Goal: Task Accomplishment & Management: Use online tool/utility

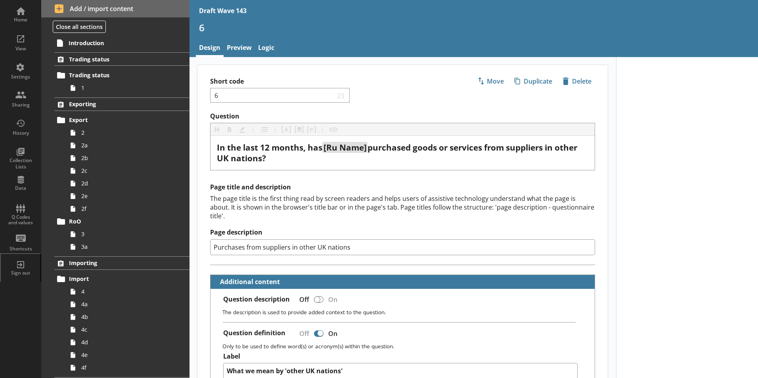
scroll to position [171, 0]
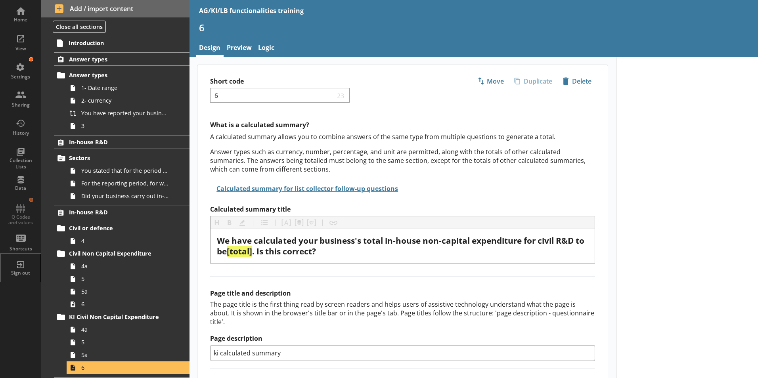
scroll to position [16, 0]
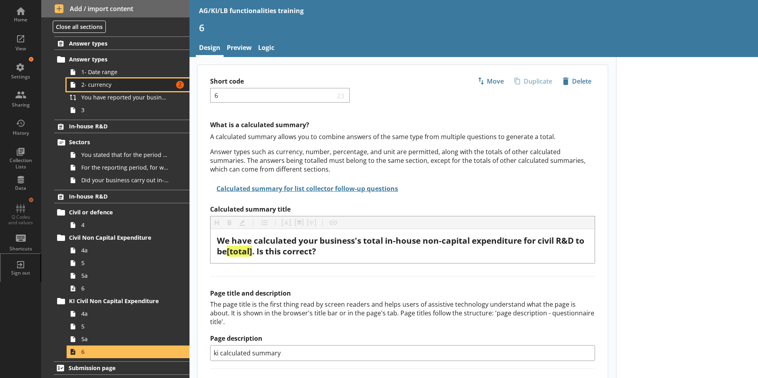
click at [132, 88] on span "2- currency" at bounding box center [125, 85] width 88 height 8
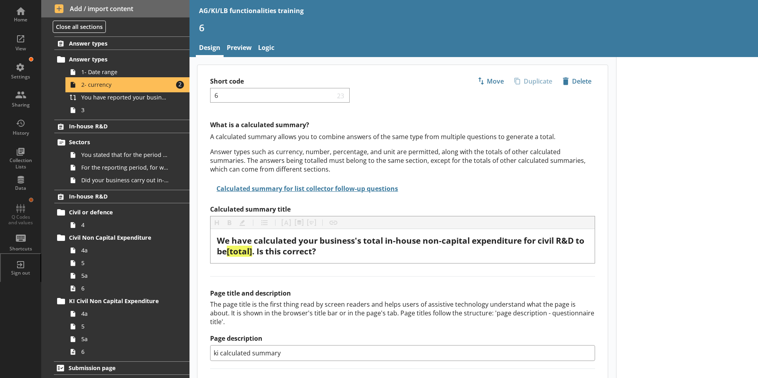
type textarea "x"
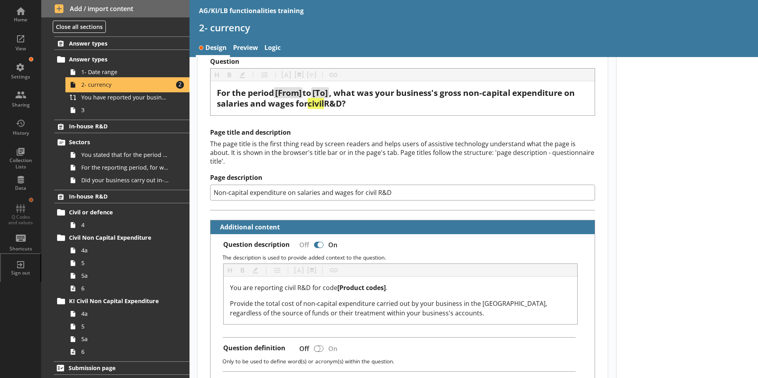
scroll to position [119, 0]
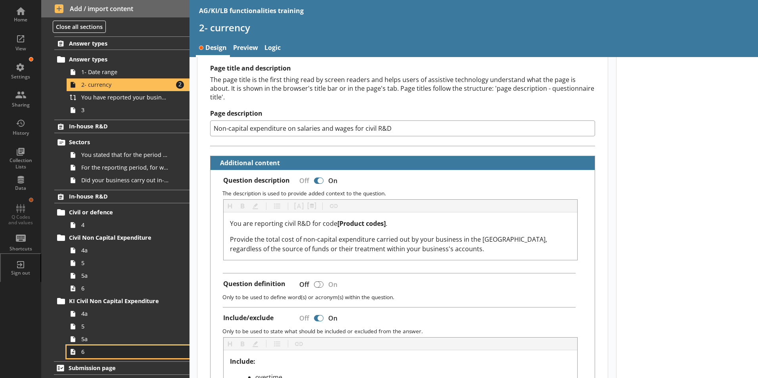
click at [84, 355] on span "6" at bounding box center [125, 352] width 88 height 8
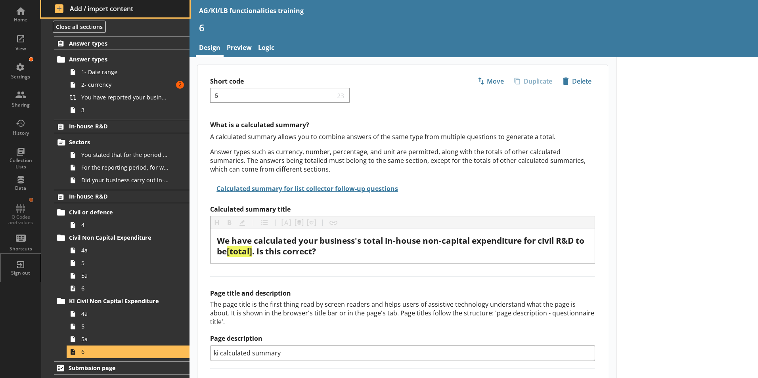
click at [73, 9] on span "Add / import content" at bounding box center [116, 8] width 122 height 9
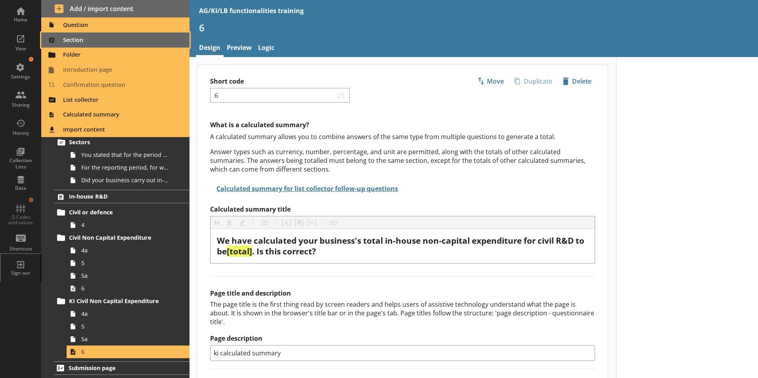
click at [71, 39] on span "Section" at bounding box center [115, 40] width 139 height 13
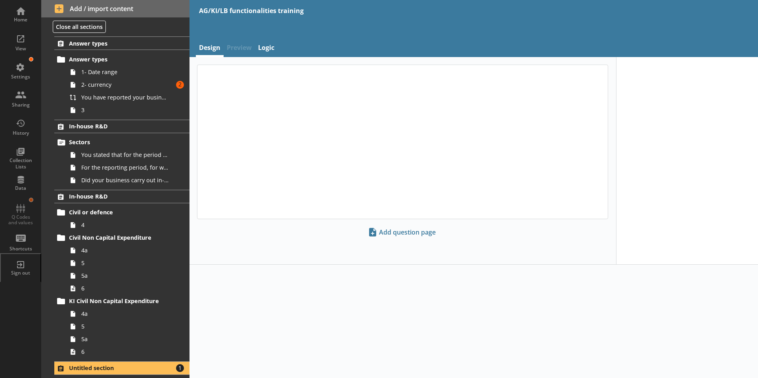
scroll to position [61, 0]
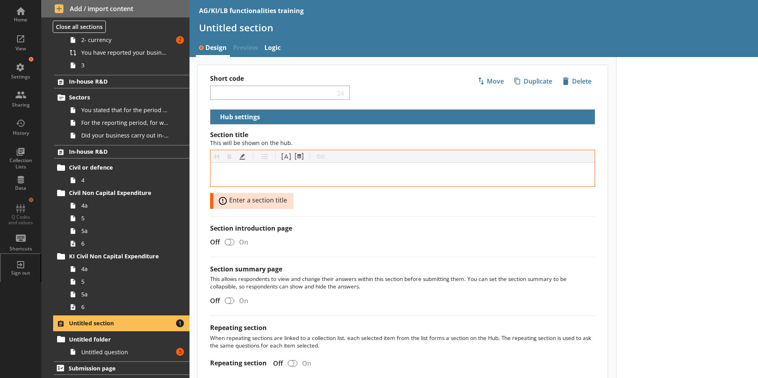
click at [96, 323] on span "Untitled section" at bounding box center [117, 324] width 97 height 8
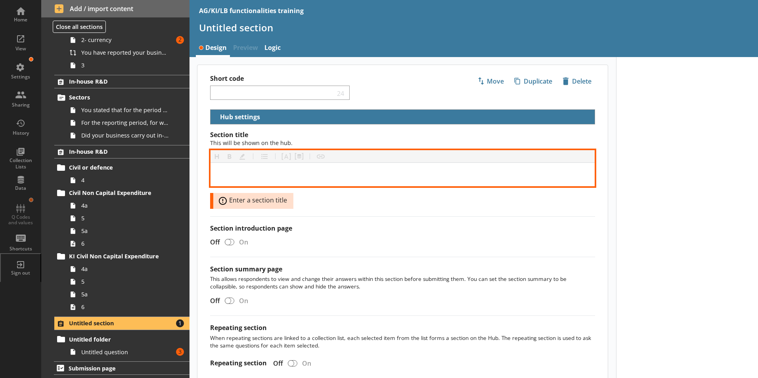
click at [235, 174] on div "[object Object]" at bounding box center [403, 174] width 372 height 11
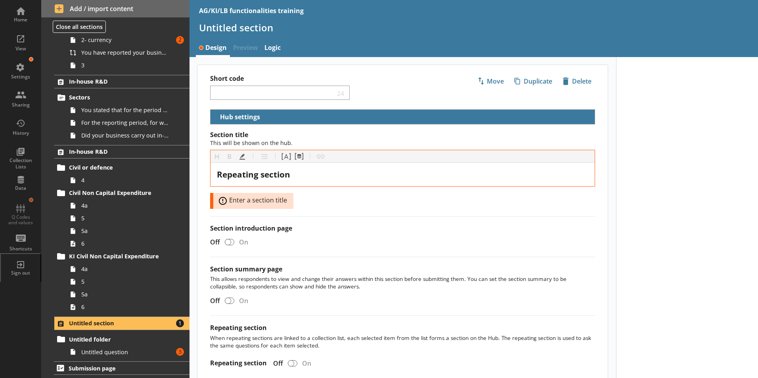
click at [694, 236] on div at bounding box center [687, 244] width 142 height 375
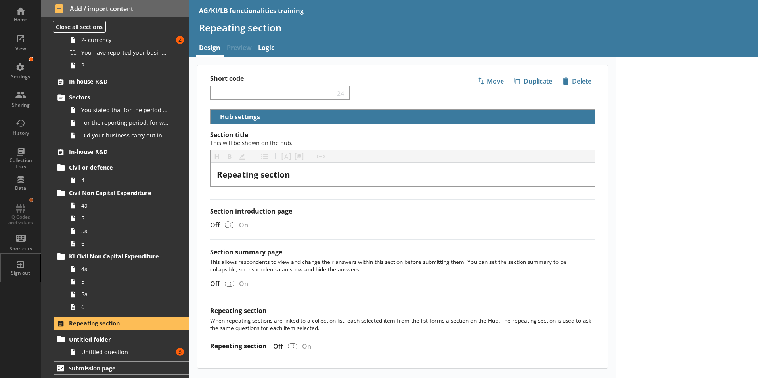
scroll to position [36, 0]
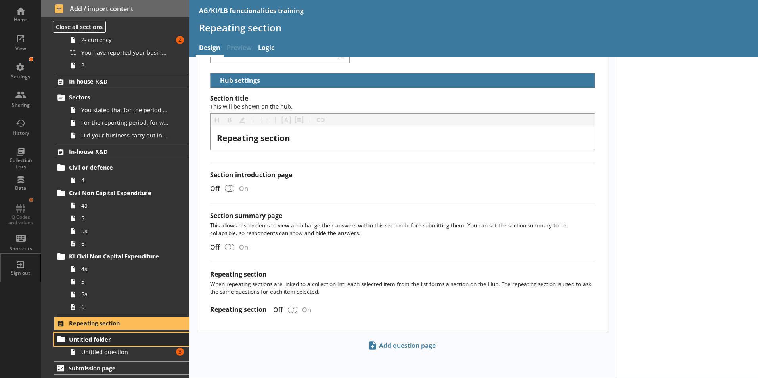
click at [100, 340] on span "Untitled folder" at bounding box center [117, 340] width 97 height 8
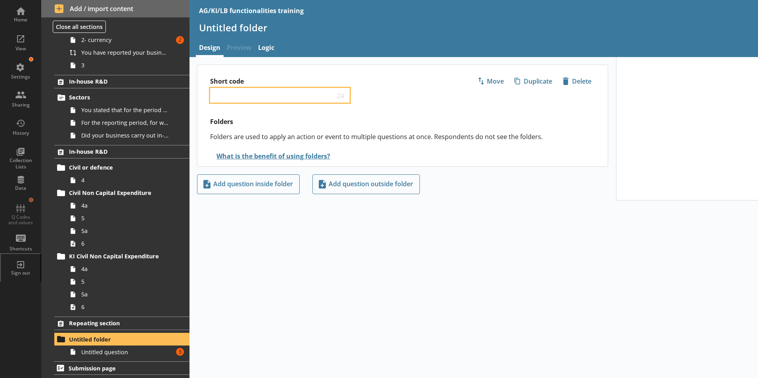
click at [247, 96] on input "Short code" at bounding box center [274, 96] width 121 height 8
type input "Repeating section"
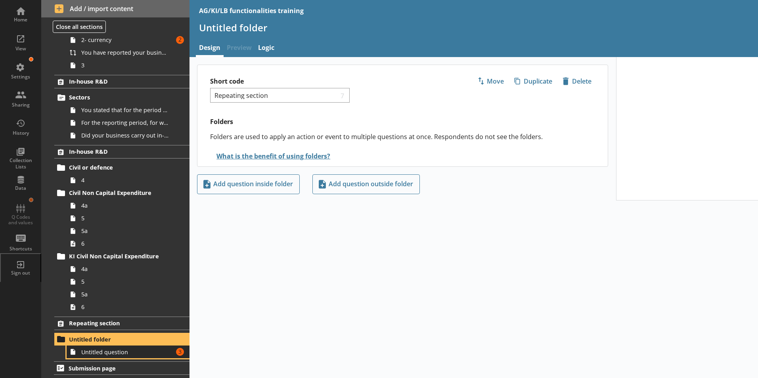
click at [90, 355] on span "Untitled question" at bounding box center [125, 353] width 88 height 8
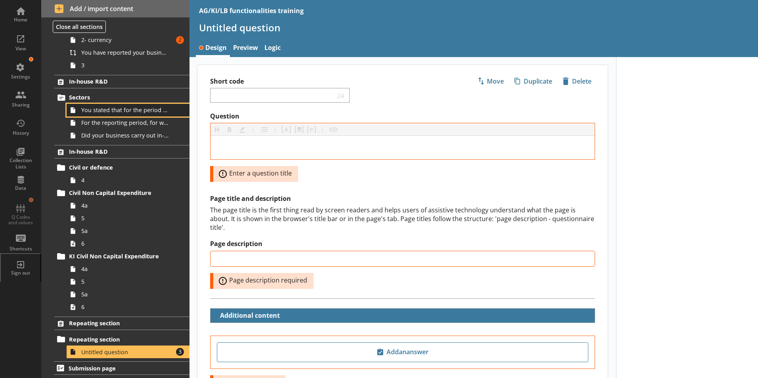
click at [92, 109] on span "You stated that for the period [From] to [To], [Ru Name] carried out in-house R…" at bounding box center [125, 110] width 88 height 8
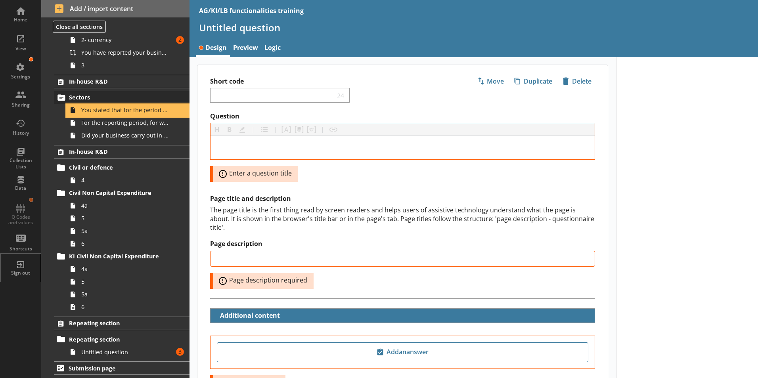
type textarea "x"
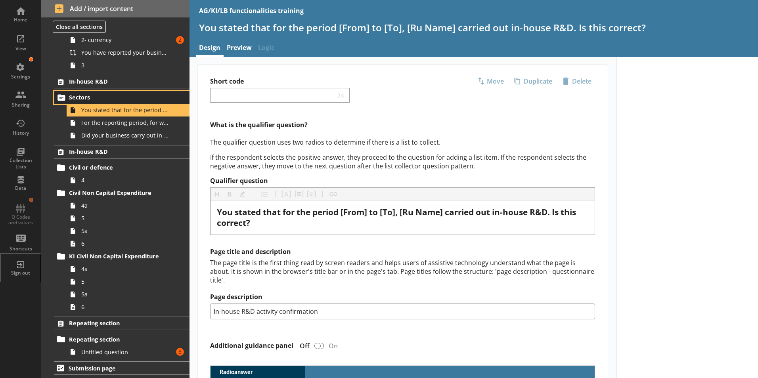
click at [88, 98] on span "Sectors" at bounding box center [117, 98] width 97 height 8
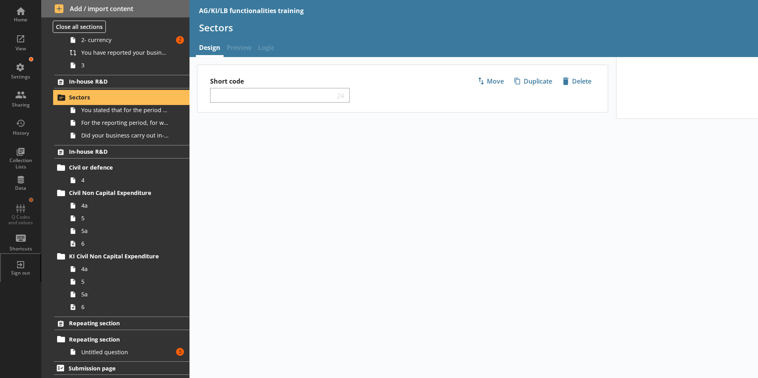
select select "6d88e6e1-4743-41ce-825a-624a285220cd"
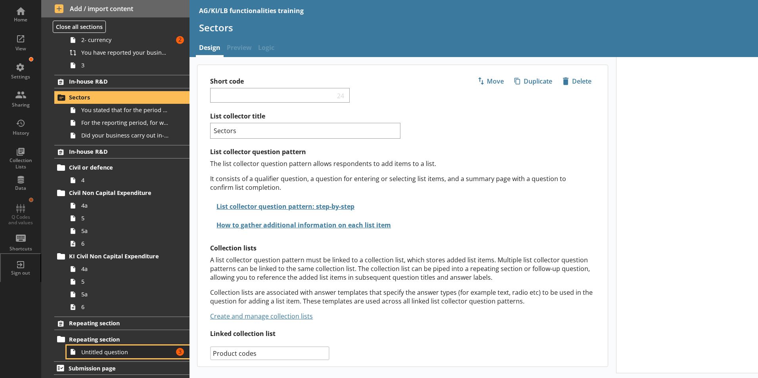
click at [94, 355] on span "Untitled question" at bounding box center [125, 353] width 88 height 8
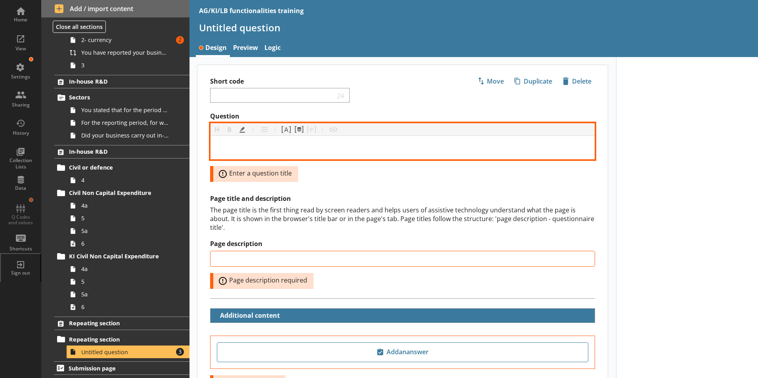
click at [224, 150] on div "Question" at bounding box center [403, 147] width 372 height 11
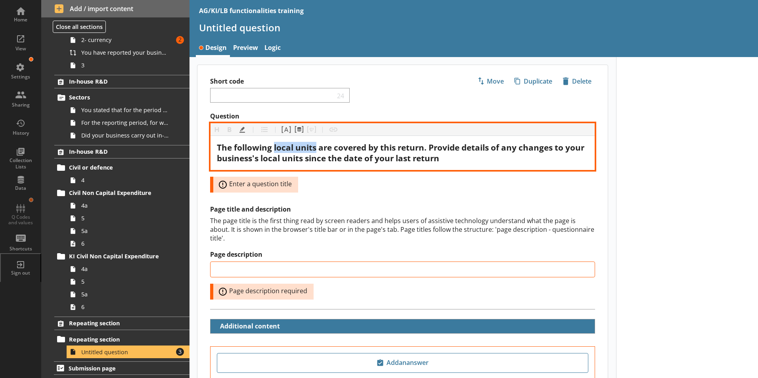
drag, startPoint x: 275, startPoint y: 148, endPoint x: 317, endPoint y: 150, distance: 42.1
click at [317, 150] on span "The following local units are covered by this return. Provide details of any ch…" at bounding box center [402, 153] width 370 height 22
click at [308, 147] on span "The following productcodes are covered by this return. Provide details of any c…" at bounding box center [398, 153] width 362 height 22
drag, startPoint x: 284, startPoint y: 157, endPoint x: 324, endPoint y: 163, distance: 40.4
click at [324, 163] on span "The following product codes are covered by this return. Provide details of any …" at bounding box center [399, 153] width 364 height 22
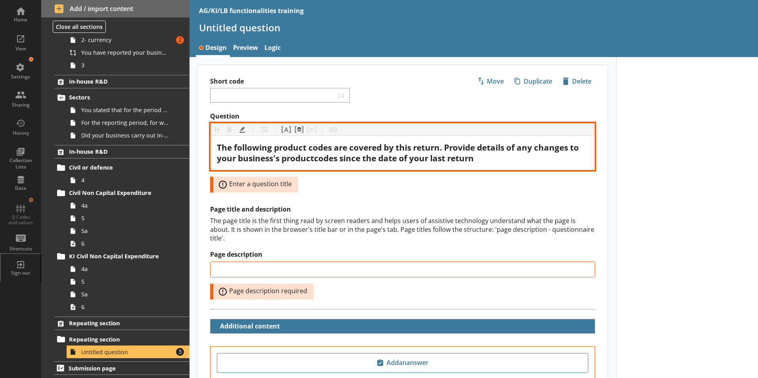
click at [316, 157] on span "The following product codes are covered by this return. Provide details of any …" at bounding box center [399, 153] width 364 height 22
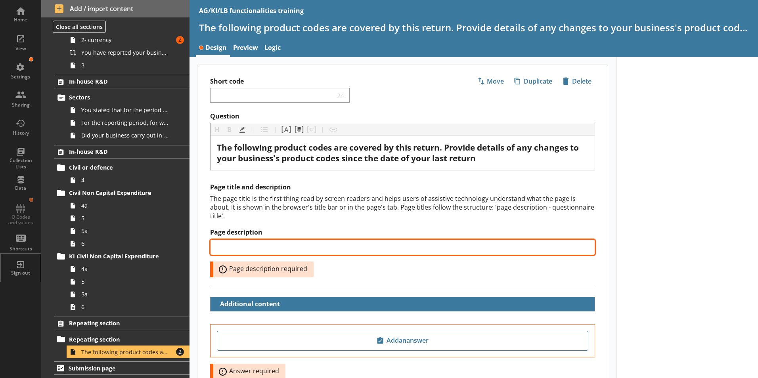
click at [247, 240] on input "Page description" at bounding box center [402, 248] width 385 height 16
type input "Product codes information"
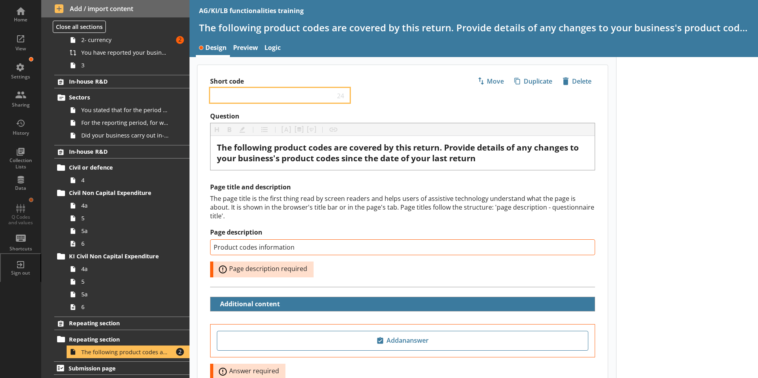
click at [226, 94] on input "Short code" at bounding box center [274, 96] width 121 height 8
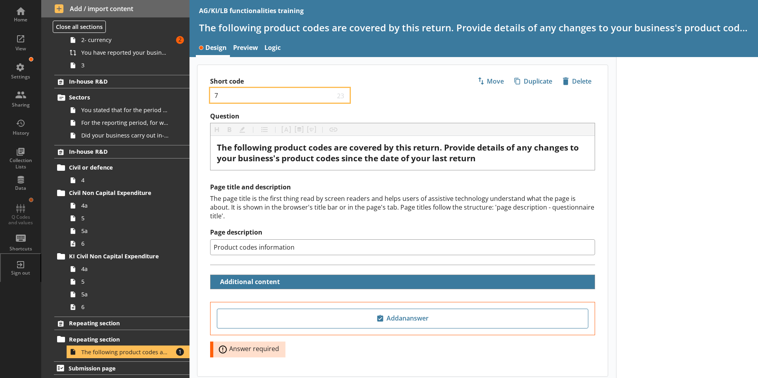
type input "7"
click at [747, 273] on div at bounding box center [687, 240] width 142 height 366
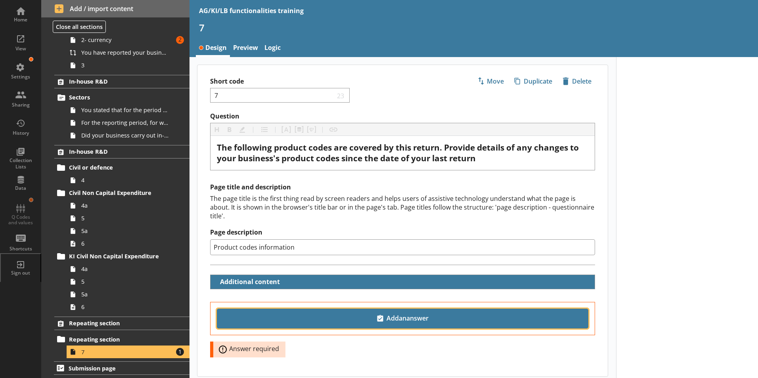
click at [399, 315] on span "Add an answer" at bounding box center [403, 319] width 365 height 13
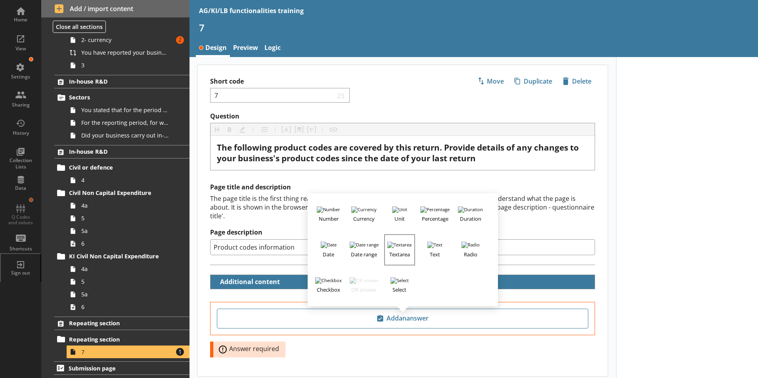
click at [395, 242] on img "button" at bounding box center [400, 245] width 24 height 6
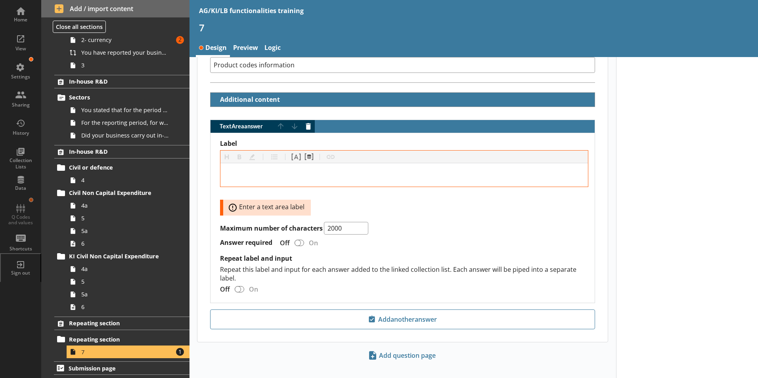
scroll to position [184, 0]
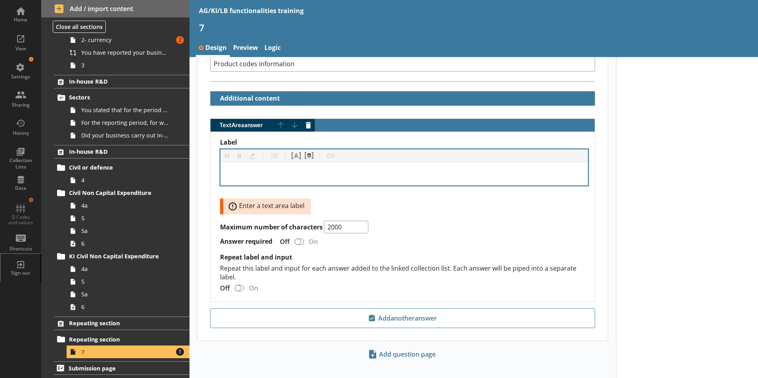
click at [232, 169] on div "Label" at bounding box center [404, 174] width 355 height 11
drag, startPoint x: 230, startPoint y: 163, endPoint x: 272, endPoint y: 167, distance: 43.0
click at [272, 168] on span "[local-units - name], [local-units - address]" at bounding box center [312, 173] width 171 height 11
click at [263, 168] on span "[productcodes - name], [local-units - address]" at bounding box center [318, 173] width 183 height 11
drag, startPoint x: 328, startPoint y: 165, endPoint x: 372, endPoint y: 166, distance: 43.6
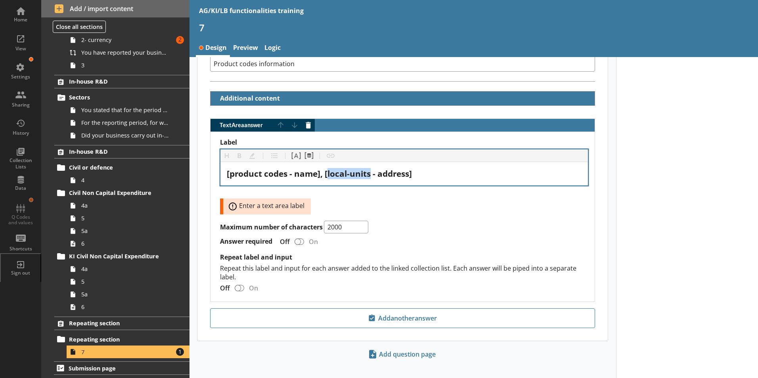
click at [372, 168] on span "[product codes - name], [local-units - address]" at bounding box center [319, 173] width 185 height 11
click at [363, 168] on span "[product codes - name], [productcodes - address]" at bounding box center [326, 173] width 198 height 11
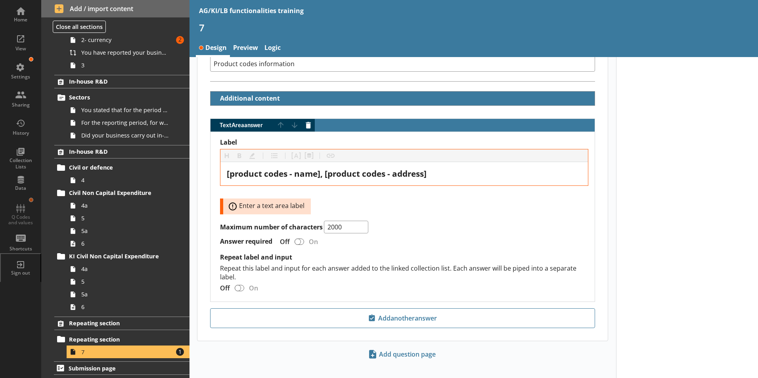
click at [474, 211] on div "Label Heading Heading Bold Bold Highlight Highlight List List Pipe answer Pipe …" at bounding box center [404, 216] width 368 height 157
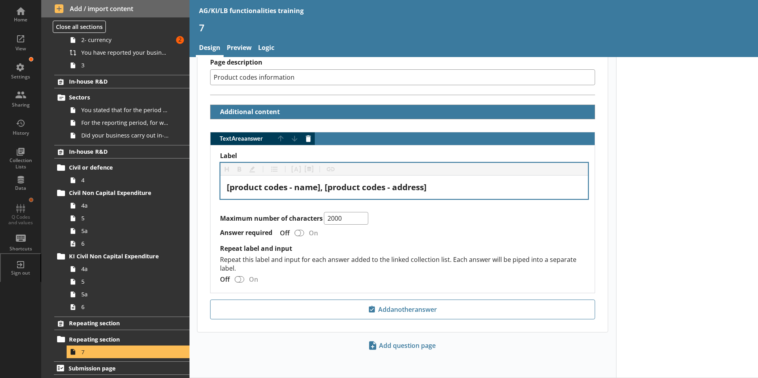
scroll to position [161, 0]
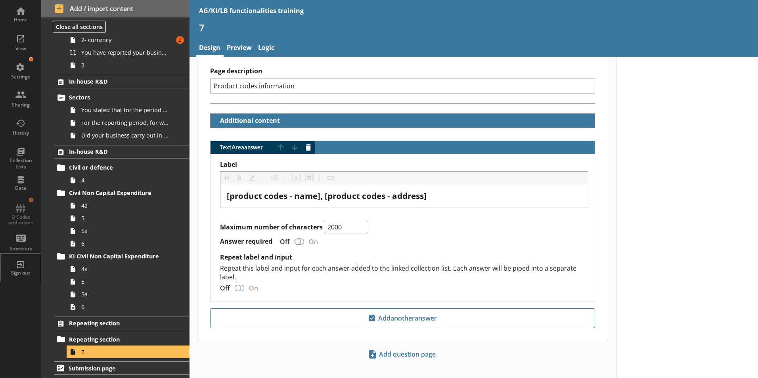
click at [237, 285] on div "TextArea answer" at bounding box center [238, 288] width 6 height 6
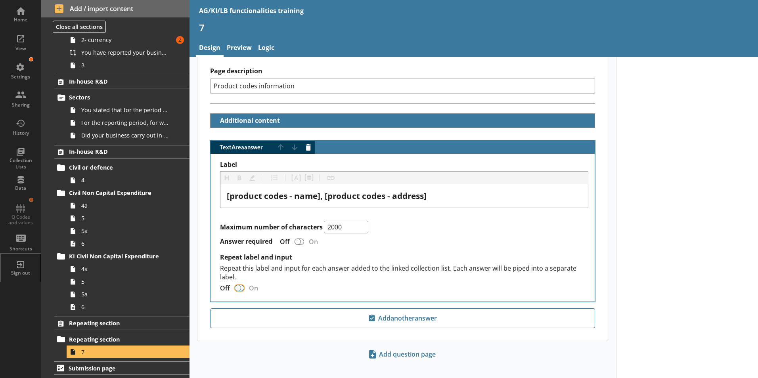
checkbox input "true"
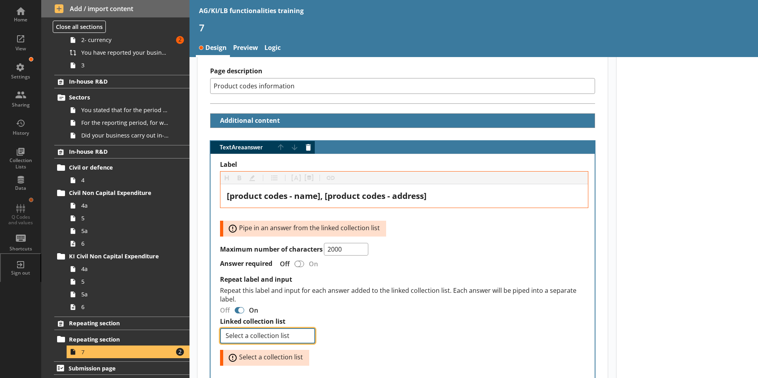
click at [305, 330] on select "Select a collection list Product codes" at bounding box center [267, 335] width 95 height 15
select select "6d88e6e1-4743-41ce-825a-624a285220cd"
click at [220, 328] on select "Select a collection list Product codes" at bounding box center [267, 335] width 95 height 15
select select "6d88e6e1-4743-41ce-825a-624a285220cd"
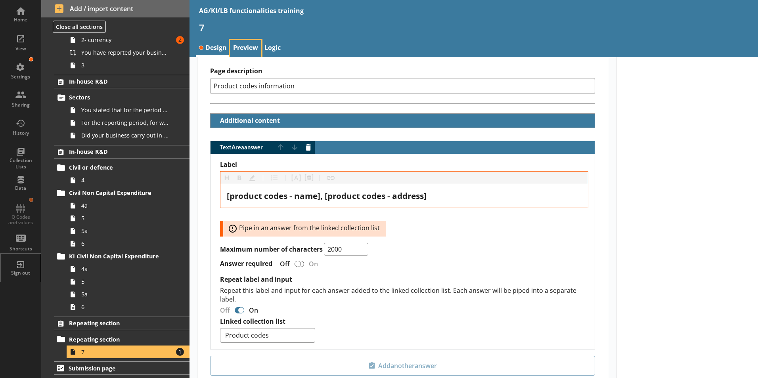
click at [242, 46] on link "Preview" at bounding box center [245, 48] width 31 height 17
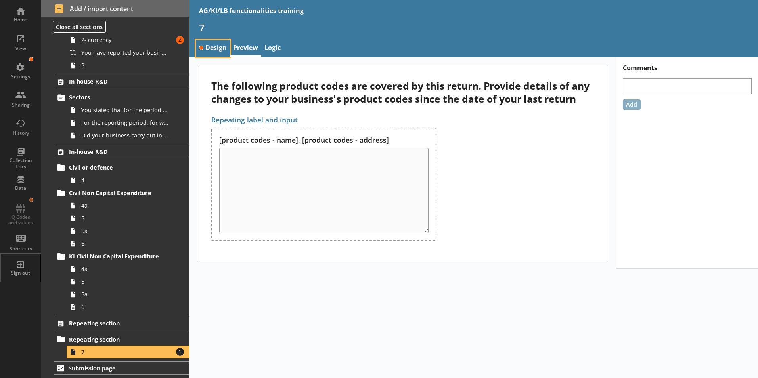
click at [220, 44] on link "Design" at bounding box center [213, 48] width 34 height 17
select select "6d88e6e1-4743-41ce-825a-624a285220cd"
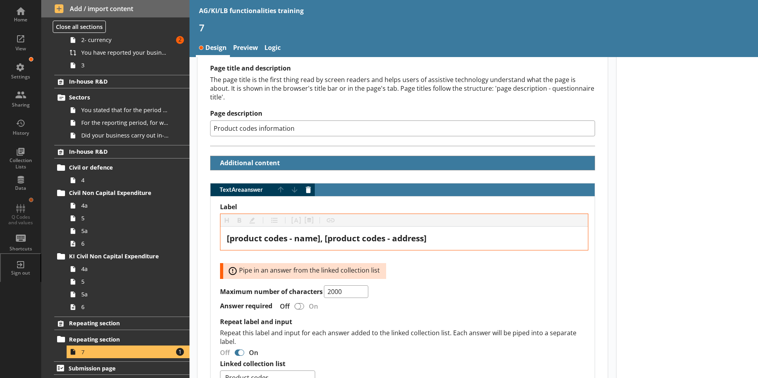
scroll to position [198, 0]
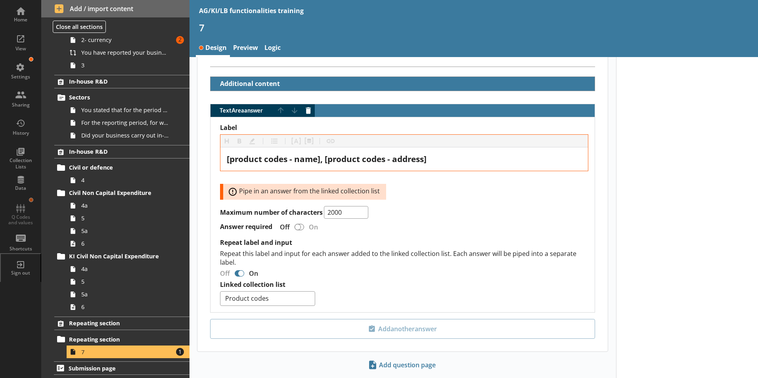
click at [447, 220] on div "Answer required Off On" at bounding box center [404, 227] width 368 height 14
click at [512, 220] on div "Answer required Off On" at bounding box center [404, 227] width 368 height 14
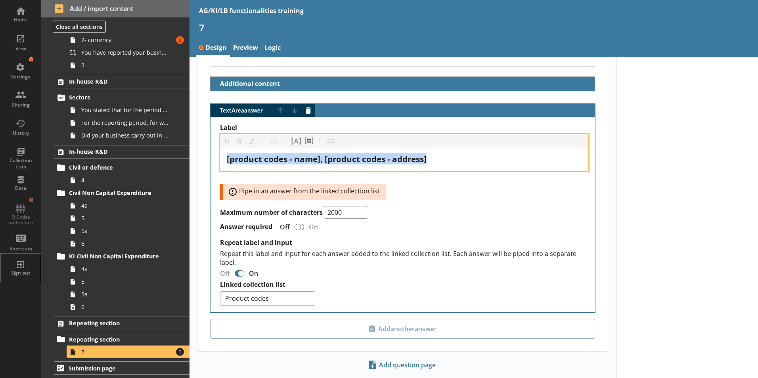
drag, startPoint x: 433, startPoint y: 151, endPoint x: 223, endPoint y: 155, distance: 209.5
click at [223, 155] on div "[product codes - name], [product codes - address]" at bounding box center [405, 159] width 368 height 23
click at [230, 154] on div "Label" at bounding box center [404, 159] width 355 height 11
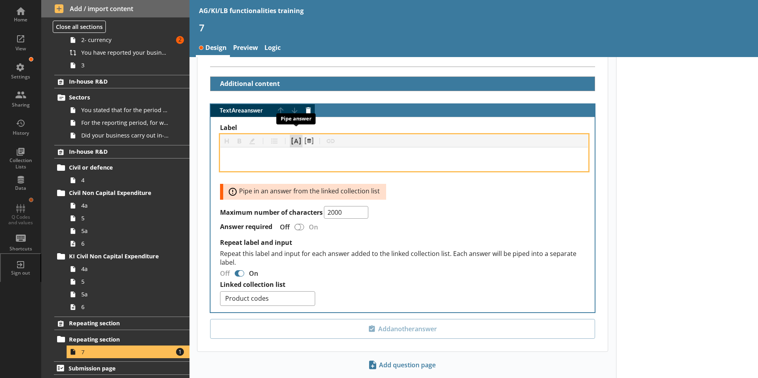
click at [299, 135] on button "Pipe answer" at bounding box center [296, 141] width 13 height 13
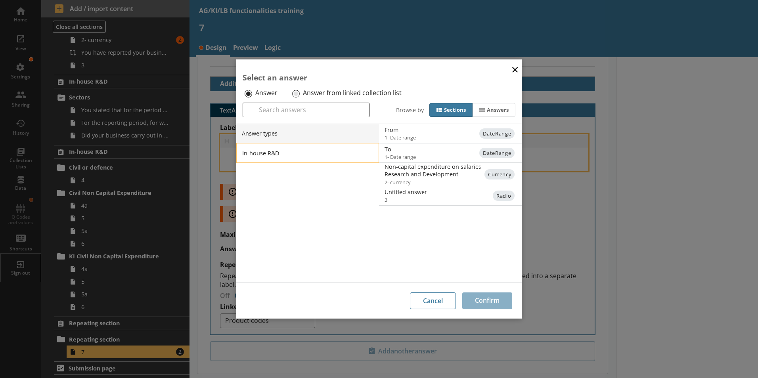
click at [345, 155] on li "In-house R&D" at bounding box center [307, 153] width 143 height 20
click at [309, 152] on li "In-house R&D" at bounding box center [307, 153] width 143 height 20
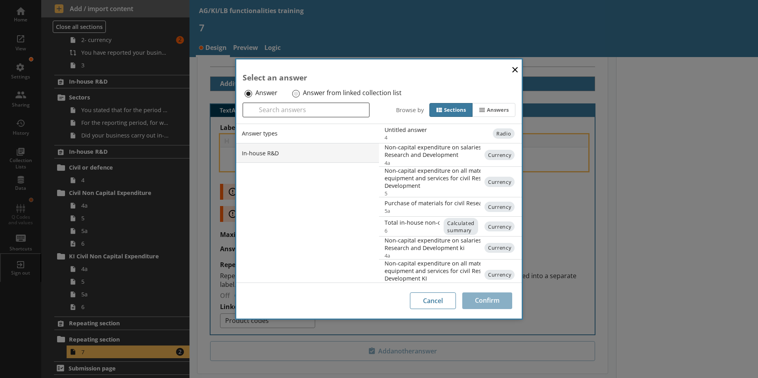
click at [374, 155] on li "In-house R&D" at bounding box center [307, 153] width 143 height 20
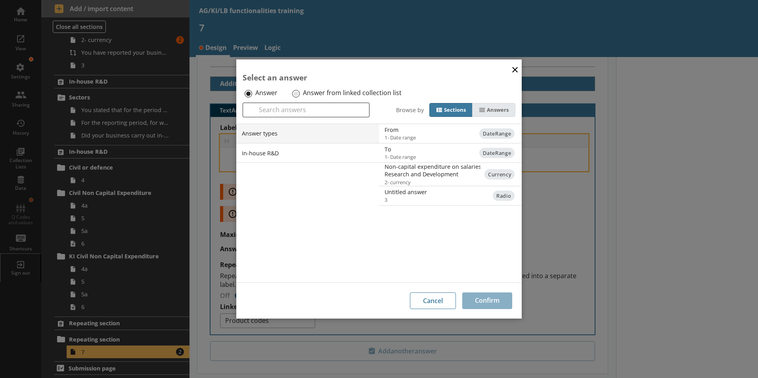
click at [499, 112] on div "Answers" at bounding box center [498, 110] width 22 height 7
click at [0, 0] on input "Answers" at bounding box center [0, 0] width 0 height 0
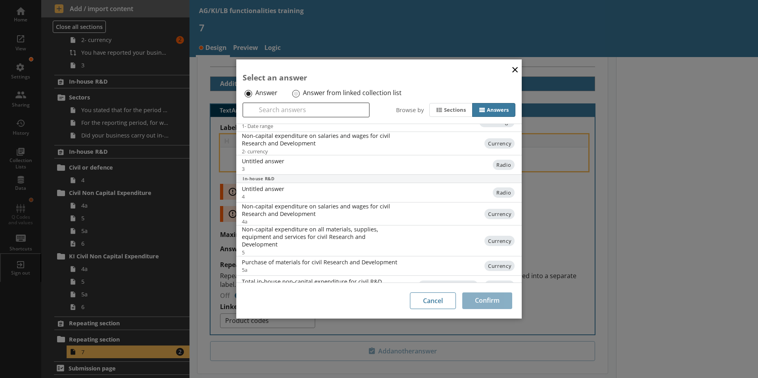
scroll to position [0, 0]
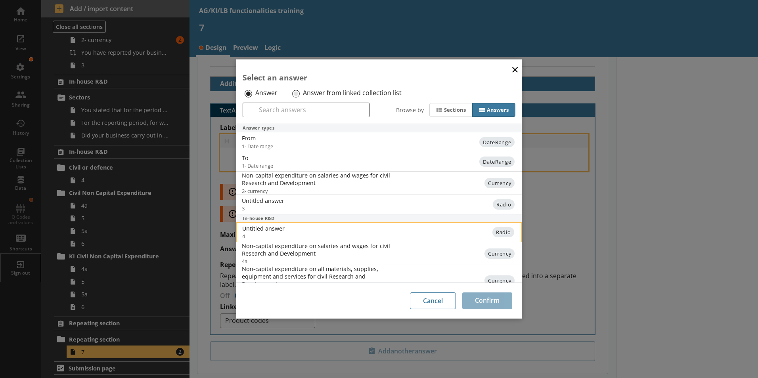
click at [277, 230] on div "Untitled answer" at bounding box center [322, 229] width 160 height 8
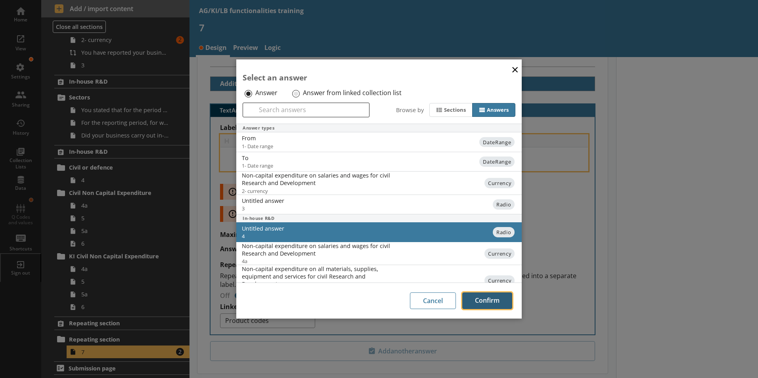
click at [490, 298] on button "Confirm" at bounding box center [487, 301] width 50 height 17
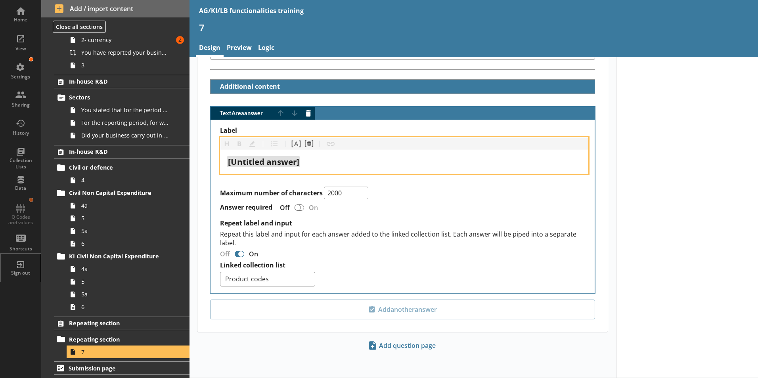
scroll to position [187, 0]
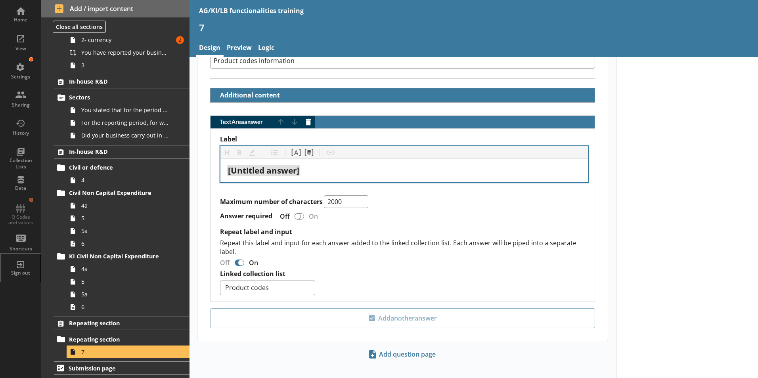
click at [671, 207] on div at bounding box center [687, 128] width 142 height 517
click at [73, 8] on span "Add / import content" at bounding box center [116, 8] width 122 height 9
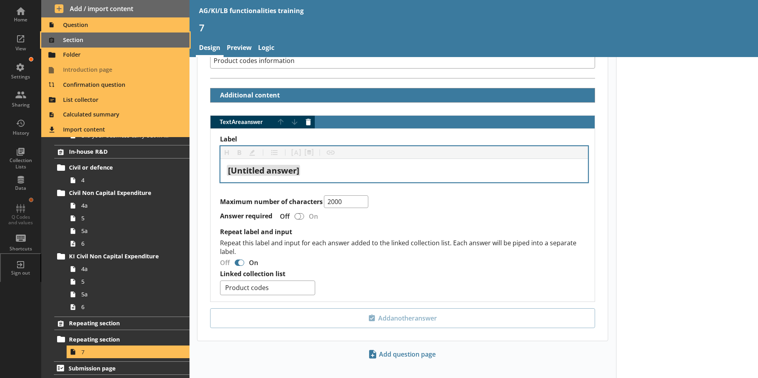
click at [70, 39] on span "Section" at bounding box center [115, 40] width 139 height 13
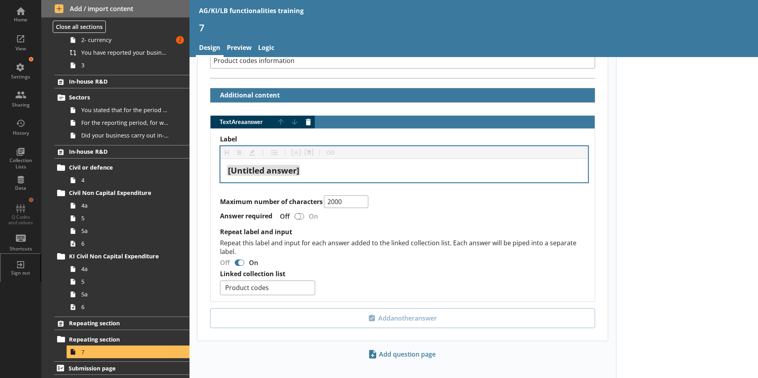
scroll to position [106, 0]
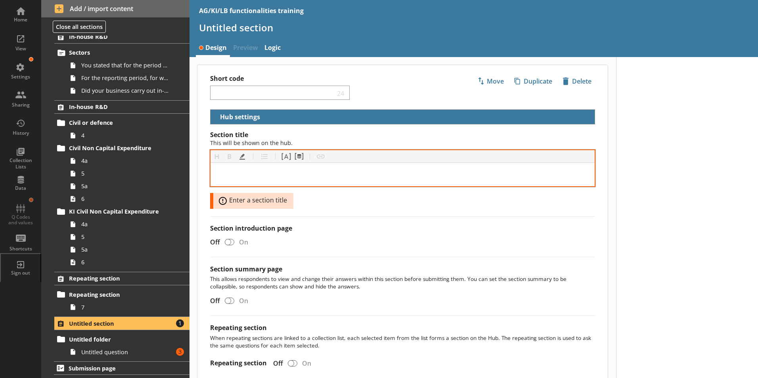
click at [234, 177] on div "[object Object]" at bounding box center [403, 174] width 372 height 11
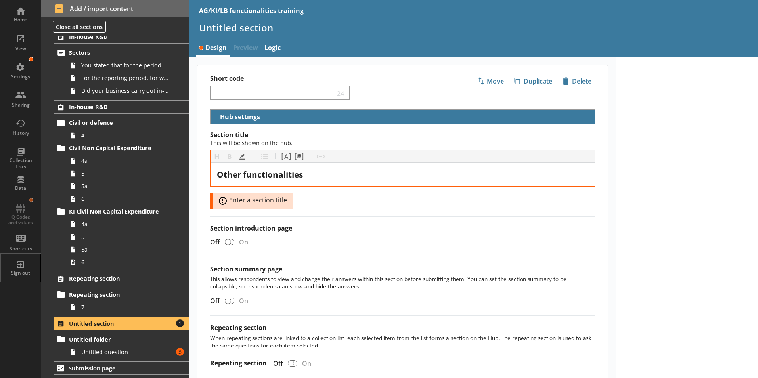
click at [710, 217] on div at bounding box center [687, 244] width 142 height 375
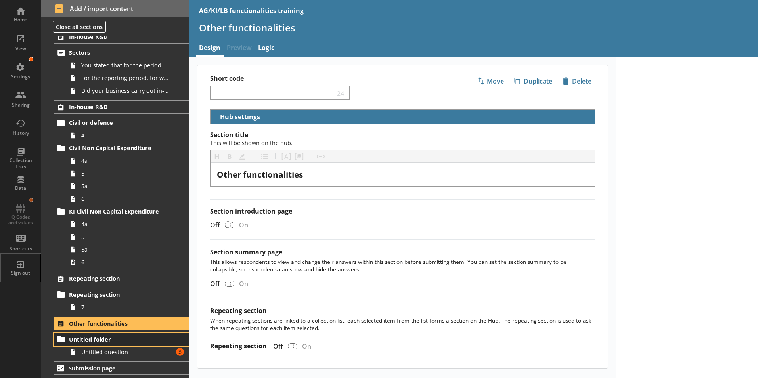
click at [100, 341] on span "Untitled folder" at bounding box center [117, 340] width 97 height 8
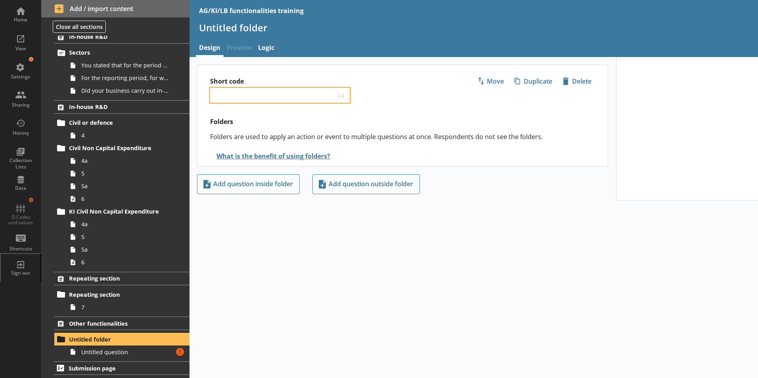
click at [240, 95] on input "Short code" at bounding box center [274, 96] width 121 height 8
type input "Other functionalities"
drag, startPoint x: 380, startPoint y: 304, endPoint x: 387, endPoint y: 303, distance: 7.2
click at [387, 303] on div "Short code Other functionalities 3 Move icon-copy Duplicate icon-delete Created…" at bounding box center [474, 217] width 569 height 321
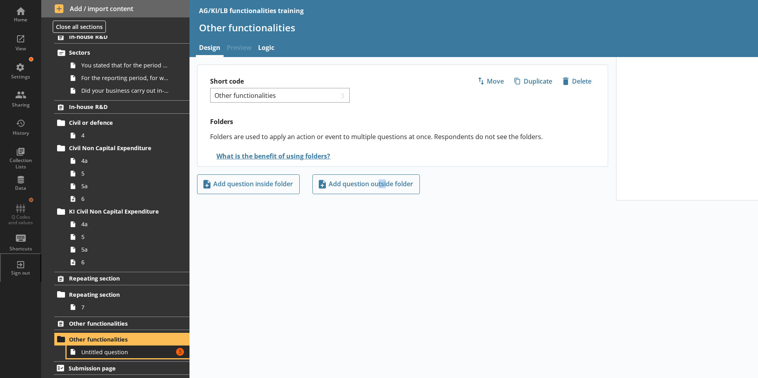
click at [97, 355] on span "Untitled question" at bounding box center [125, 353] width 88 height 8
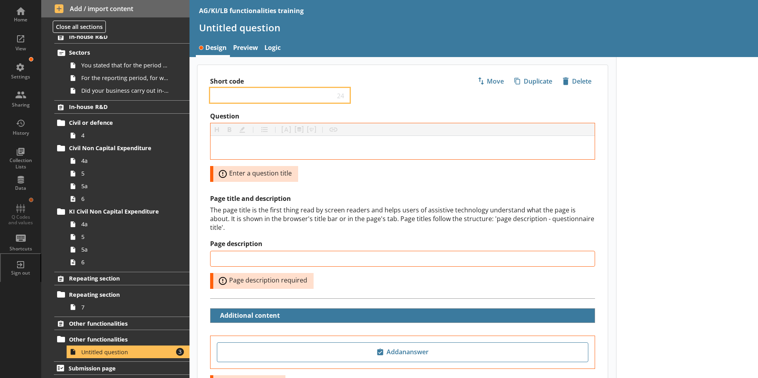
click at [242, 94] on input "Short code" at bounding box center [274, 96] width 121 height 8
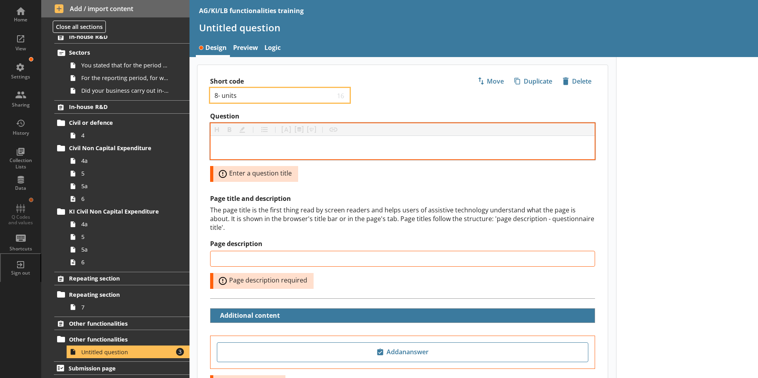
type input "8- units"
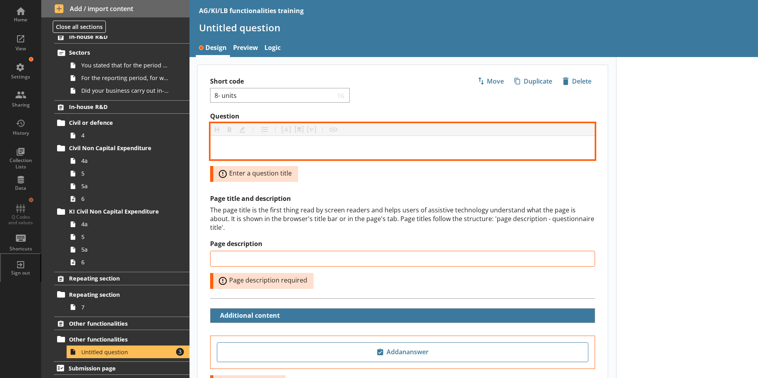
click at [256, 150] on div "Question" at bounding box center [403, 147] width 372 height 11
click at [249, 146] on div "Question" at bounding box center [403, 147] width 372 height 11
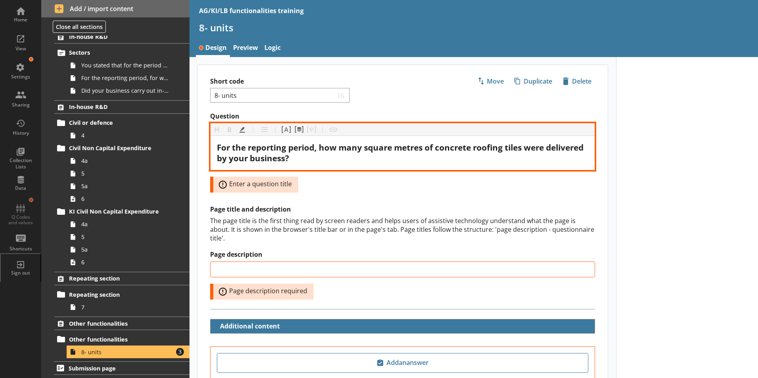
click at [379, 159] on div "For the reporting period, how many square metres of concrete roofing tiles were…" at bounding box center [403, 152] width 372 height 21
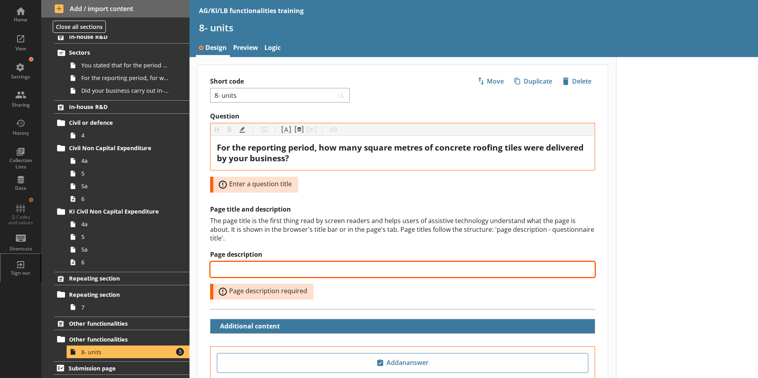
click at [230, 264] on input "Page description" at bounding box center [402, 270] width 385 height 16
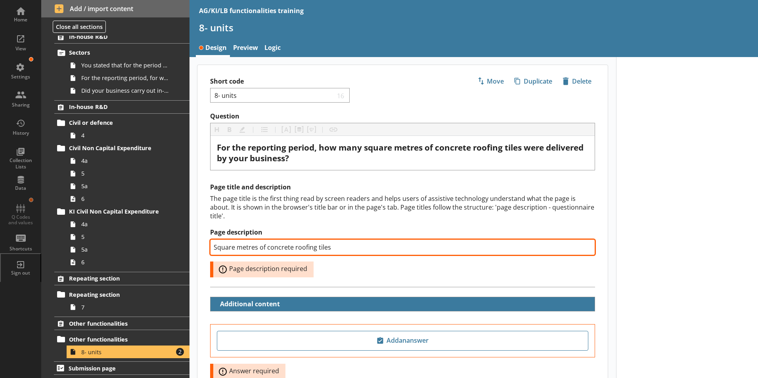
type input "Square metres of concrete roofing tiles"
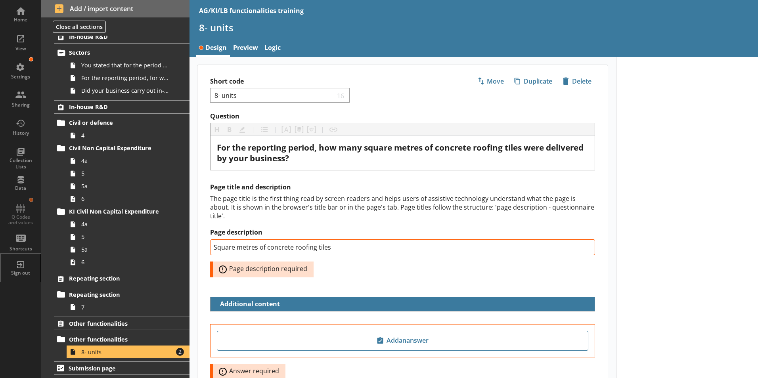
click at [666, 256] on div at bounding box center [687, 251] width 142 height 388
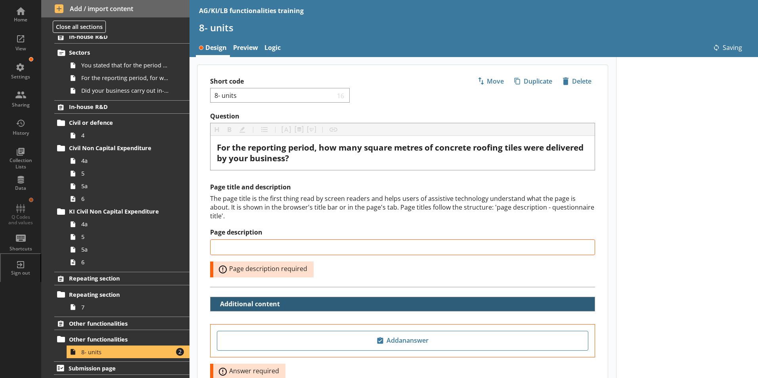
type input "Square metres of concrete roofing tiles"
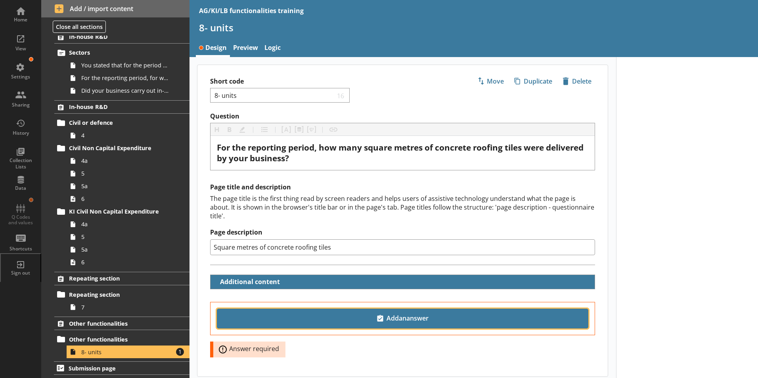
click at [404, 313] on span "Add an answer" at bounding box center [403, 319] width 365 height 13
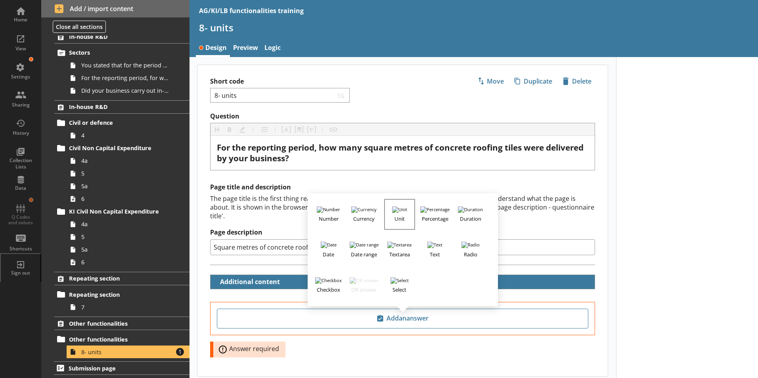
click at [401, 202] on button "Unit" at bounding box center [399, 214] width 31 height 31
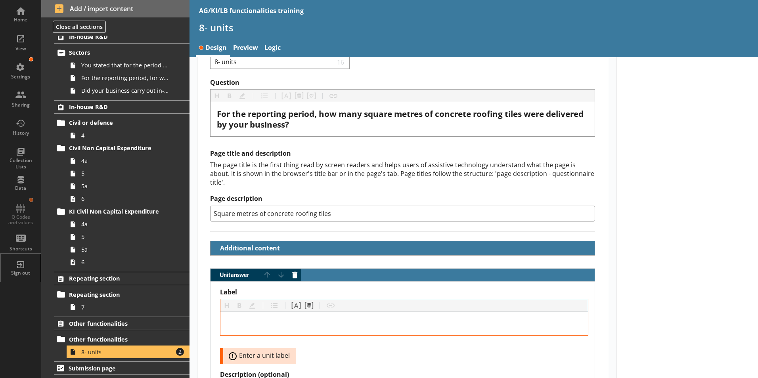
scroll to position [79, 0]
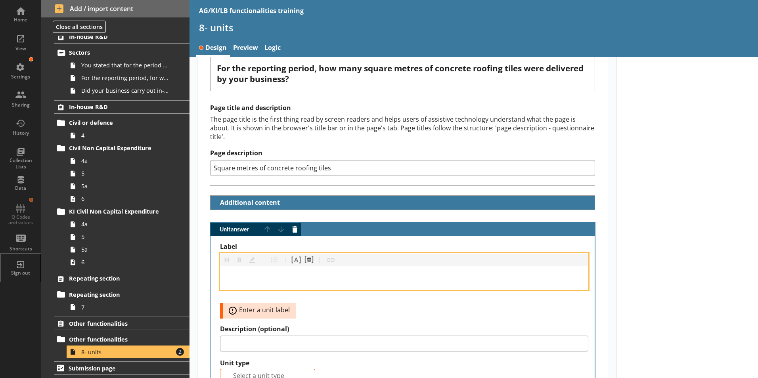
click at [231, 274] on div "Label" at bounding box center [404, 278] width 355 height 11
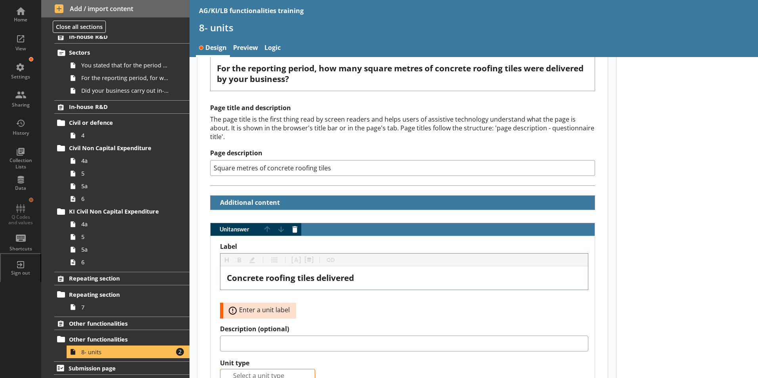
click at [353, 311] on div "Label Heading Heading Bold Bold Highlight Highlight List List Pipe answer Pipe …" at bounding box center [404, 384] width 368 height 283
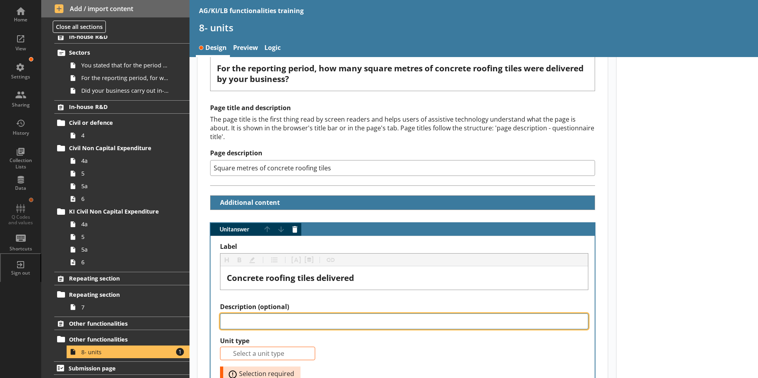
click at [234, 314] on textarea "Description (optional)" at bounding box center [404, 322] width 368 height 16
paste textarea "Enter a value to the nearest whole number. For example, for 0.836 square metres…"
type textarea "x"
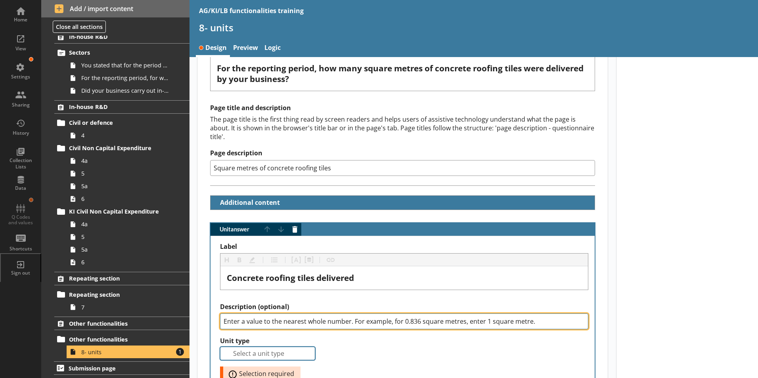
type textarea "Enter a value to the nearest whole number. For example, for 0.836 square metres…"
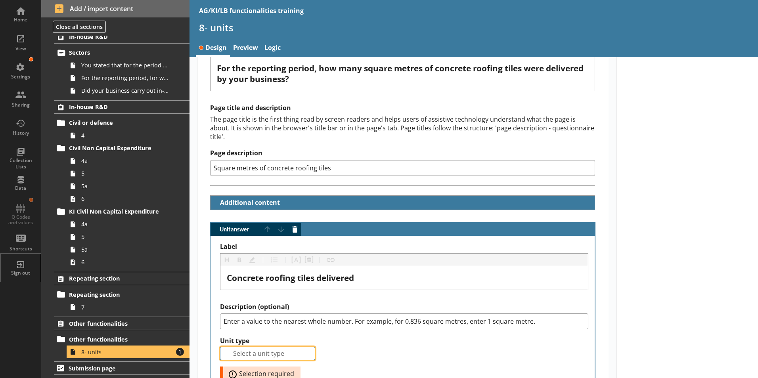
click at [248, 347] on input "Auto complete input" at bounding box center [267, 353] width 95 height 13
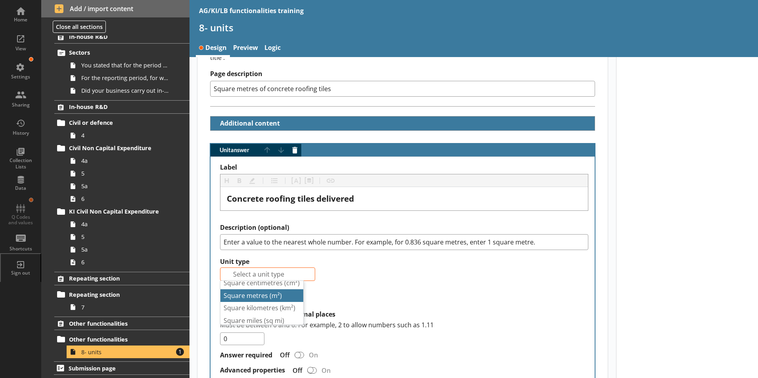
click at [261, 297] on span "Square metres ( m² )" at bounding box center [253, 296] width 58 height 9
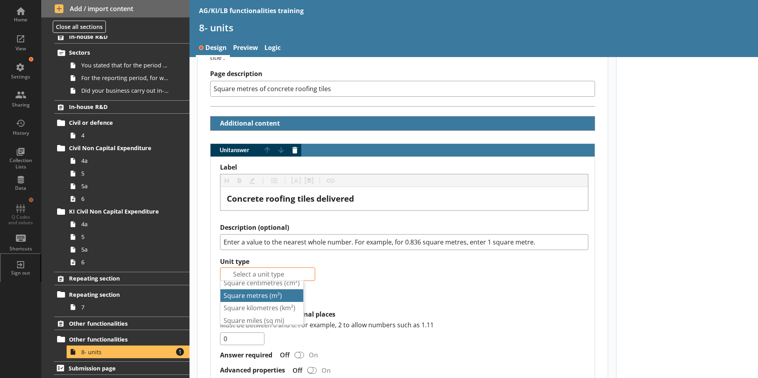
type textarea "x"
type input "Square metres (m²)"
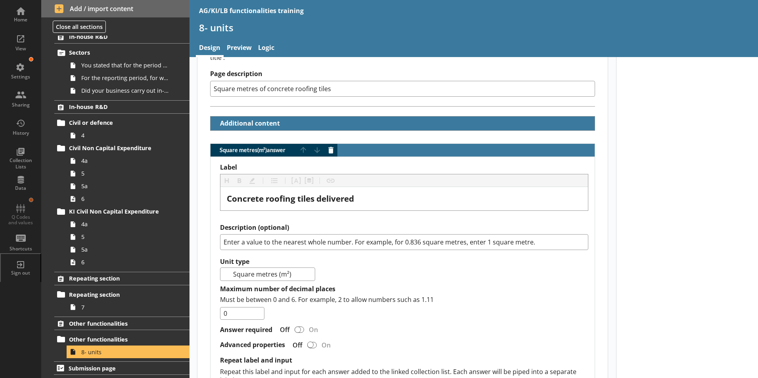
click at [535, 325] on div "Answer required Off On" at bounding box center [404, 330] width 368 height 14
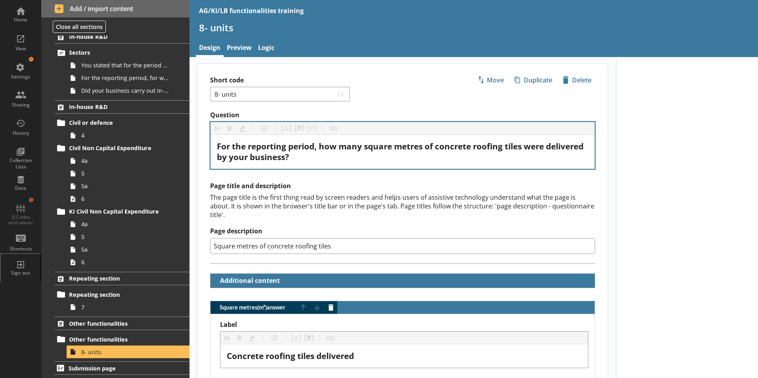
scroll to position [0, 0]
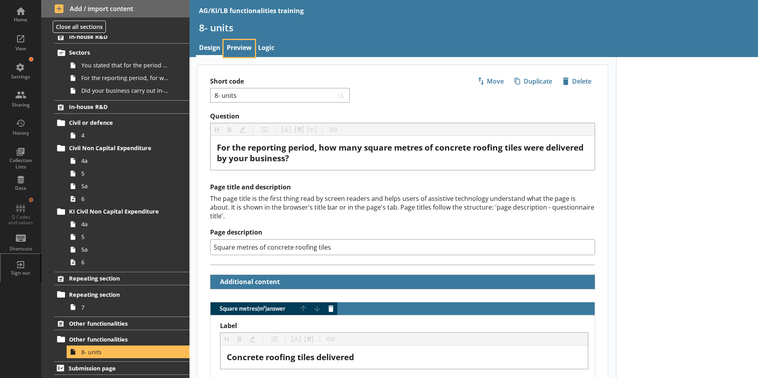
click at [239, 46] on link "Preview" at bounding box center [239, 48] width 31 height 17
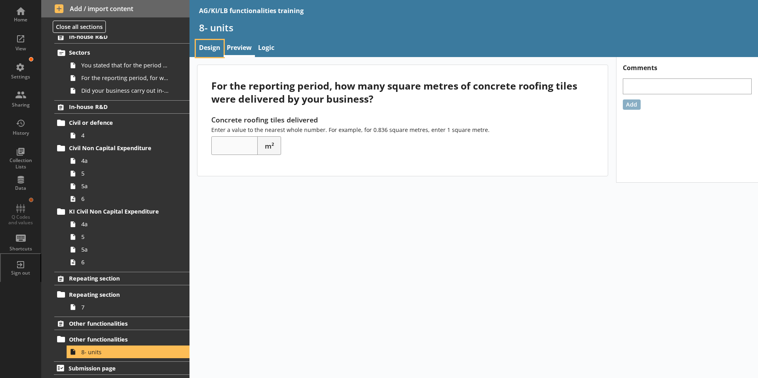
click at [204, 47] on link "Design" at bounding box center [210, 48] width 28 height 17
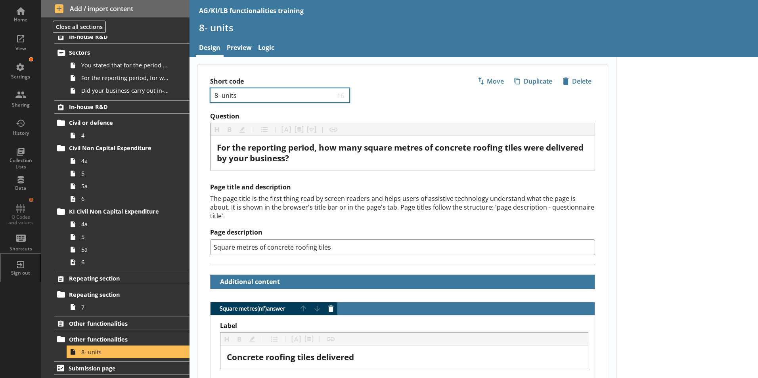
type textarea "x"
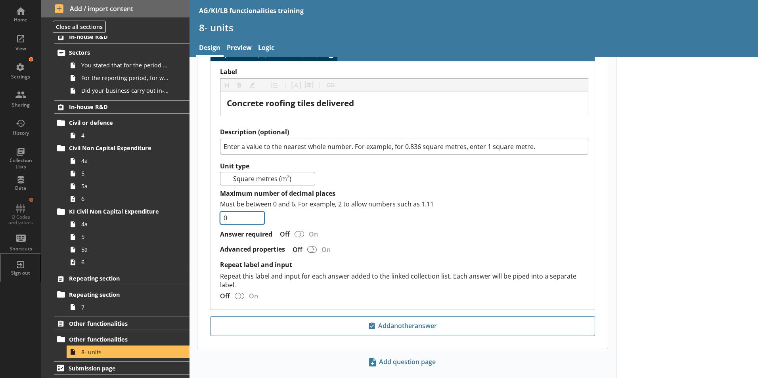
scroll to position [262, 0]
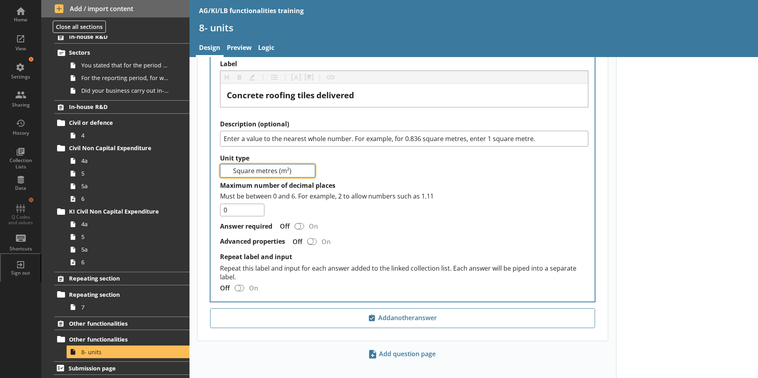
click at [273, 164] on input "Square metres (m²)" at bounding box center [267, 170] width 95 height 13
click at [227, 164] on input "Square metres (m²)" at bounding box center [267, 170] width 95 height 13
drag, startPoint x: 294, startPoint y: 164, endPoint x: 228, endPoint y: 161, distance: 66.3
click at [228, 164] on input "Square metres (m²)" at bounding box center [267, 170] width 95 height 13
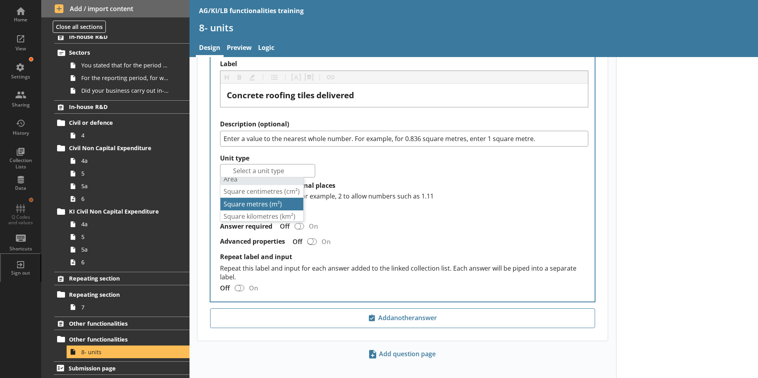
click at [264, 202] on span "Square metres ( m² )" at bounding box center [253, 204] width 58 height 9
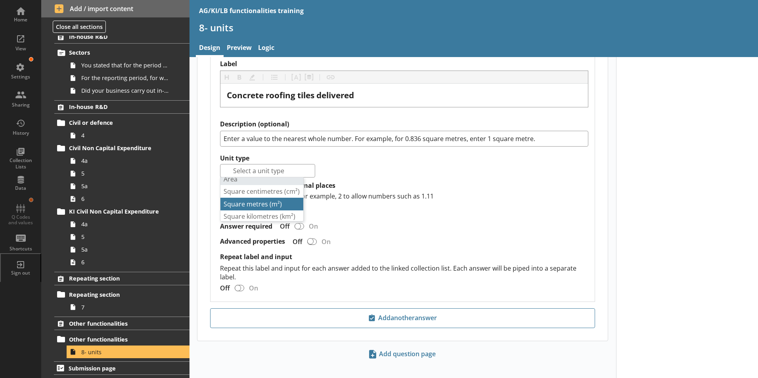
type textarea "x"
type input "Square metres (m²)"
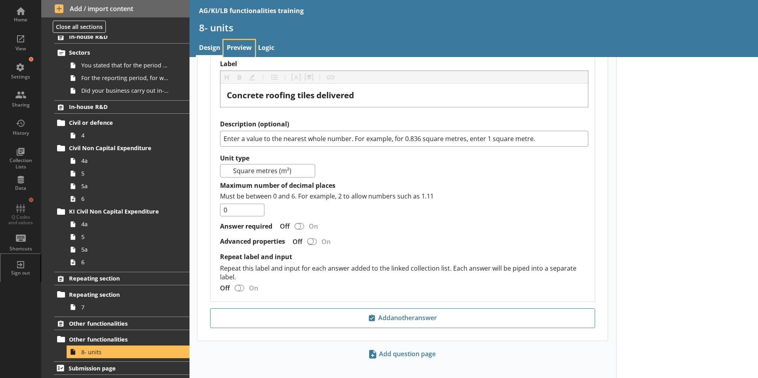
click at [248, 49] on link "Preview" at bounding box center [239, 48] width 31 height 17
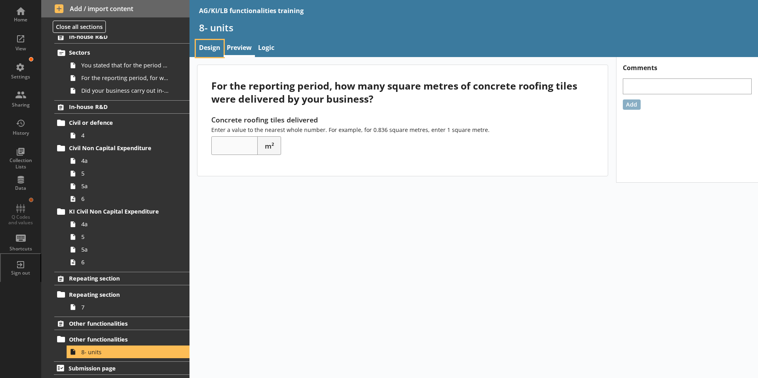
click at [212, 50] on link "Design" at bounding box center [210, 48] width 28 height 17
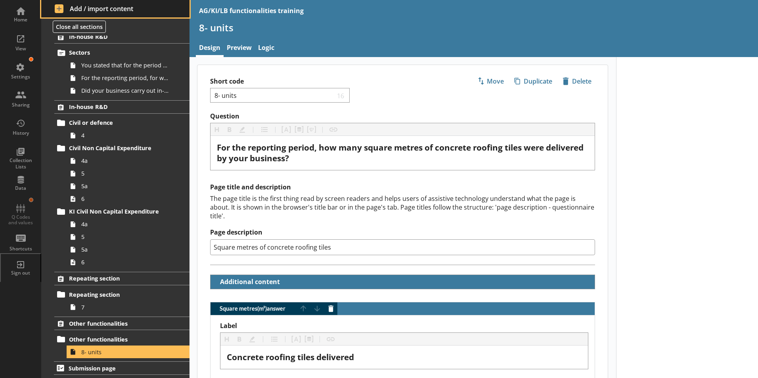
click at [60, 7] on span "Add / import content" at bounding box center [116, 8] width 122 height 9
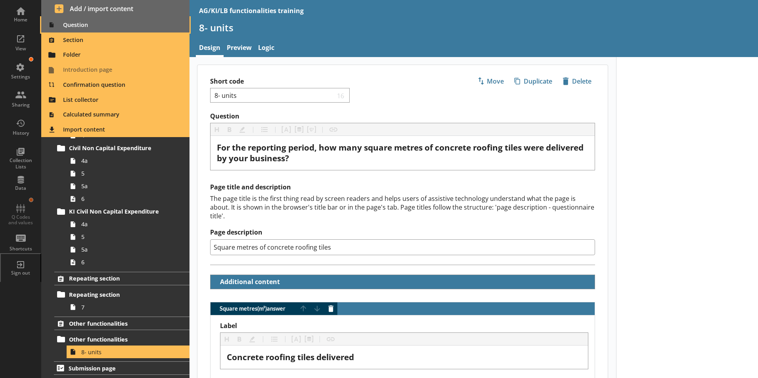
click at [71, 23] on span "Question" at bounding box center [115, 25] width 139 height 13
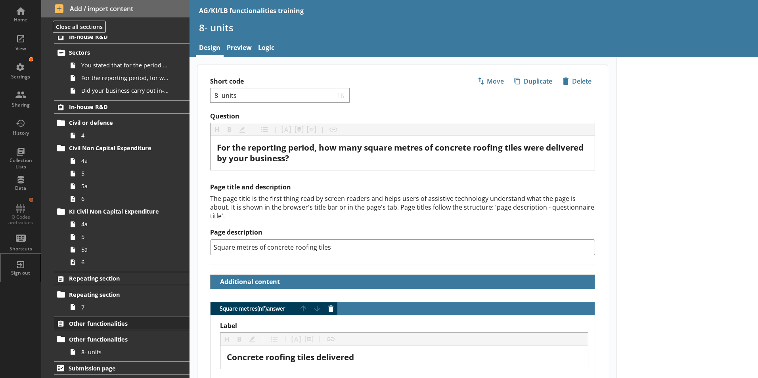
type textarea "x"
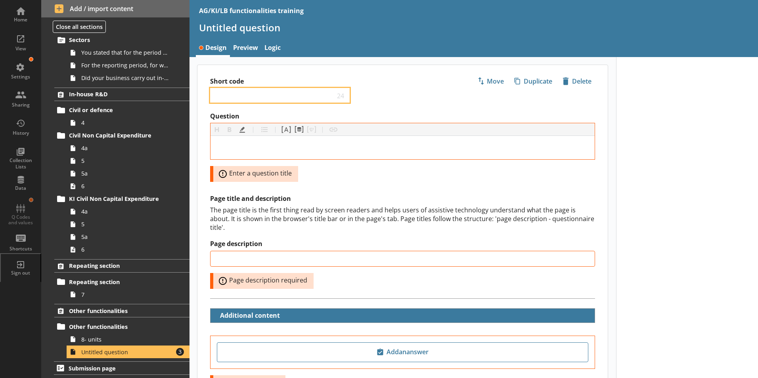
click at [242, 92] on input "Short code" at bounding box center [274, 96] width 121 height 8
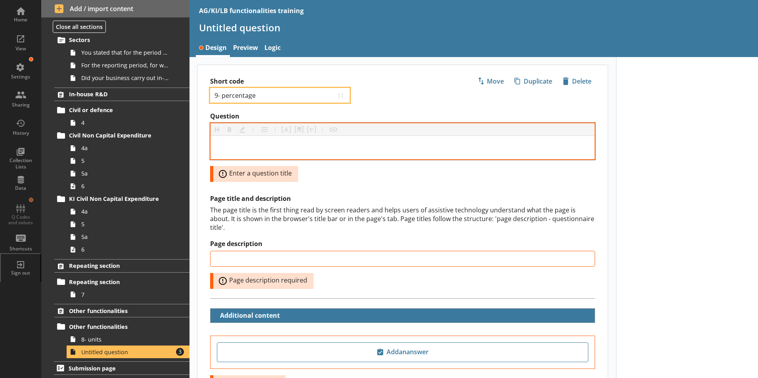
type input "9- percentage"
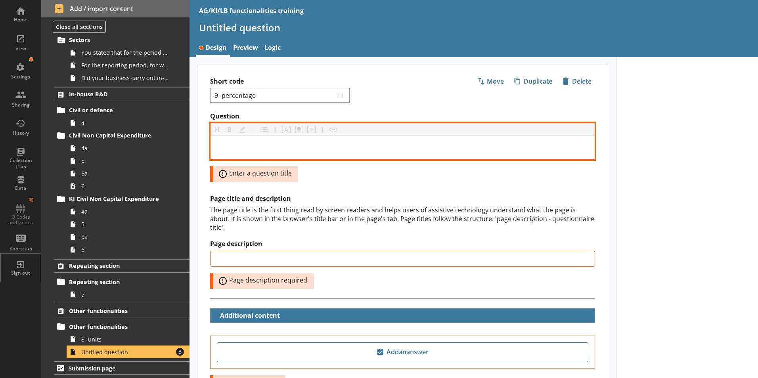
click at [269, 146] on div "Question" at bounding box center [403, 147] width 372 height 11
click at [226, 149] on div "Question" at bounding box center [403, 147] width 372 height 11
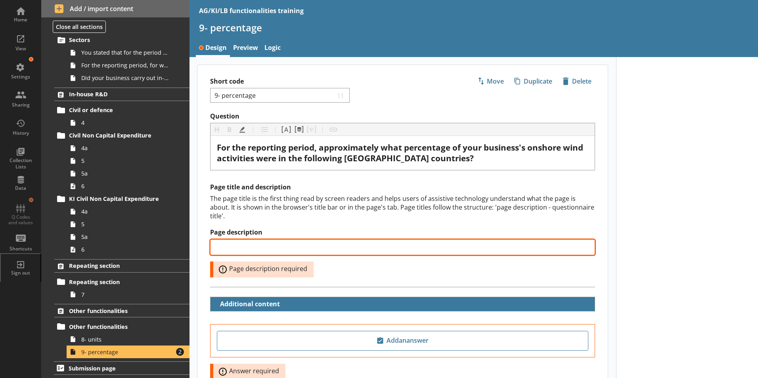
click at [232, 242] on input "Page description" at bounding box center [402, 248] width 385 height 16
paste input "UK country breakdown of onshore wind activities"
type input "UK country breakdown of onshore wind activities"
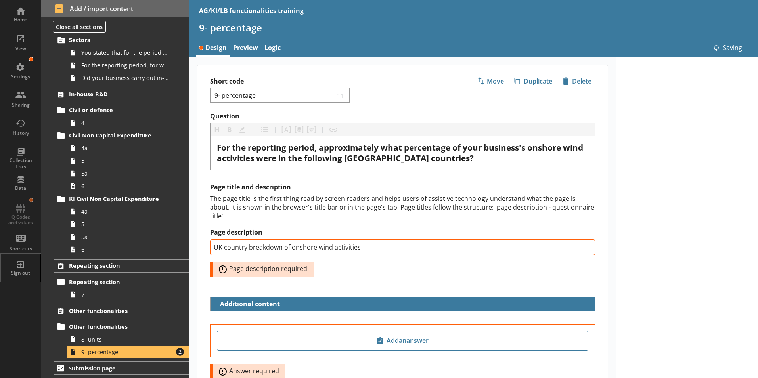
click at [656, 288] on div at bounding box center [687, 251] width 142 height 388
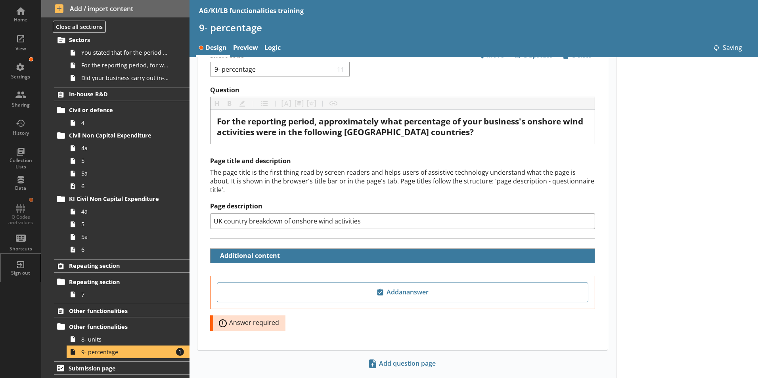
scroll to position [36, 0]
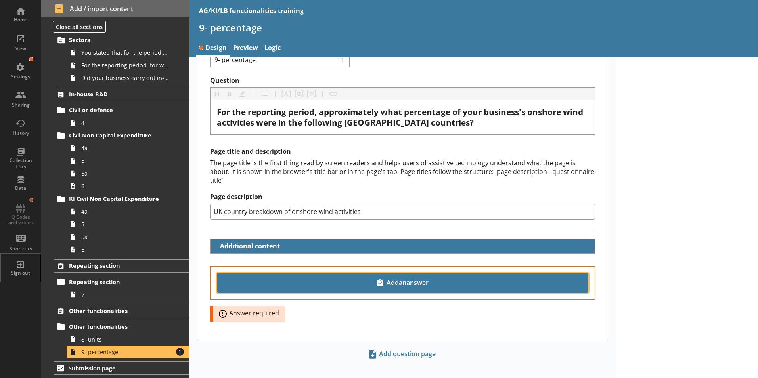
click at [406, 277] on span "Add an answer" at bounding box center [403, 283] width 365 height 13
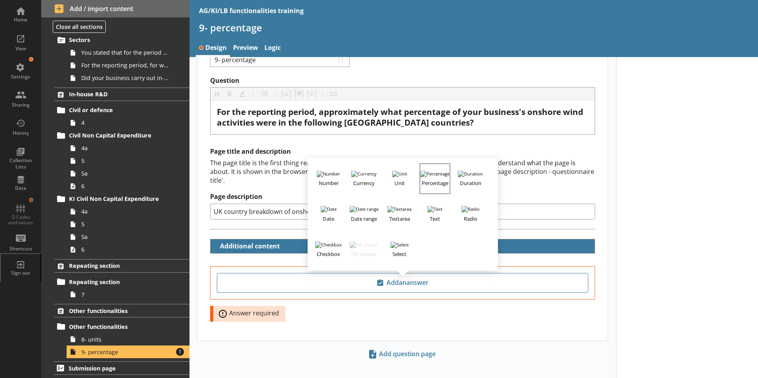
click at [435, 177] on h3 "Percentage" at bounding box center [434, 182] width 29 height 10
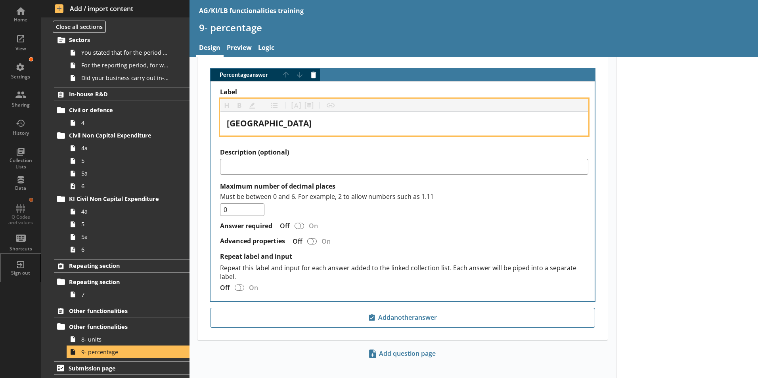
scroll to position [234, 0]
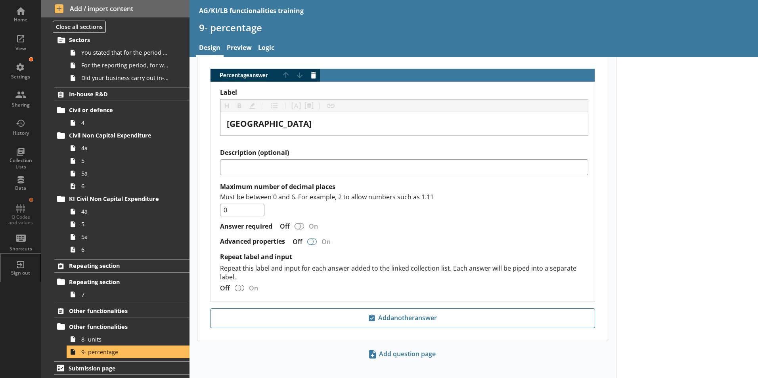
click at [312, 239] on div "Percentage answer" at bounding box center [310, 242] width 6 height 6
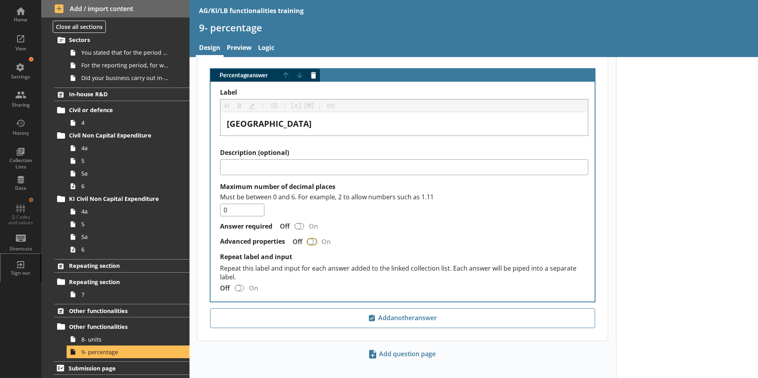
checkbox input "true"
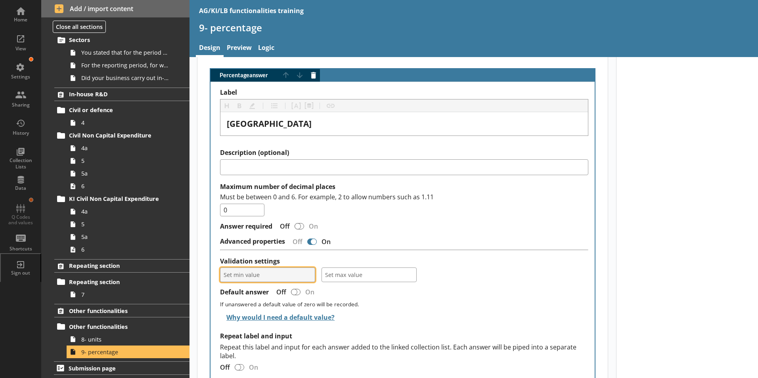
click at [310, 268] on button "Set min value" at bounding box center [267, 275] width 95 height 15
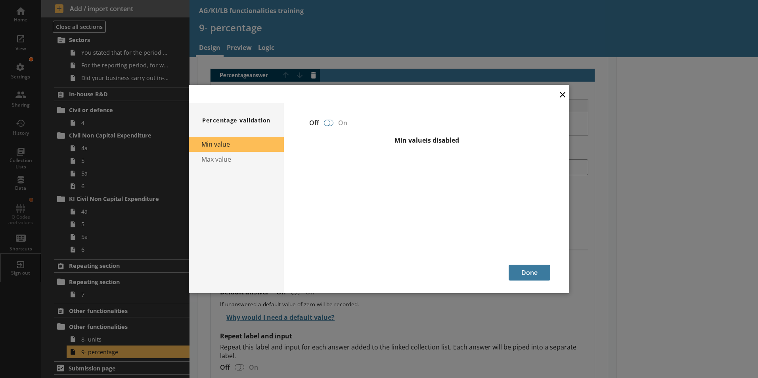
click at [328, 122] on div at bounding box center [327, 123] width 6 height 6
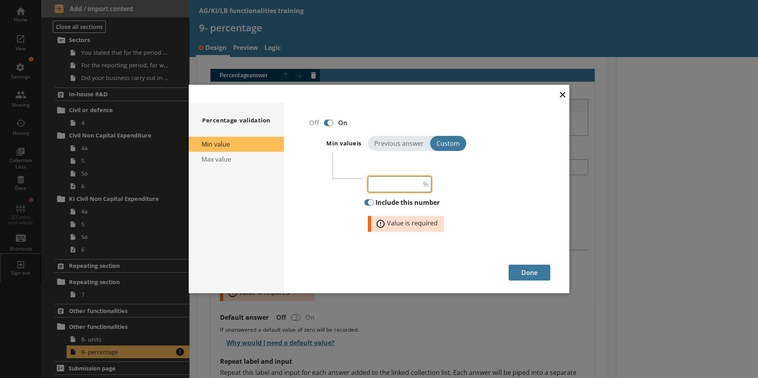
click at [397, 182] on input "number" at bounding box center [399, 185] width 63 height 16
type input "0"
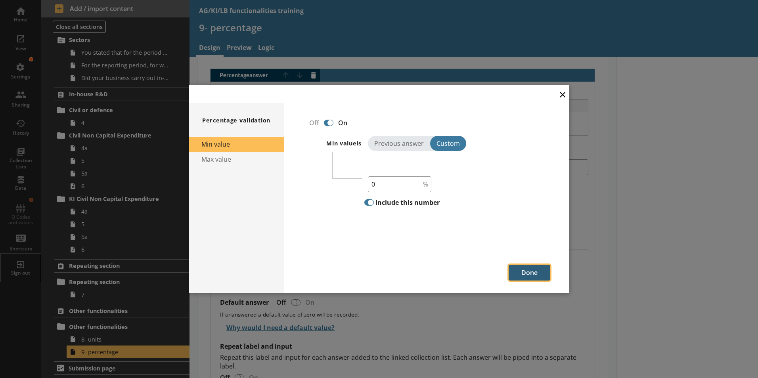
click at [523, 272] on button "Done" at bounding box center [530, 273] width 42 height 16
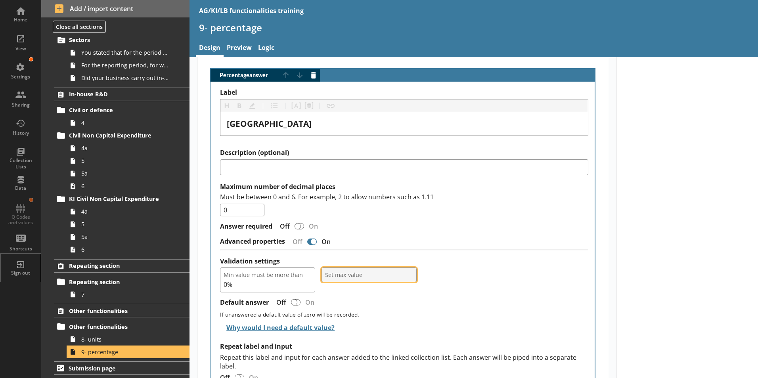
click at [367, 271] on span "Set max value" at bounding box center [369, 275] width 88 height 8
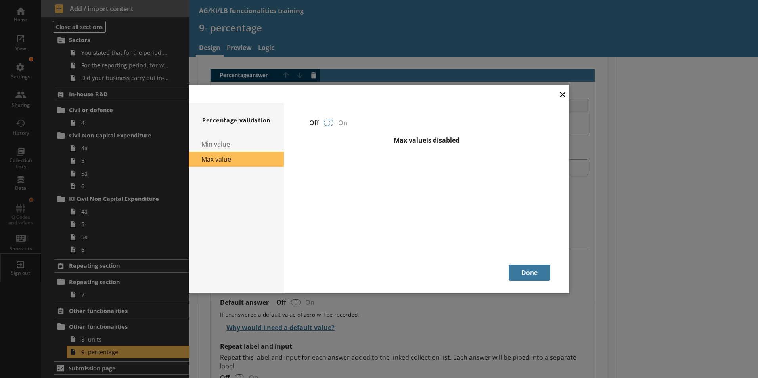
click at [327, 125] on div at bounding box center [327, 123] width 6 height 6
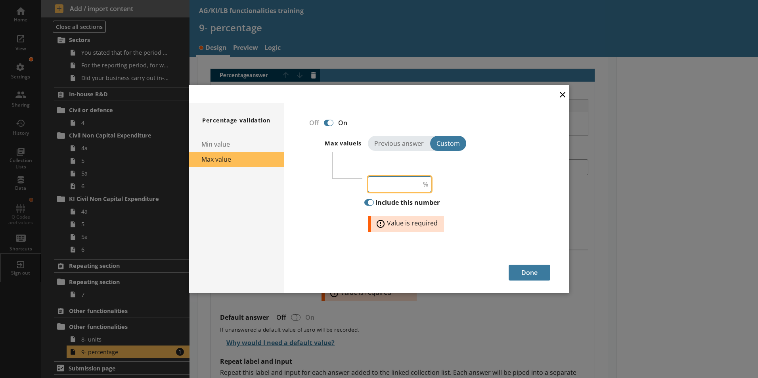
click at [395, 186] on input "number" at bounding box center [399, 185] width 63 height 16
type input "100"
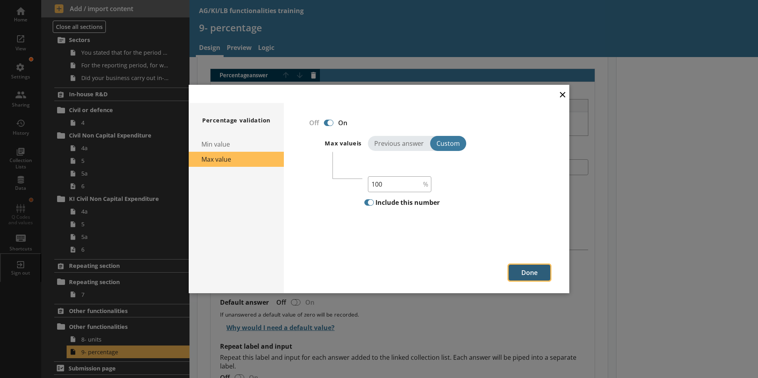
click at [526, 269] on button "Done" at bounding box center [530, 273] width 42 height 16
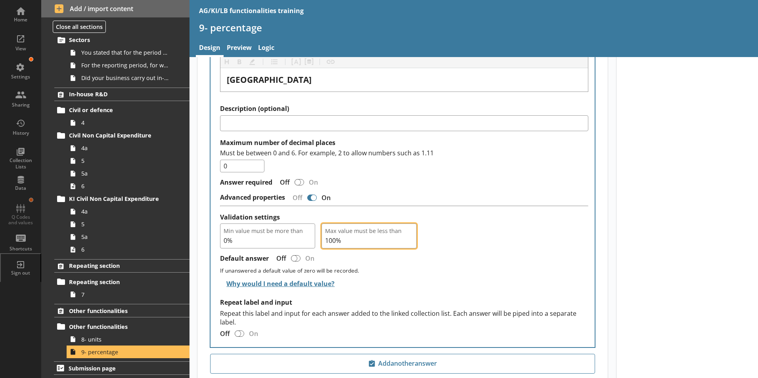
scroll to position [323, 0]
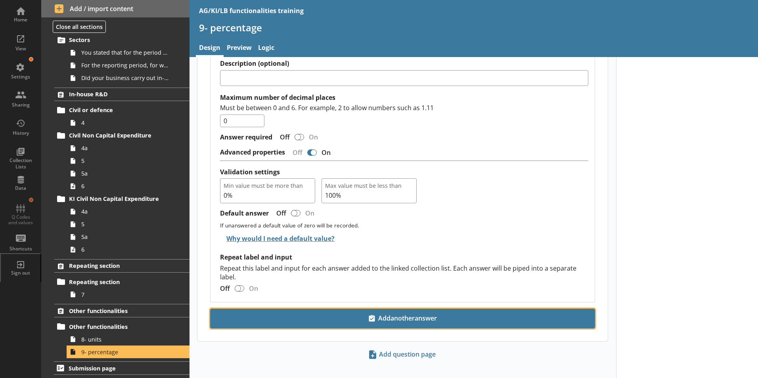
click at [409, 313] on span "Add another answer" at bounding box center [403, 319] width 378 height 13
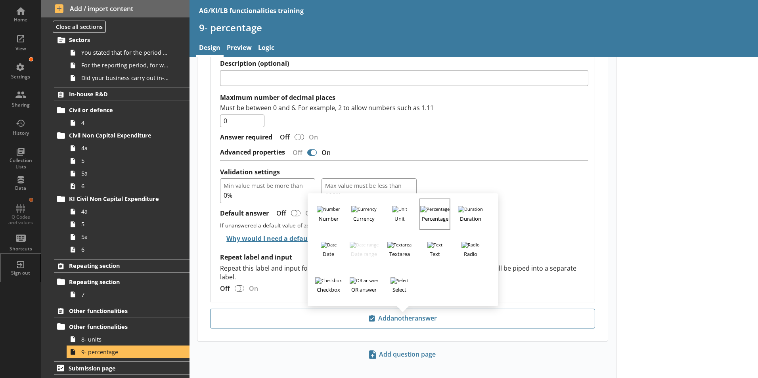
click at [430, 213] on h3 "Percentage" at bounding box center [434, 218] width 29 height 10
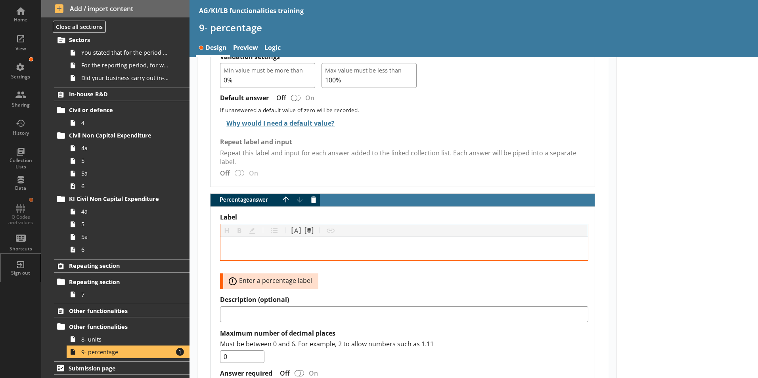
scroll to position [363, 0]
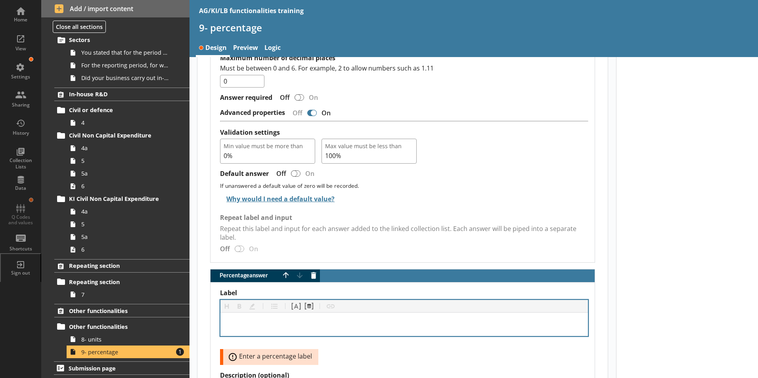
click at [251, 320] on div "Label" at bounding box center [404, 324] width 355 height 11
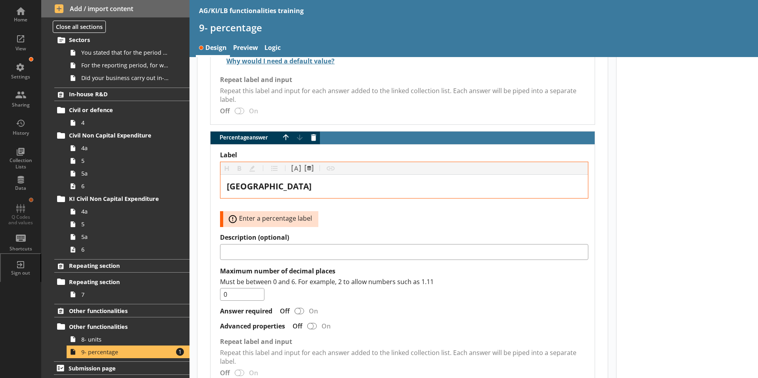
scroll to position [521, 0]
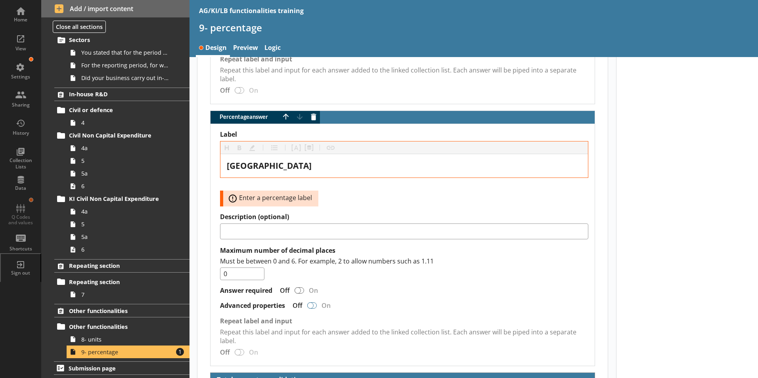
click at [311, 303] on div "Percentage answer" at bounding box center [310, 306] width 6 height 6
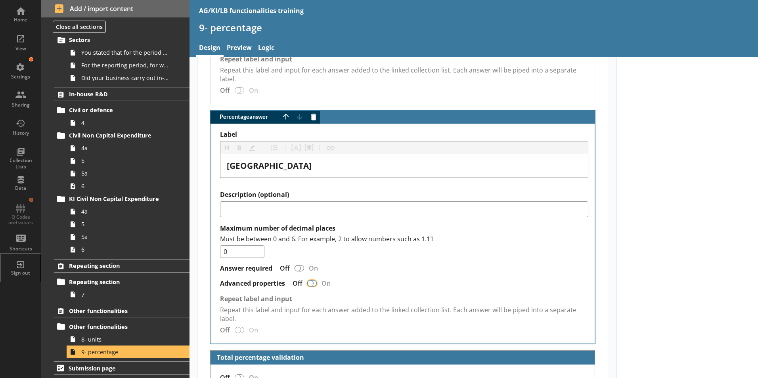
checkbox input "true"
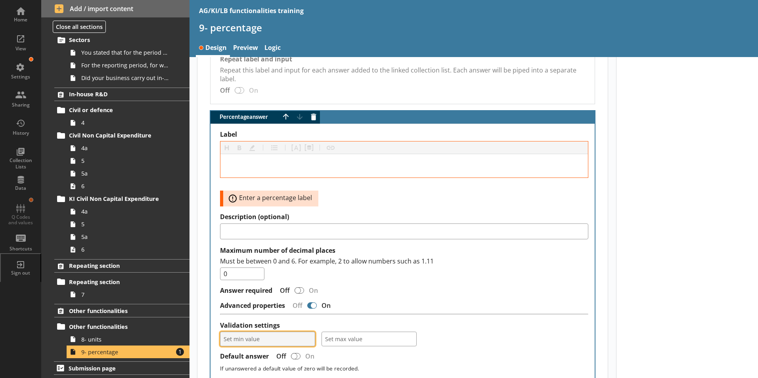
click at [305, 336] on span "Set min value" at bounding box center [268, 340] width 88 height 8
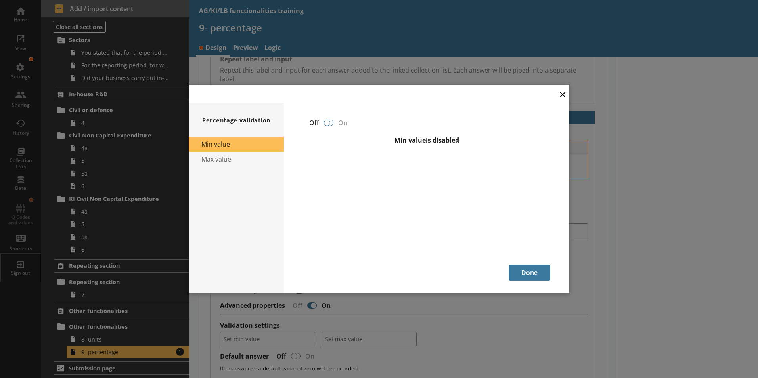
click at [327, 125] on div at bounding box center [327, 123] width 6 height 6
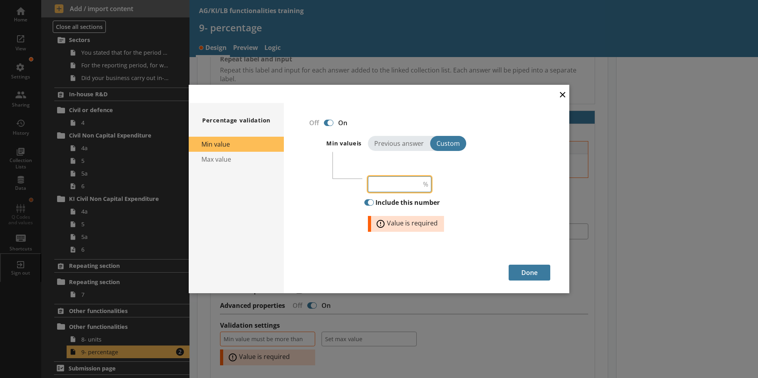
click at [398, 184] on input "number" at bounding box center [399, 185] width 63 height 16
type input "0"
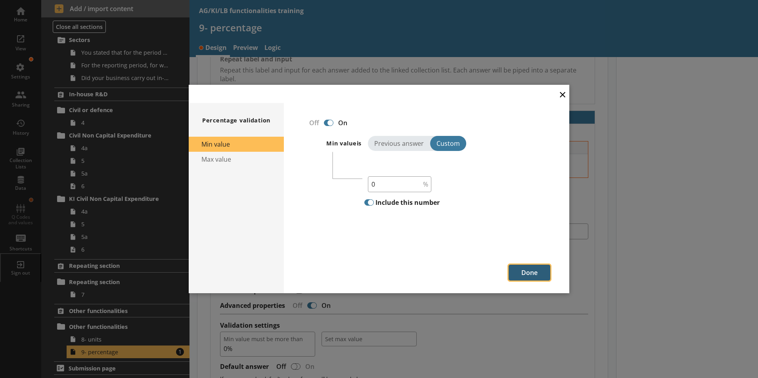
click at [541, 273] on button "Done" at bounding box center [530, 273] width 42 height 16
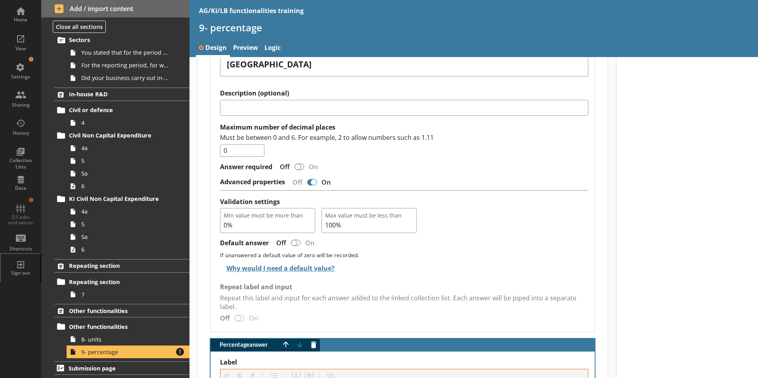
scroll to position [363, 0]
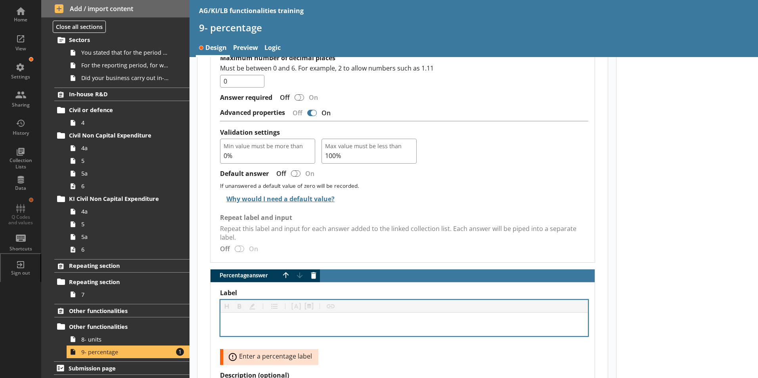
click at [245, 322] on div "Percentage answer" at bounding box center [405, 324] width 368 height 23
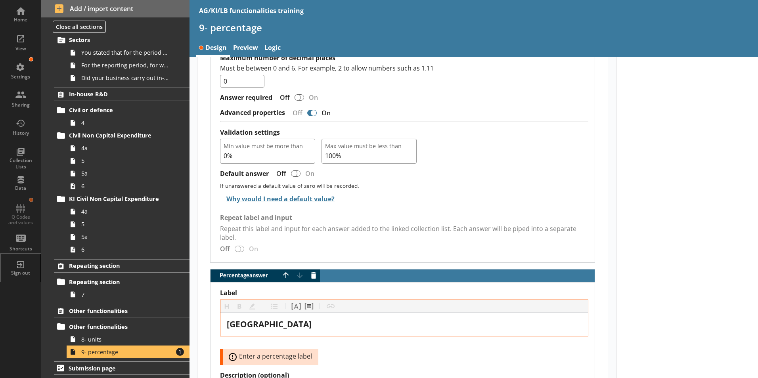
click at [645, 334] on div at bounding box center [687, 224] width 142 height 1059
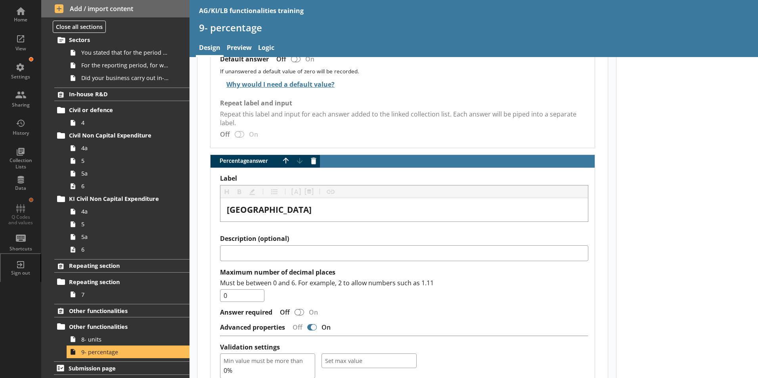
scroll to position [521, 0]
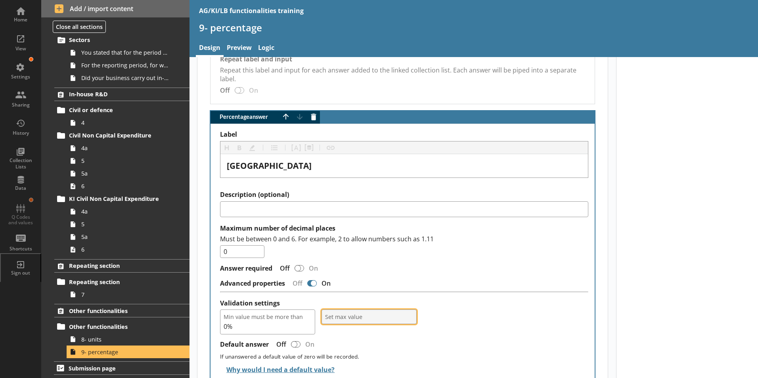
click at [391, 313] on span "Set max value" at bounding box center [369, 317] width 88 height 8
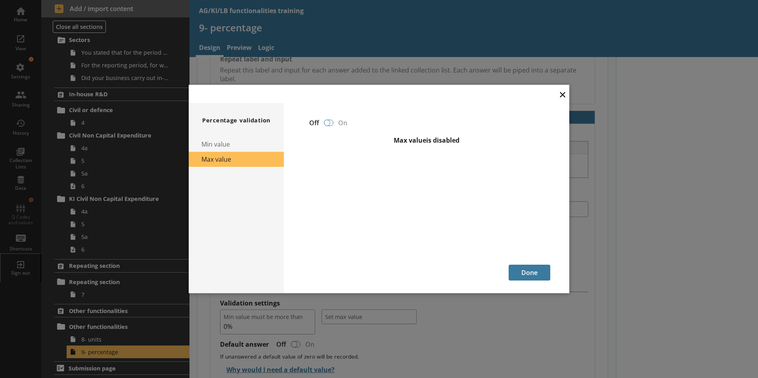
click at [329, 123] on div at bounding box center [327, 123] width 6 height 6
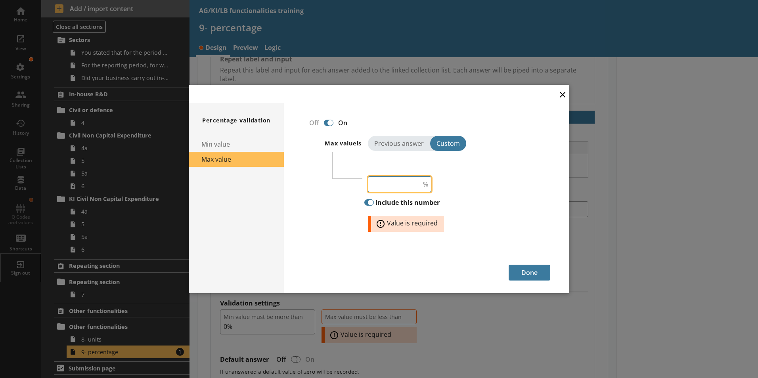
click at [397, 184] on input "number" at bounding box center [399, 185] width 63 height 16
type input "100"
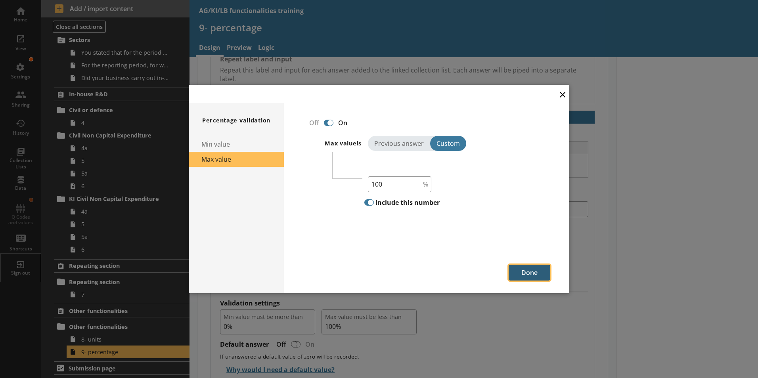
click at [542, 274] on button "Done" at bounding box center [530, 273] width 42 height 16
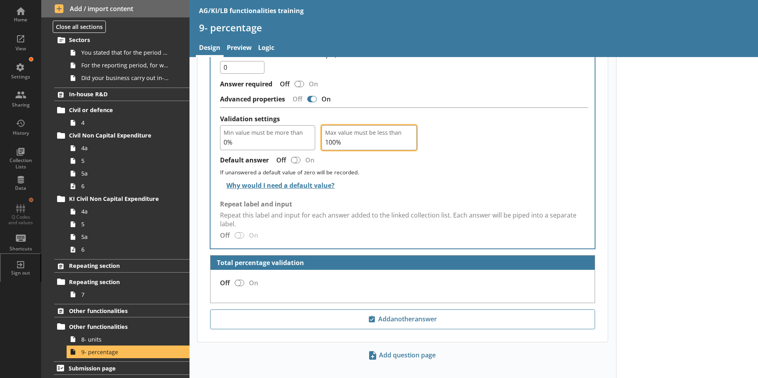
scroll to position [707, 0]
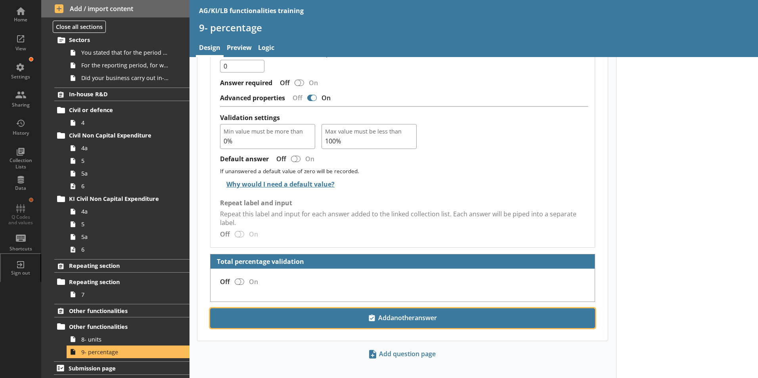
click at [415, 312] on span "Add another answer" at bounding box center [403, 318] width 378 height 13
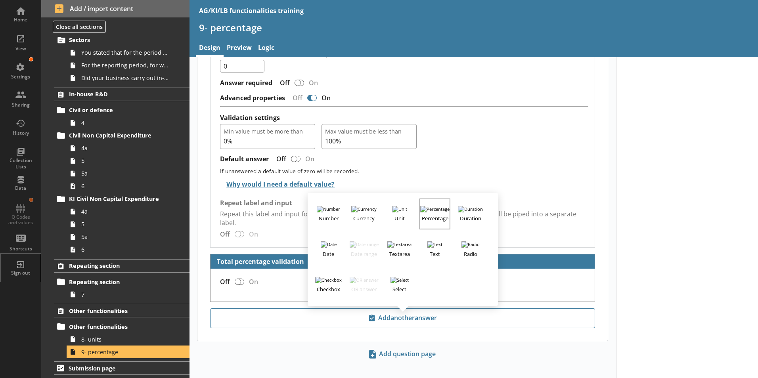
click at [426, 213] on h3 "Percentage" at bounding box center [434, 218] width 29 height 10
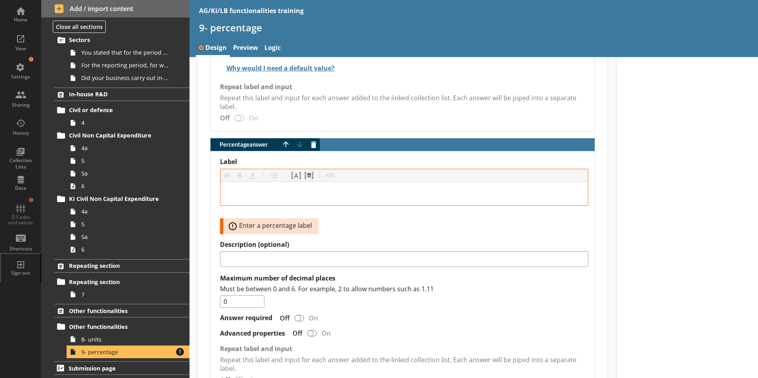
scroll to position [826, 0]
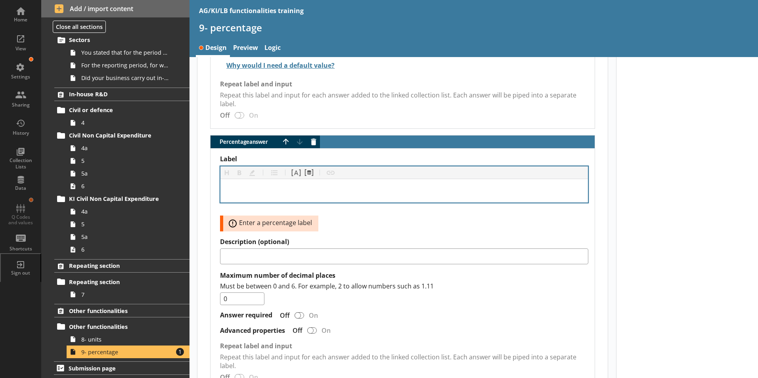
click at [232, 186] on div "Label" at bounding box center [404, 191] width 355 height 11
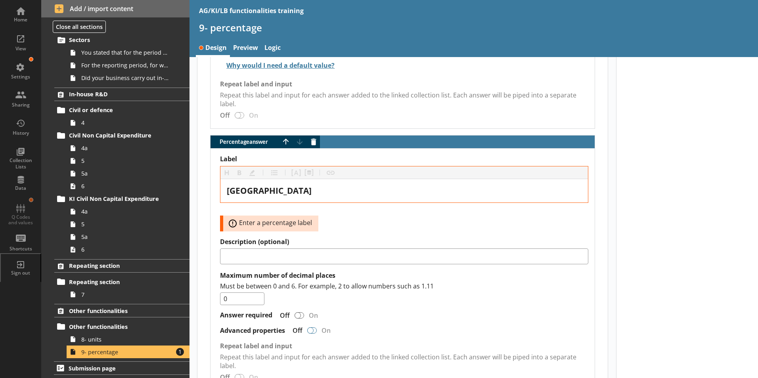
click at [313, 328] on div "Percentage answer" at bounding box center [310, 331] width 6 height 6
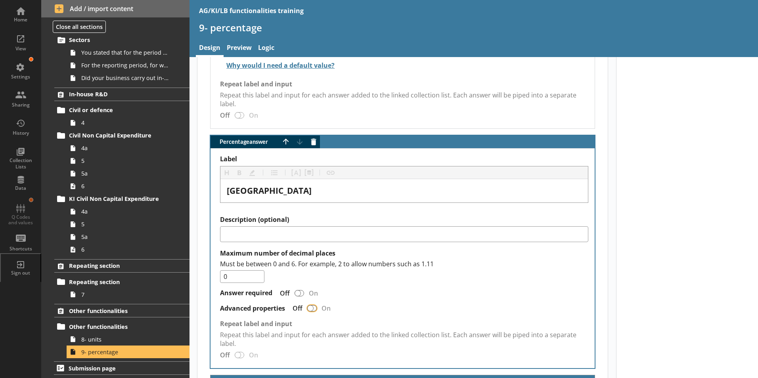
checkbox input "true"
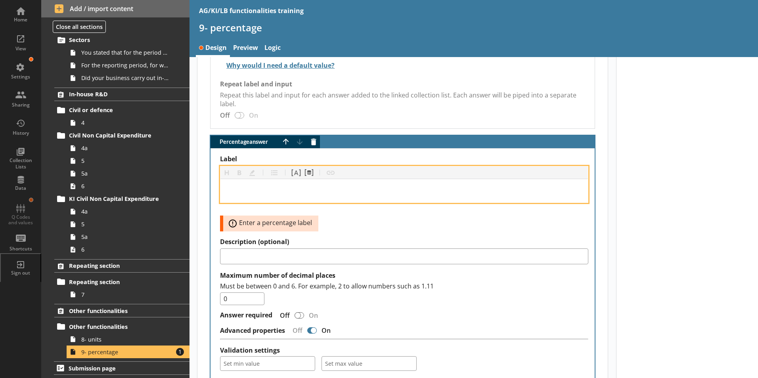
click at [244, 186] on div "Label" at bounding box center [404, 191] width 355 height 11
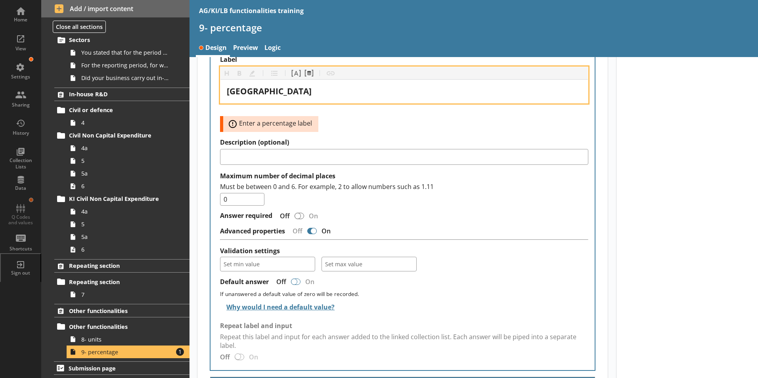
scroll to position [945, 0]
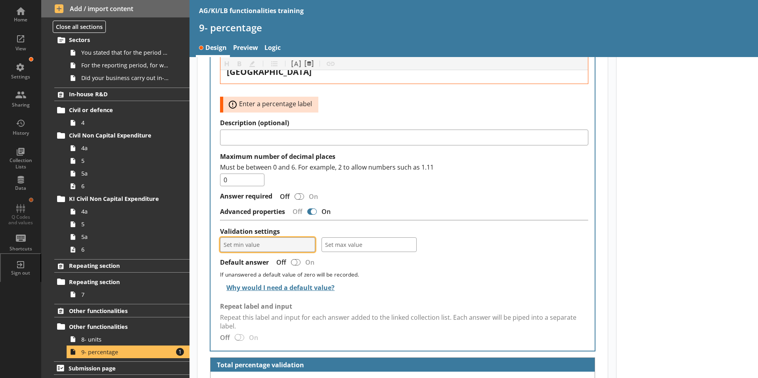
click at [290, 241] on span "Set min value" at bounding box center [268, 245] width 88 height 8
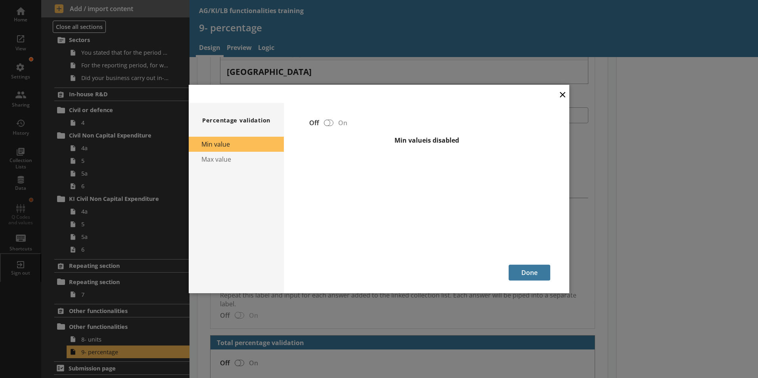
click at [219, 146] on li "Min value" at bounding box center [236, 144] width 95 height 15
click at [330, 123] on div at bounding box center [327, 123] width 6 height 6
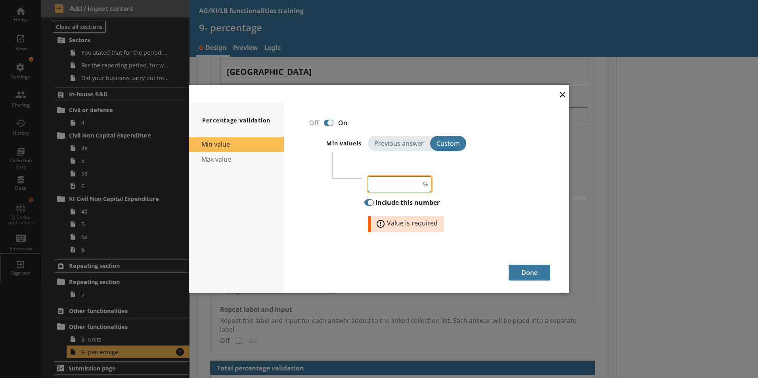
click at [403, 188] on input "number" at bounding box center [399, 185] width 63 height 16
type input "0"
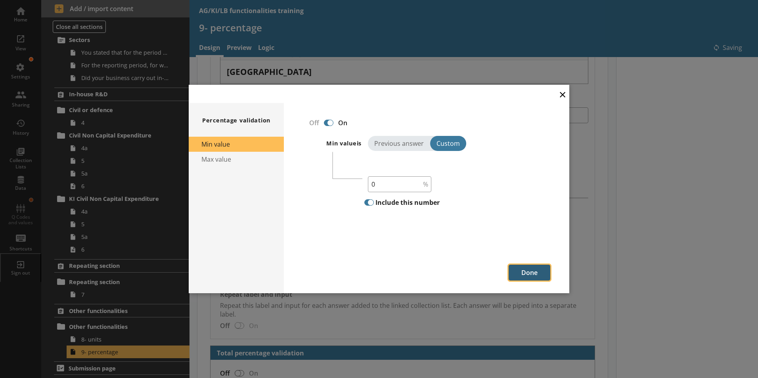
click at [522, 270] on button "Done" at bounding box center [530, 273] width 42 height 16
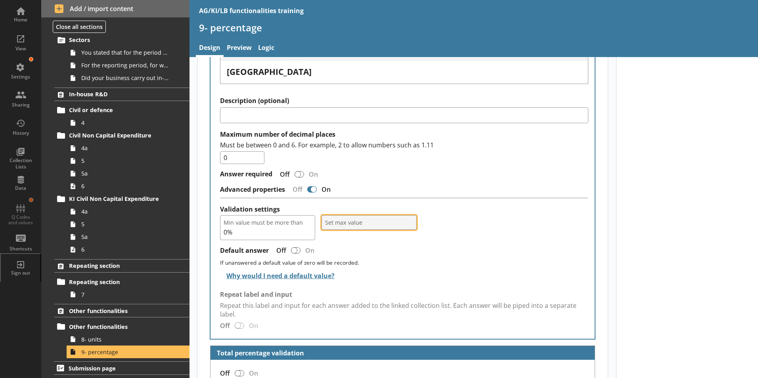
click at [352, 219] on span "Set max value" at bounding box center [369, 223] width 88 height 8
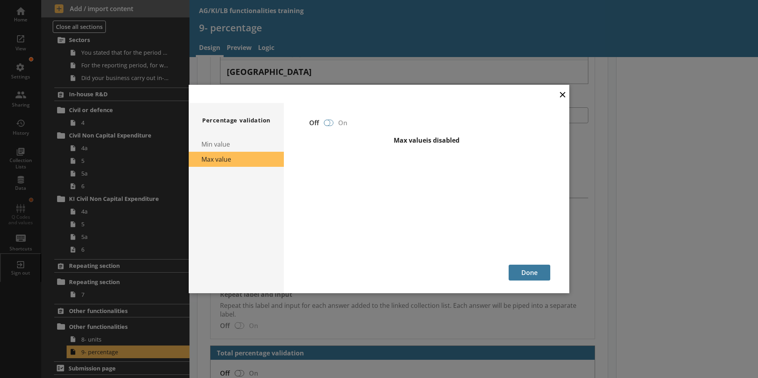
click at [327, 123] on div at bounding box center [327, 123] width 6 height 6
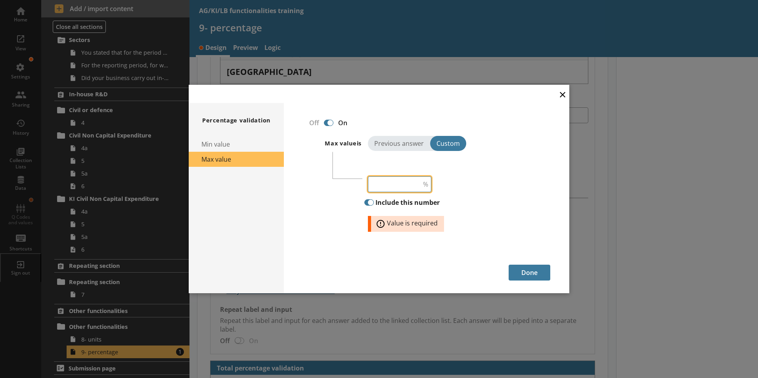
click at [388, 187] on input "number" at bounding box center [399, 185] width 63 height 16
type input "100"
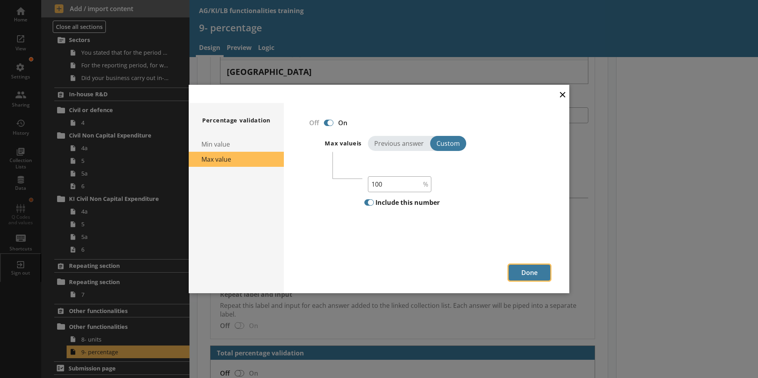
click at [522, 271] on button "Done" at bounding box center [530, 273] width 42 height 16
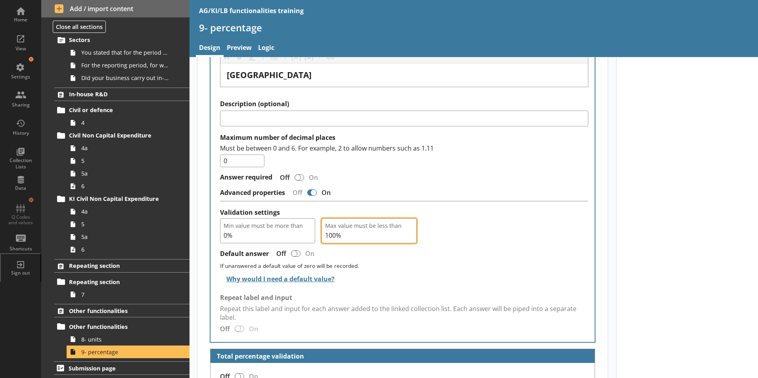
scroll to position [1036, 0]
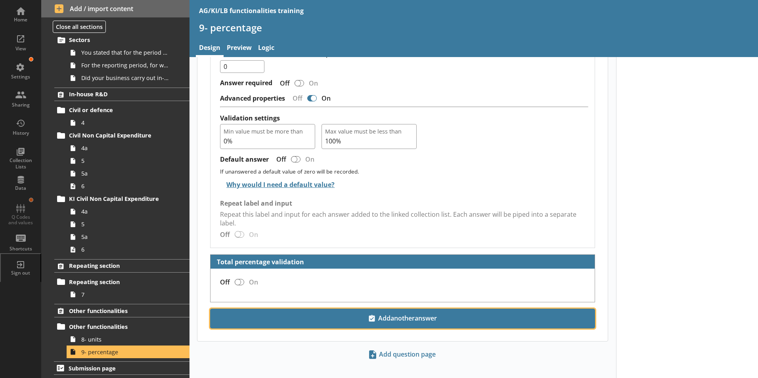
click at [409, 313] on span "Add another answer" at bounding box center [403, 319] width 378 height 13
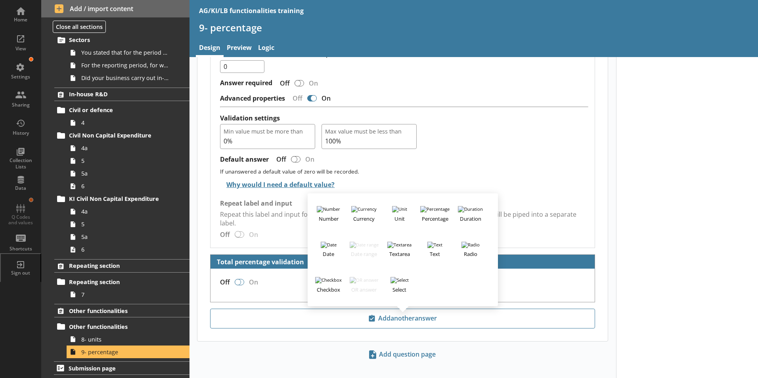
click at [236, 279] on div at bounding box center [238, 282] width 6 height 6
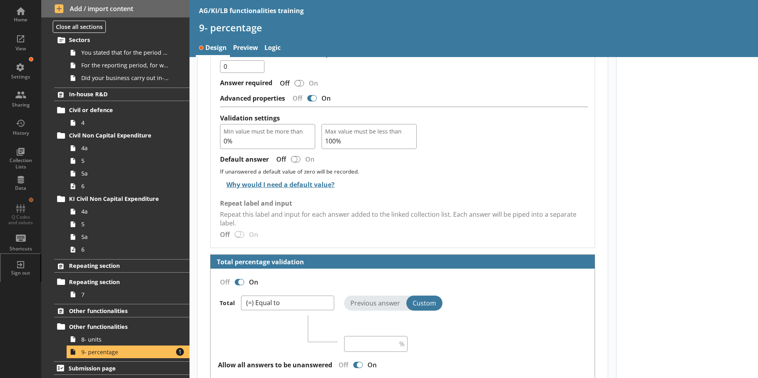
click at [242, 279] on div at bounding box center [241, 282] width 6 height 6
checkbox input "false"
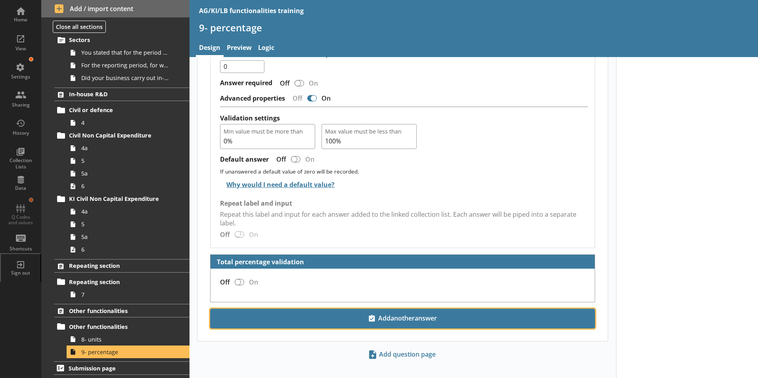
click at [410, 313] on span "Add another answer" at bounding box center [403, 319] width 378 height 13
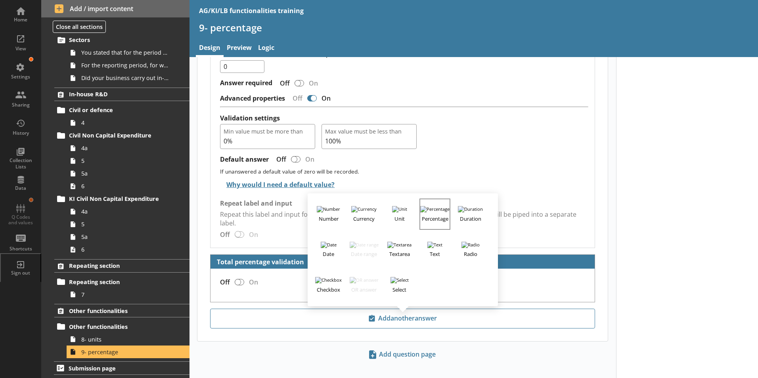
click at [441, 213] on h3 "Percentage" at bounding box center [434, 218] width 29 height 10
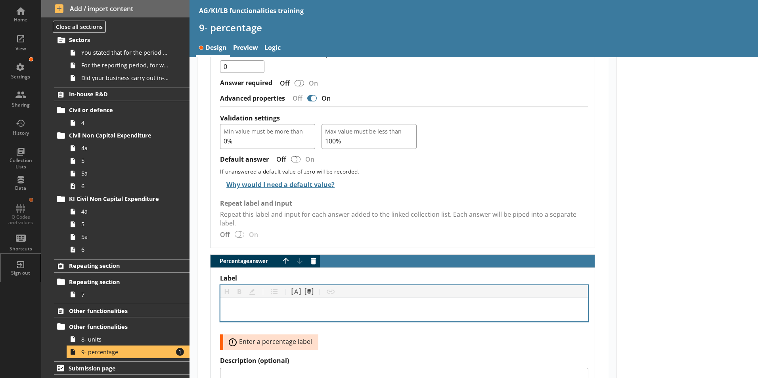
click at [234, 306] on div "Label" at bounding box center [404, 310] width 355 height 11
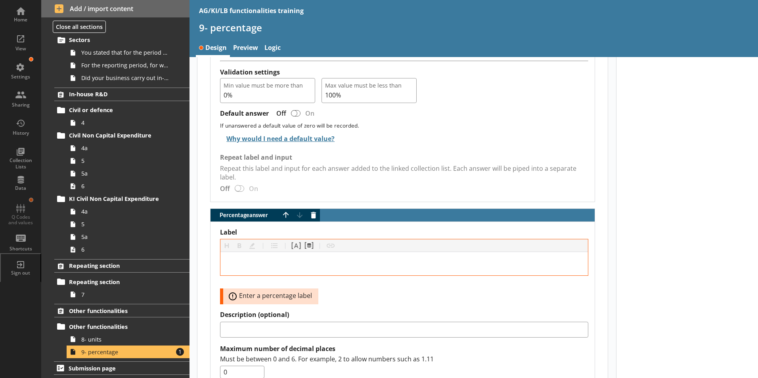
scroll to position [1155, 0]
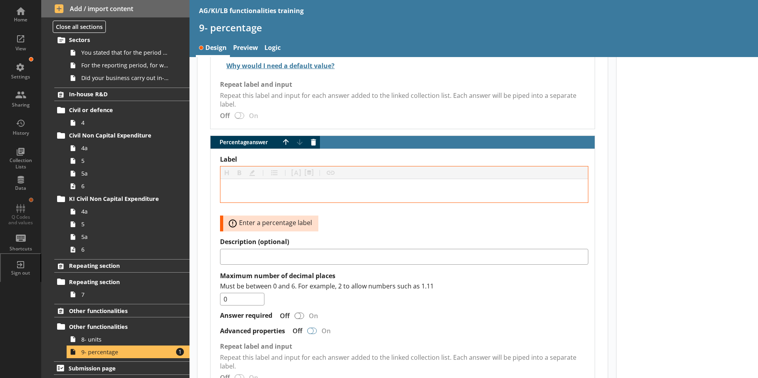
click at [311, 328] on div "Percentage answer" at bounding box center [310, 331] width 6 height 6
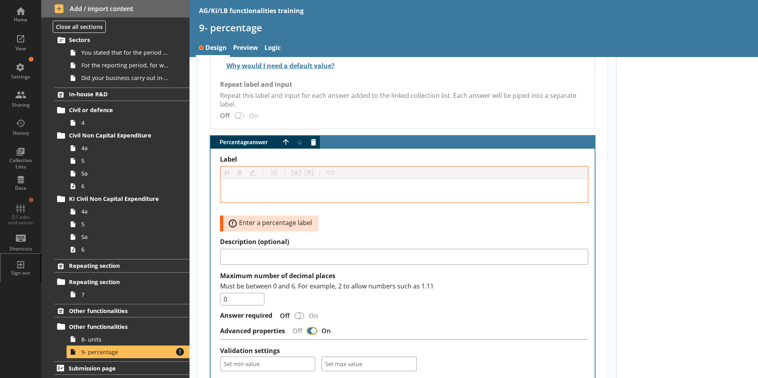
checkbox input "true"
click at [251, 186] on div "Label" at bounding box center [404, 191] width 355 height 11
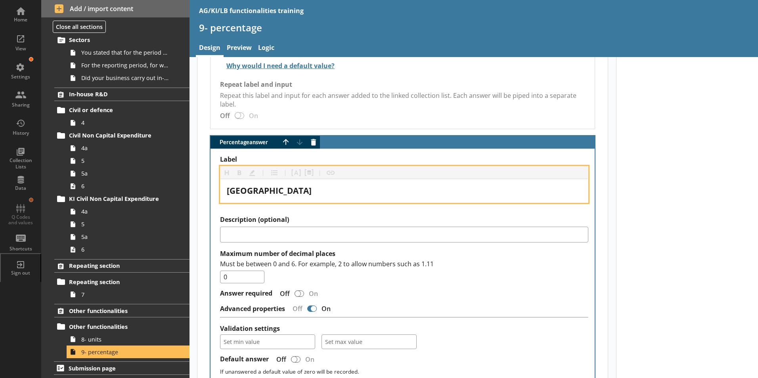
click at [274, 185] on span "Northern Island" at bounding box center [269, 190] width 85 height 11
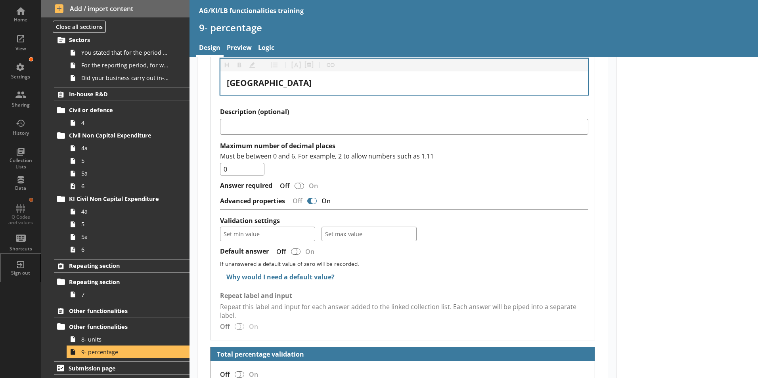
scroll to position [1274, 0]
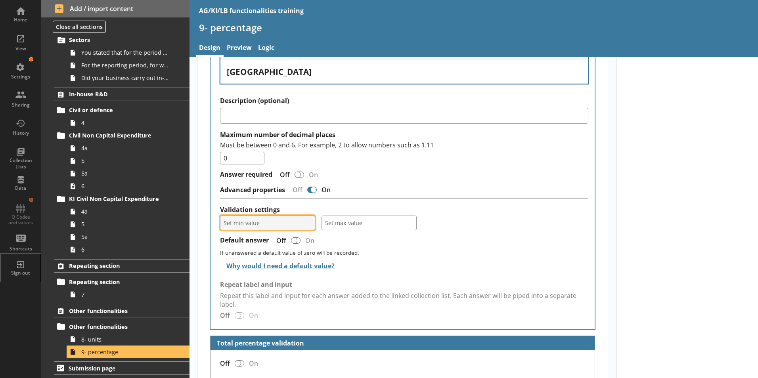
click at [268, 219] on span "Set min value" at bounding box center [268, 223] width 88 height 8
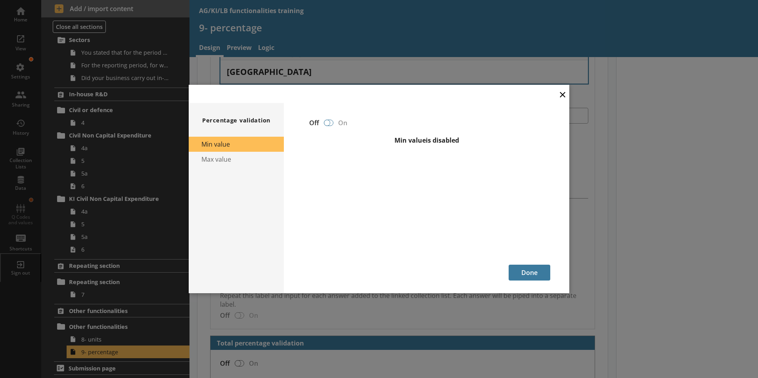
click at [328, 123] on div at bounding box center [327, 123] width 6 height 6
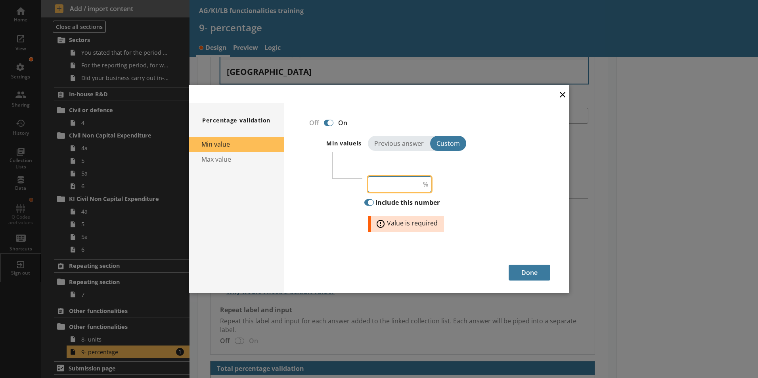
click at [403, 186] on input "number" at bounding box center [399, 185] width 63 height 16
type input "0"
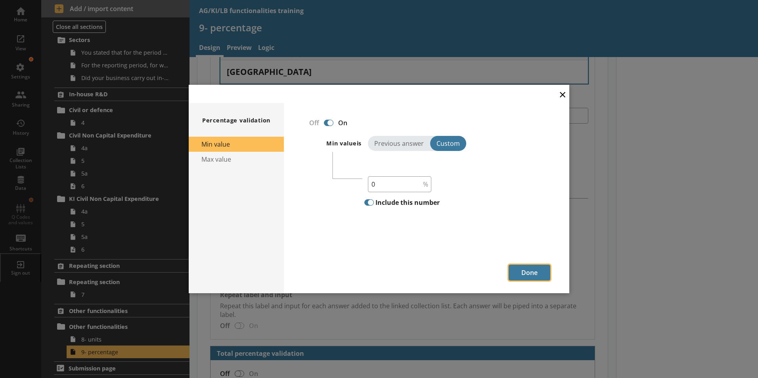
click at [530, 272] on button "Done" at bounding box center [530, 273] width 42 height 16
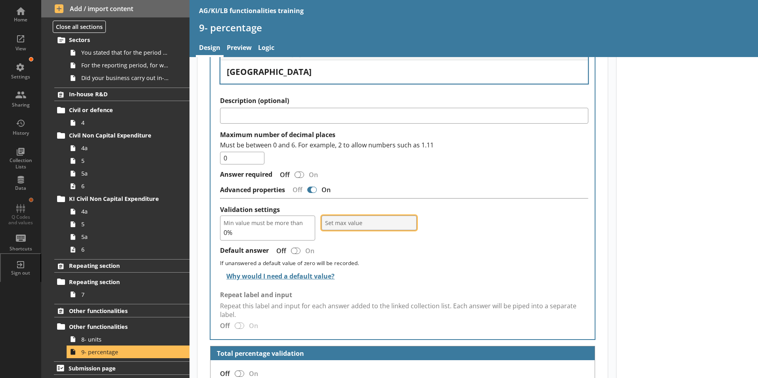
click at [360, 219] on span "Set max value" at bounding box center [369, 223] width 88 height 8
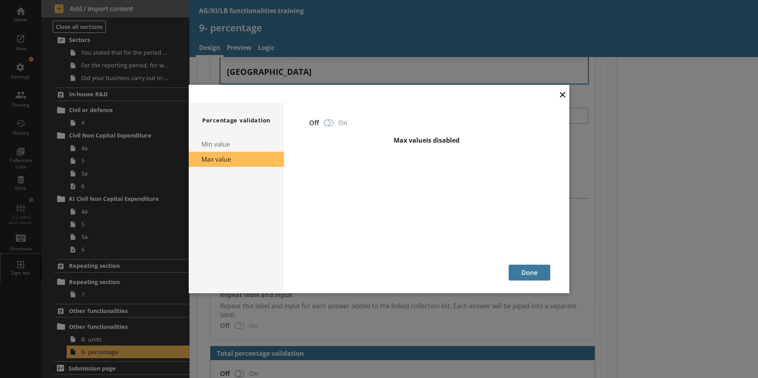
click at [328, 124] on div at bounding box center [327, 123] width 6 height 6
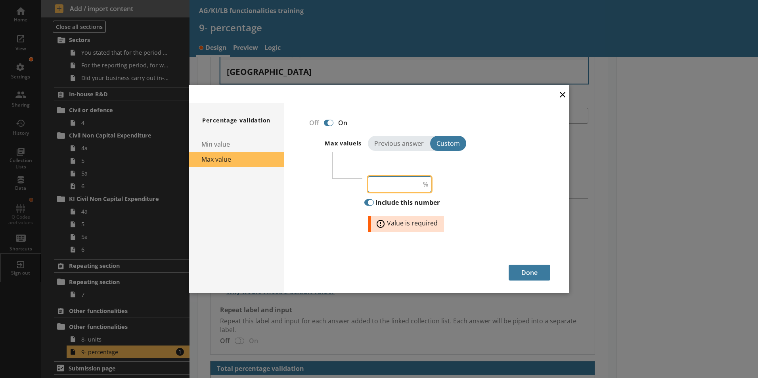
click at [393, 184] on input "number" at bounding box center [399, 185] width 63 height 16
type input "100"
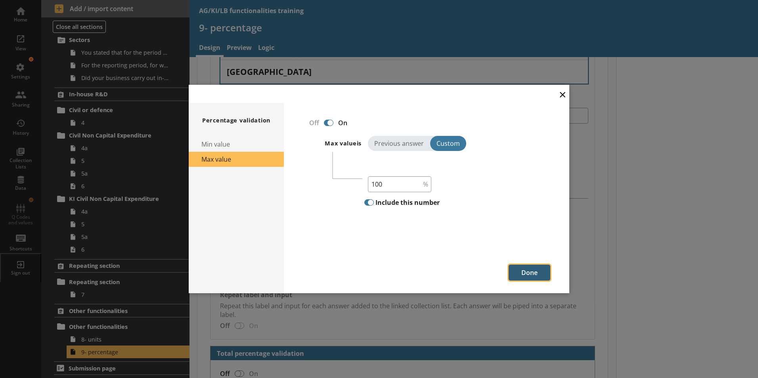
click at [523, 274] on button "Done" at bounding box center [530, 273] width 42 height 16
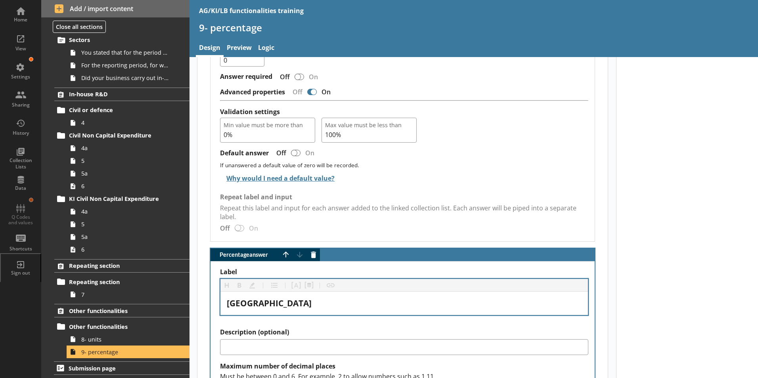
scroll to position [957, 0]
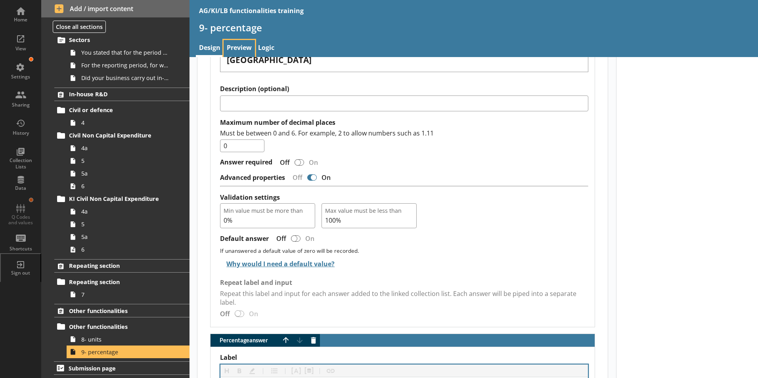
click at [235, 47] on link "Preview" at bounding box center [239, 48] width 31 height 17
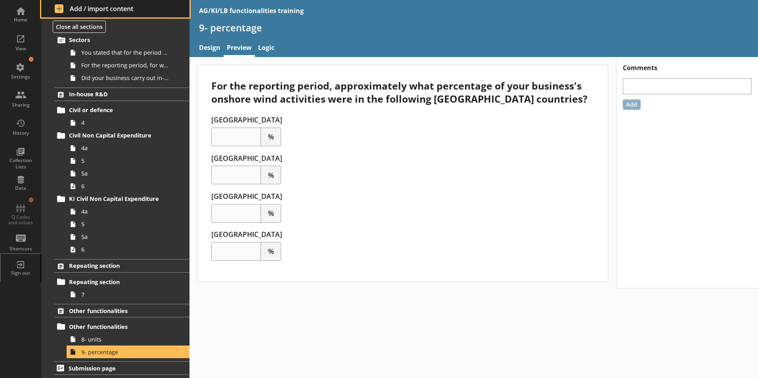
click at [73, 4] on button "Add / import content" at bounding box center [115, 8] width 148 height 17
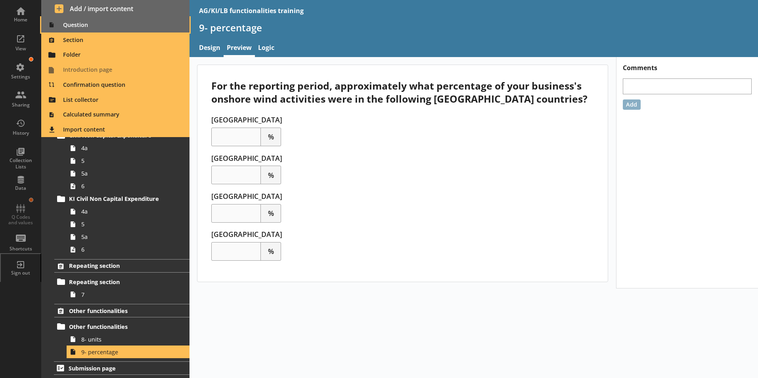
click at [77, 25] on span "Question" at bounding box center [115, 25] width 139 height 13
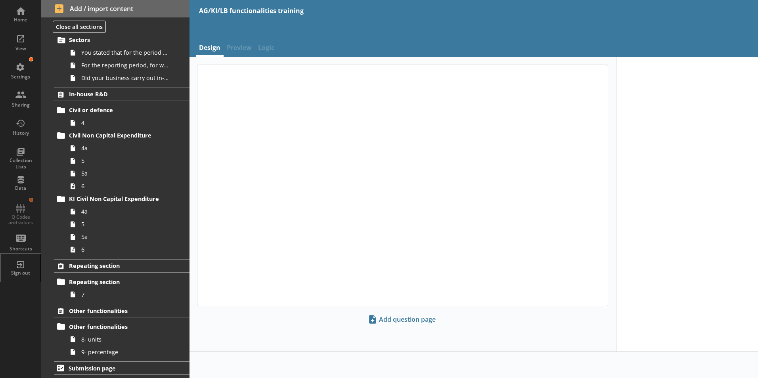
scroll to position [131, 0]
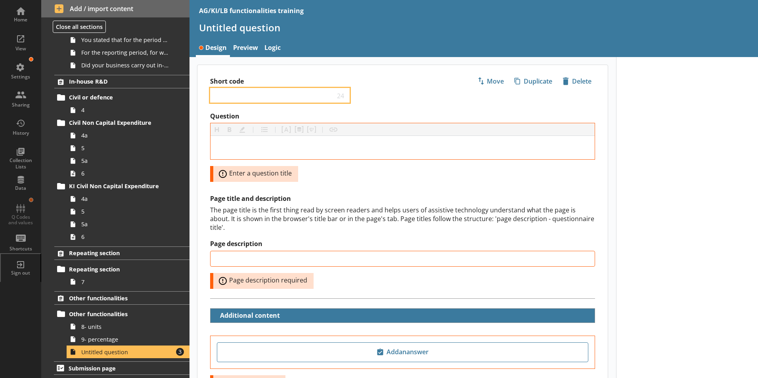
drag, startPoint x: 250, startPoint y: 96, endPoint x: 250, endPoint y: 86, distance: 9.5
click at [250, 92] on input "Short code" at bounding box center [274, 96] width 121 height 8
click at [217, 98] on input "comments" at bounding box center [274, 96] width 121 height 8
click at [215, 94] on input "Comments" at bounding box center [274, 96] width 121 height 8
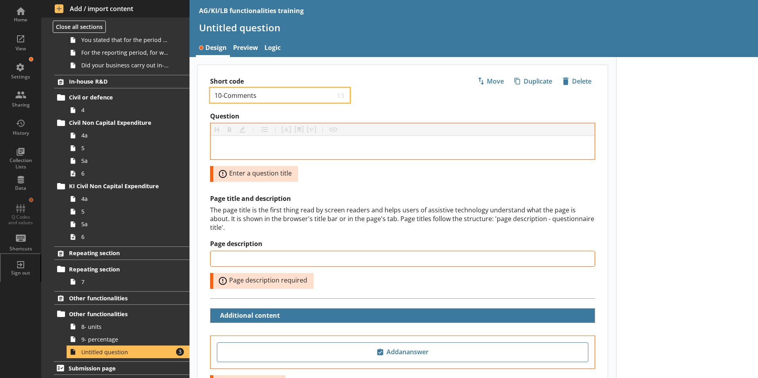
type input "10-Comments"
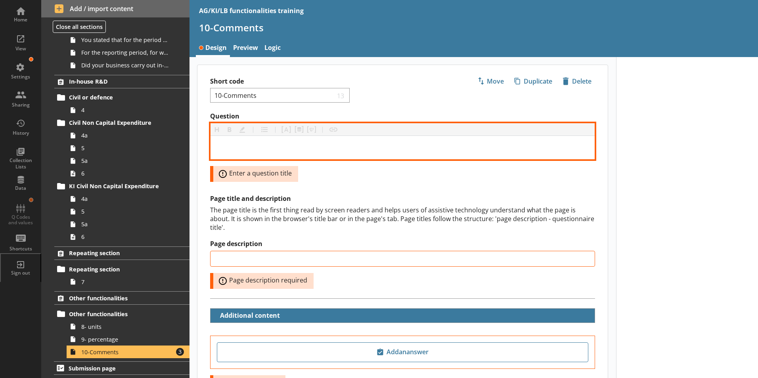
click at [238, 148] on div "Question" at bounding box center [403, 147] width 372 height 11
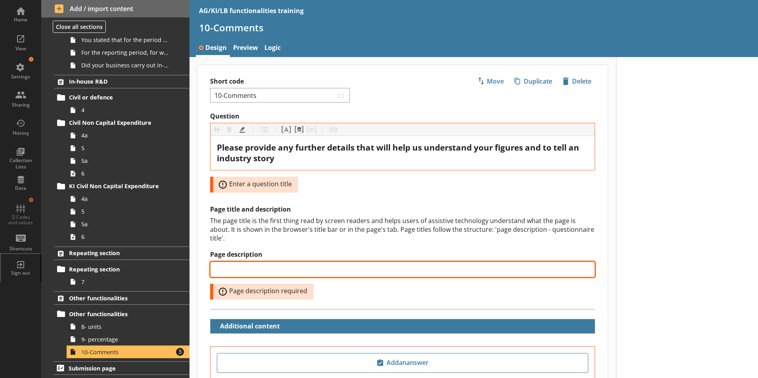
click at [236, 263] on input "Page description" at bounding box center [402, 270] width 385 height 16
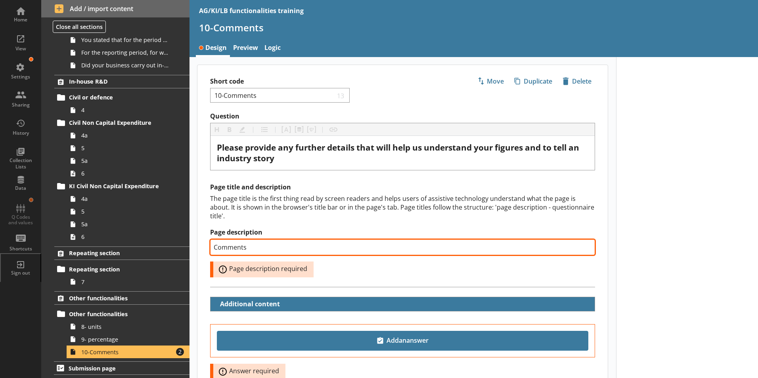
type input "Comments"
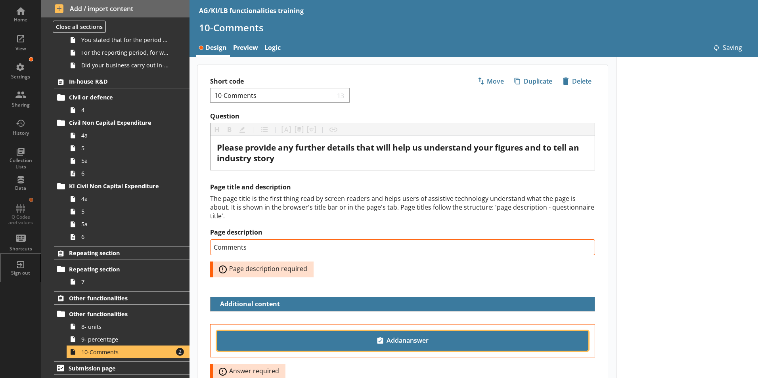
click at [413, 335] on span "Add an answer" at bounding box center [403, 341] width 365 height 13
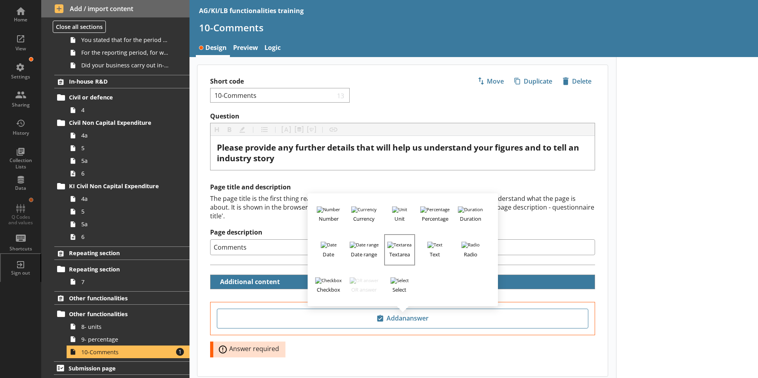
click at [403, 242] on img "button" at bounding box center [400, 245] width 24 height 6
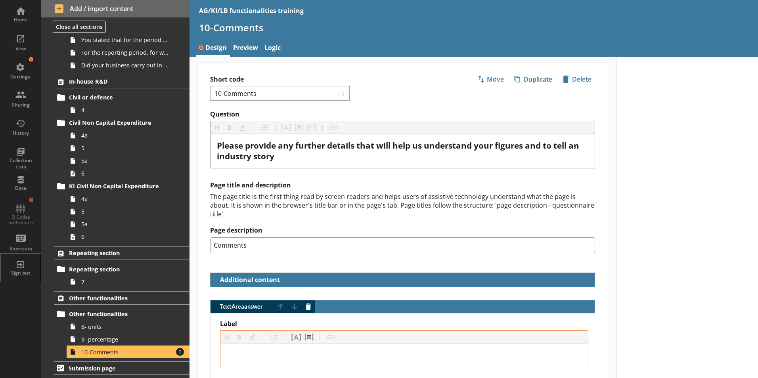
scroll to position [0, 0]
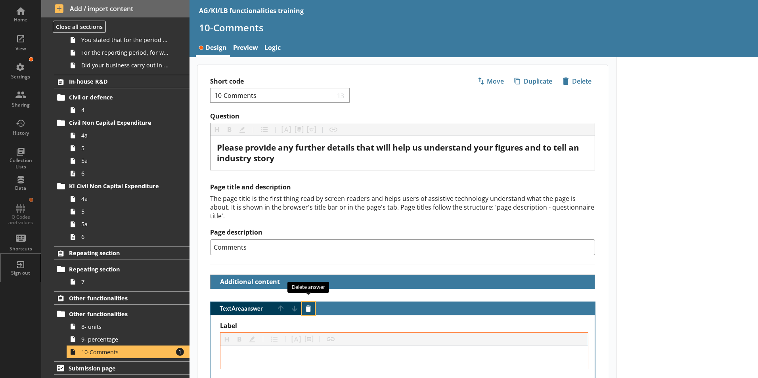
click at [310, 303] on button "Delete answer" at bounding box center [308, 309] width 13 height 13
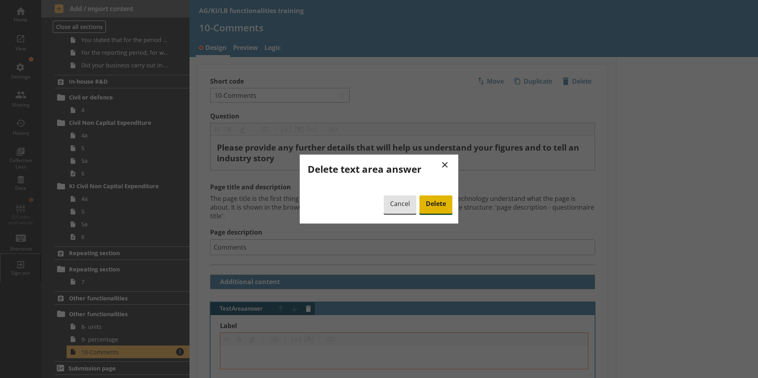
click at [435, 207] on span "Delete" at bounding box center [436, 205] width 33 height 18
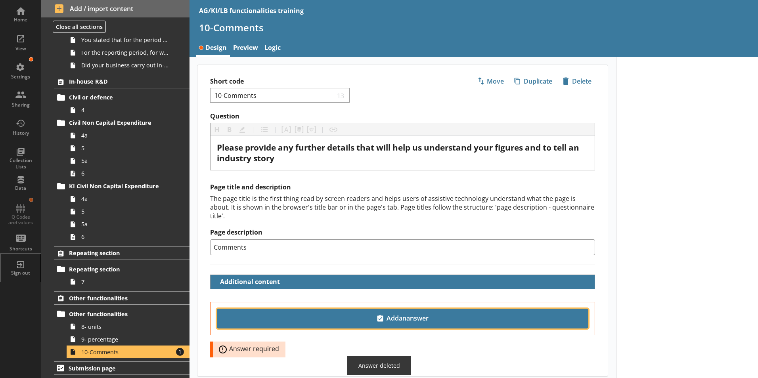
click at [403, 313] on span "Add an answer" at bounding box center [403, 319] width 365 height 13
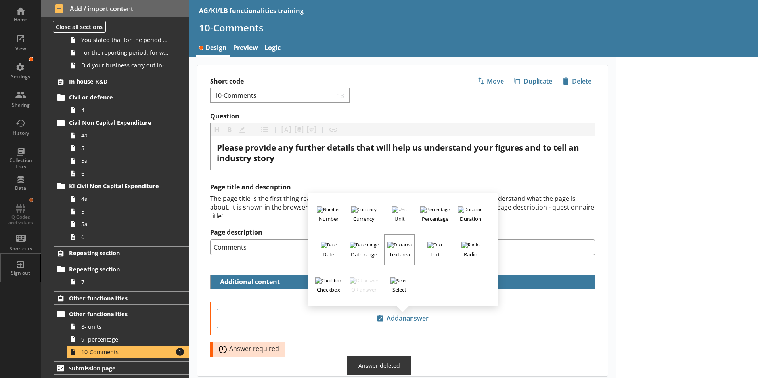
click at [399, 242] on img "button" at bounding box center [400, 245] width 24 height 6
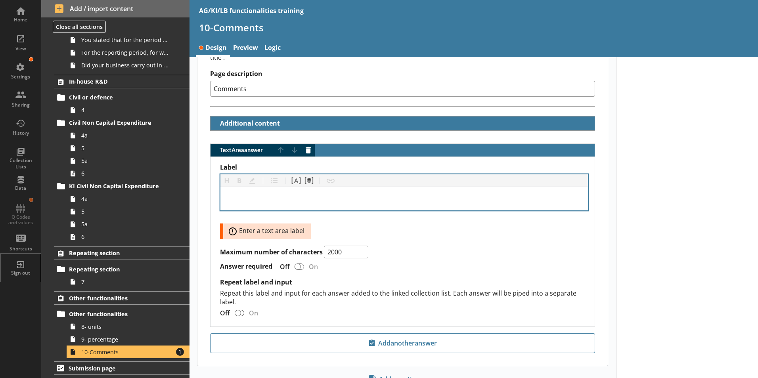
scroll to position [184, 0]
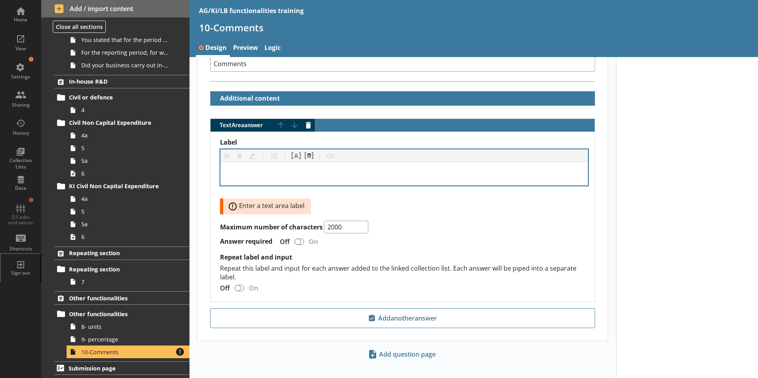
click at [259, 169] on div "Label" at bounding box center [404, 174] width 355 height 11
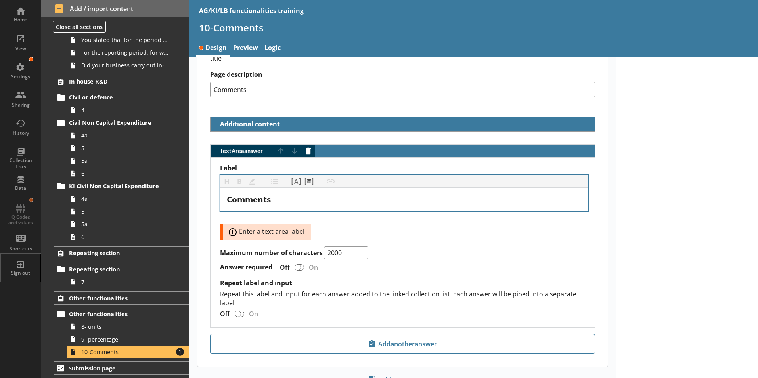
scroll to position [144, 0]
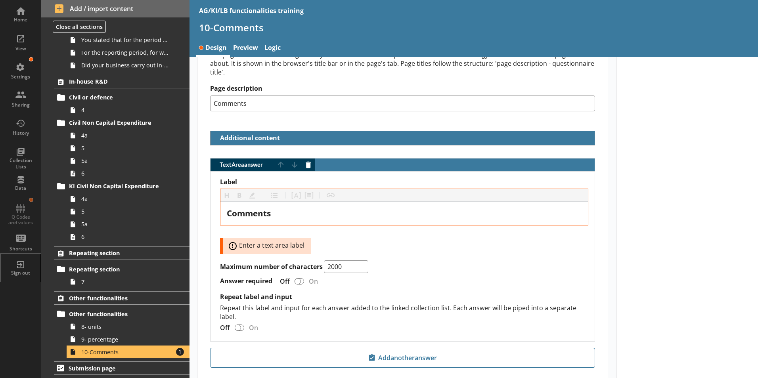
click at [491, 274] on div "Answer required Off On" at bounding box center [404, 281] width 368 height 14
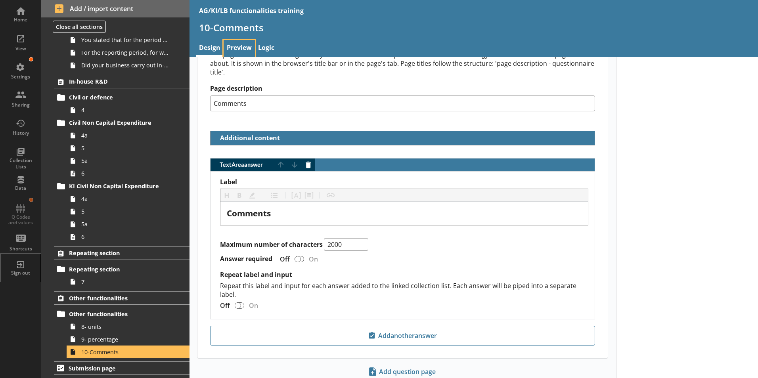
click at [240, 47] on link "Preview" at bounding box center [239, 48] width 31 height 17
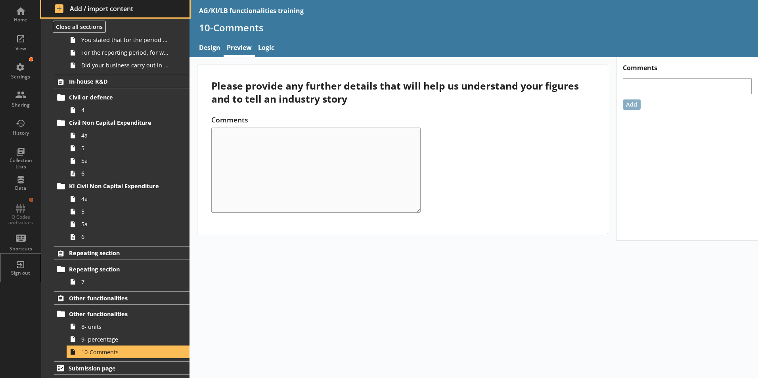
click at [59, 8] on span "Add / import content" at bounding box center [116, 8] width 122 height 9
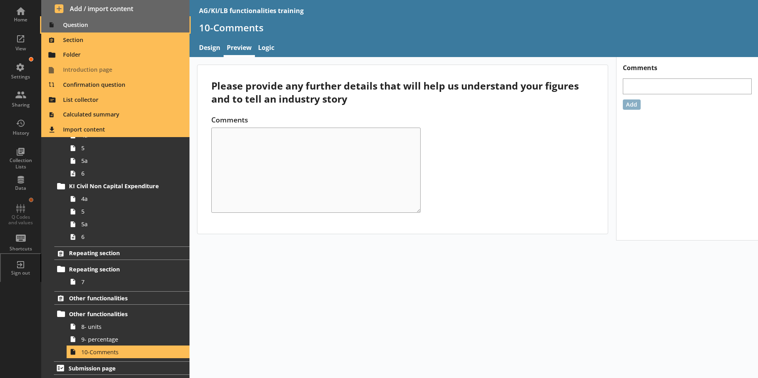
click at [69, 27] on span "Question" at bounding box center [115, 25] width 139 height 13
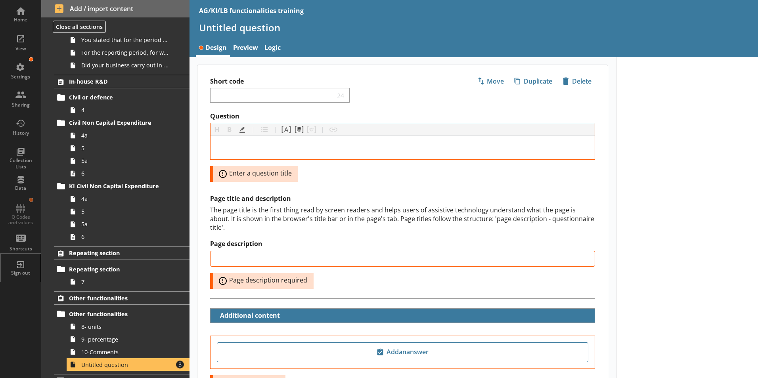
scroll to position [144, 0]
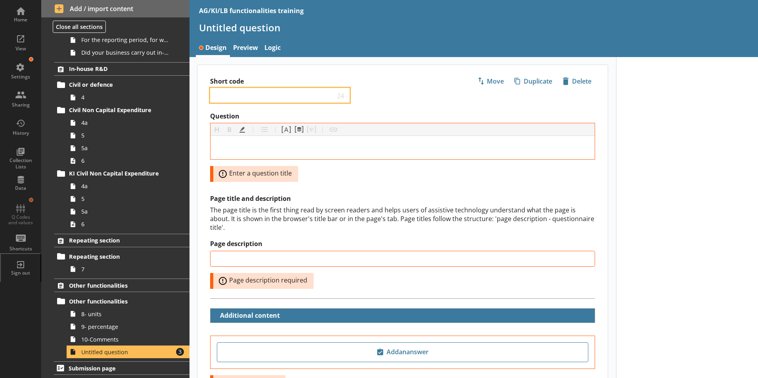
click at [229, 95] on input "Short code" at bounding box center [274, 96] width 121 height 8
drag, startPoint x: 266, startPoint y: 97, endPoint x: 237, endPoint y: 82, distance: 32.5
click at [236, 89] on div "11- Comments 2 10" at bounding box center [280, 95] width 140 height 15
click at [234, 96] on input "11- CoText box" at bounding box center [274, 96] width 121 height 8
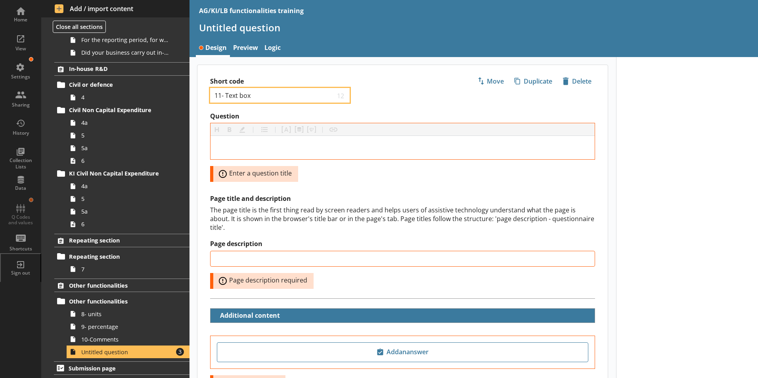
type input "11- Text box"
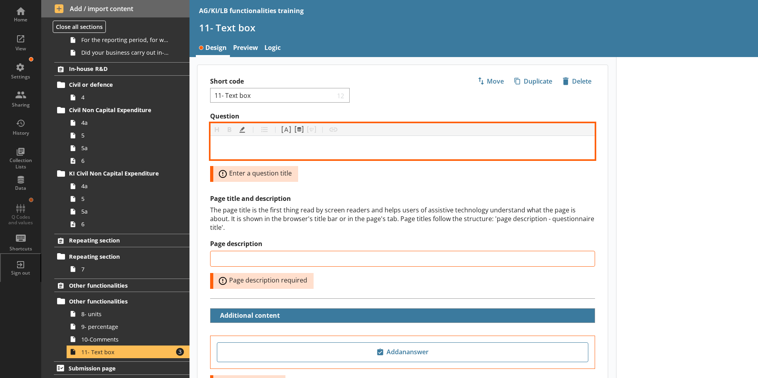
click at [240, 148] on div "Question" at bounding box center [403, 147] width 372 height 11
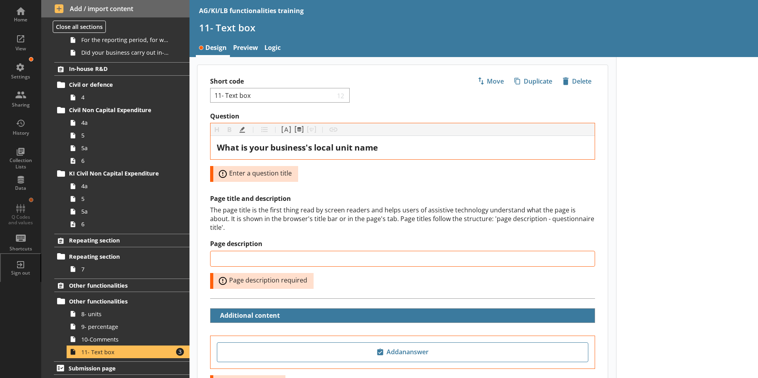
click at [691, 232] on div at bounding box center [687, 256] width 142 height 399
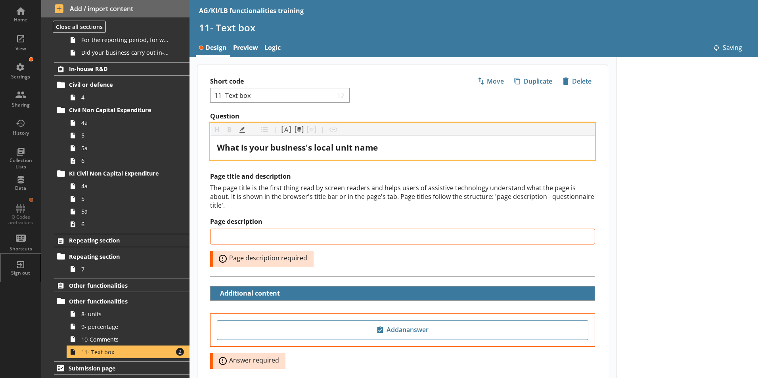
click at [387, 151] on div "What is your business's local unit name" at bounding box center [403, 147] width 372 height 11
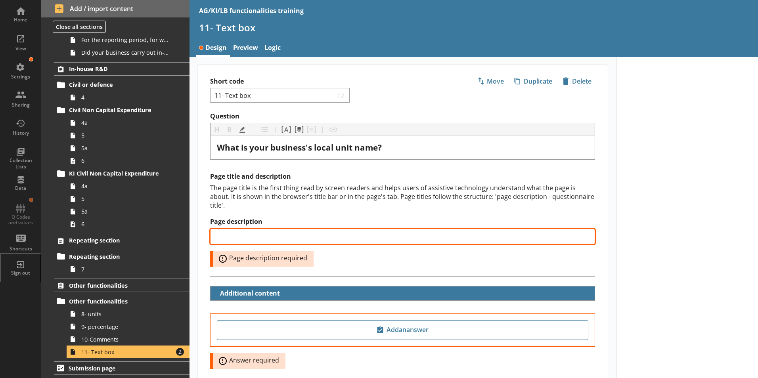
click at [336, 229] on input "Page description" at bounding box center [402, 237] width 385 height 16
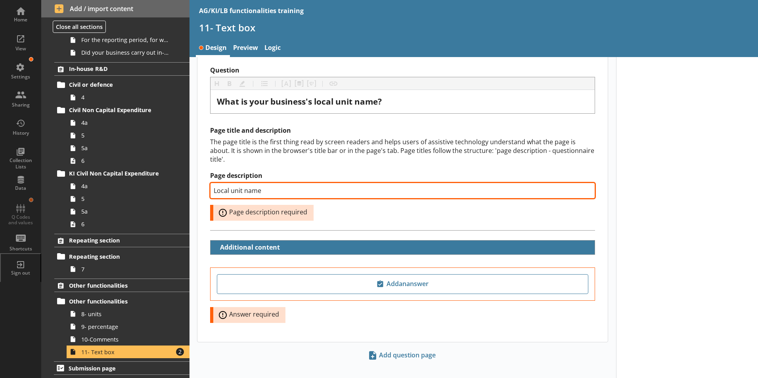
scroll to position [47, 0]
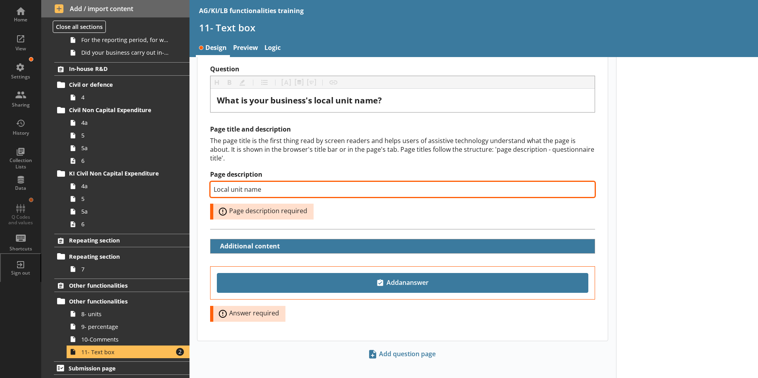
type input "Local unit name"
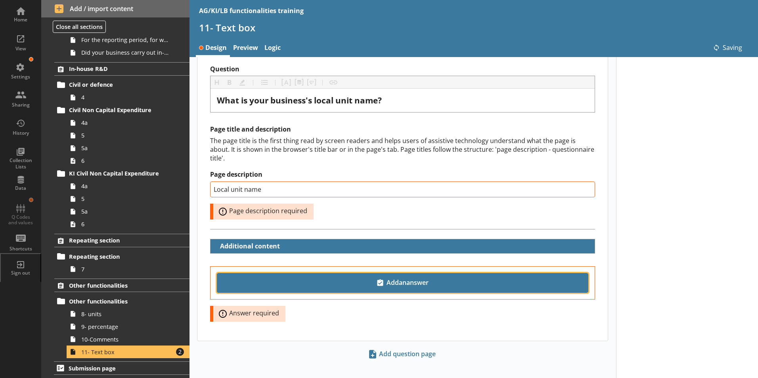
click at [430, 277] on span "Add an answer" at bounding box center [403, 283] width 365 height 13
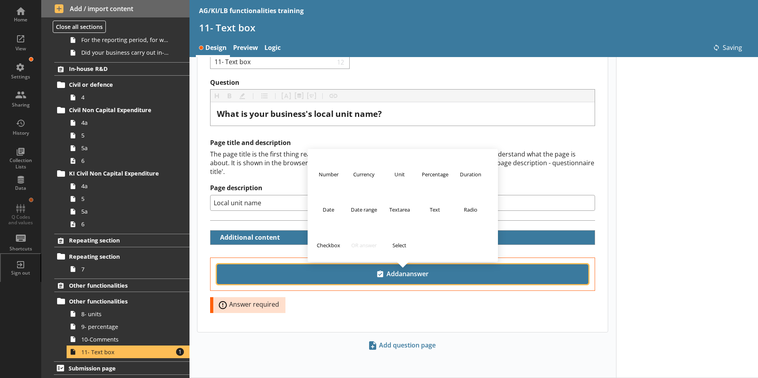
scroll to position [25, 0]
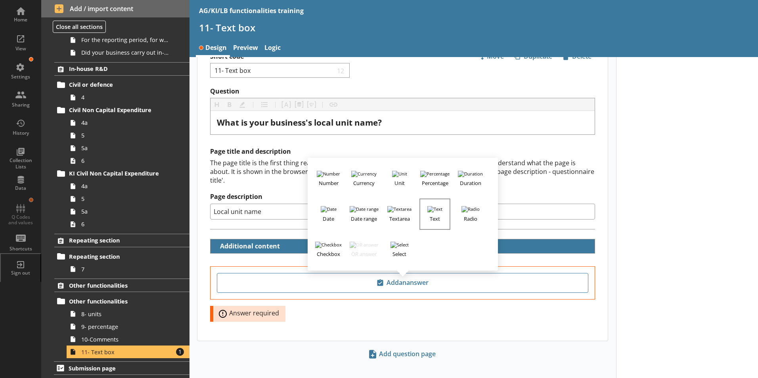
click at [437, 206] on img "button" at bounding box center [435, 209] width 15 height 6
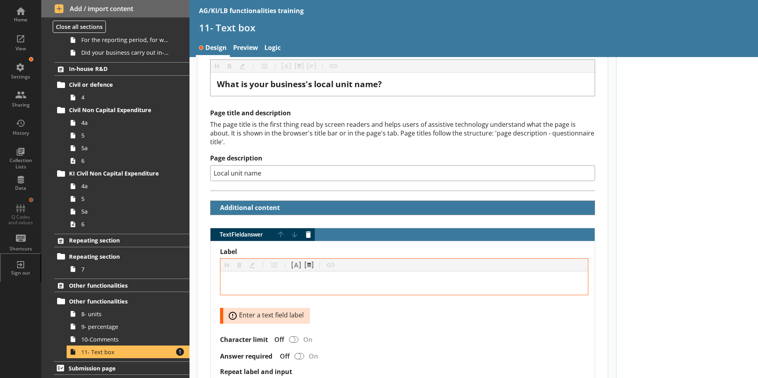
scroll to position [144, 0]
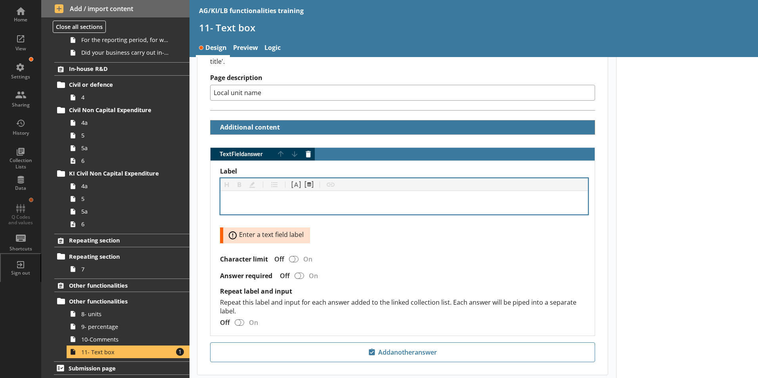
click at [237, 198] on div "Label" at bounding box center [404, 203] width 355 height 11
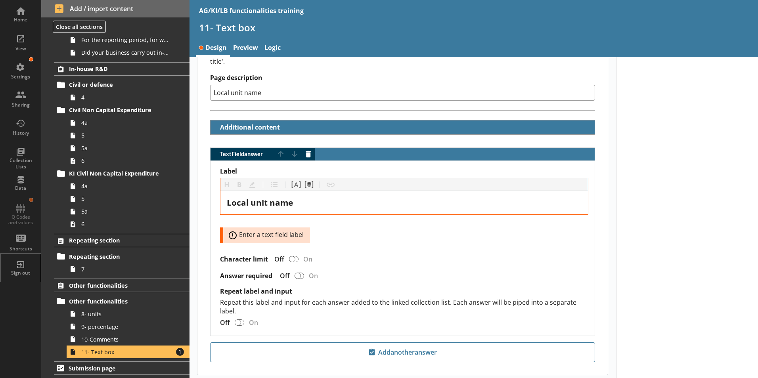
click at [691, 297] on div at bounding box center [687, 167] width 142 height 508
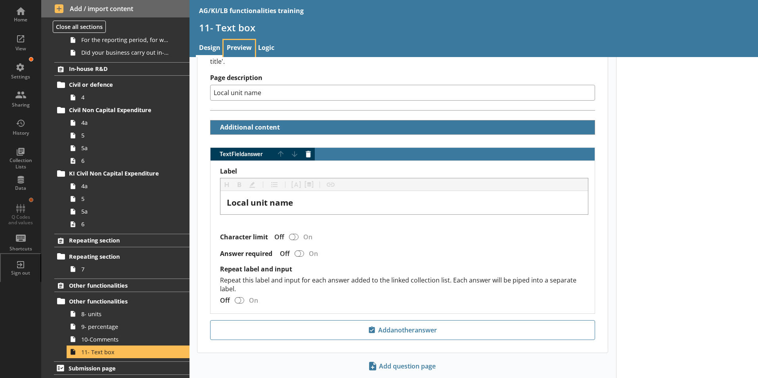
click at [243, 46] on link "Preview" at bounding box center [239, 48] width 31 height 17
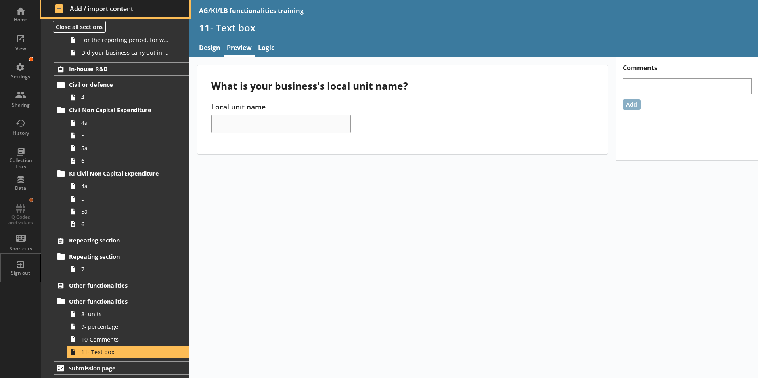
click at [61, 8] on span "Add / import content" at bounding box center [116, 8] width 122 height 9
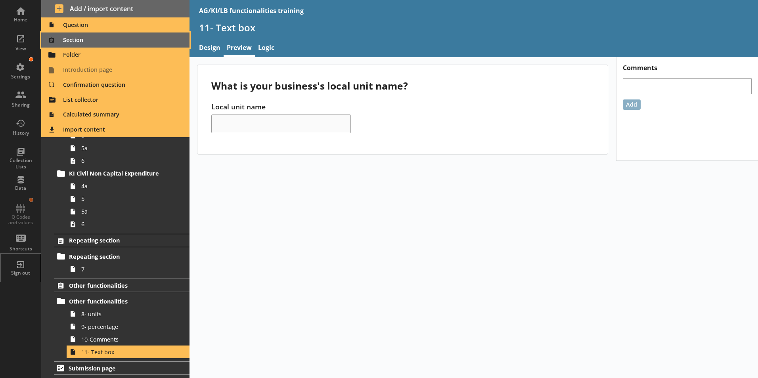
click at [71, 36] on span "Section" at bounding box center [115, 40] width 139 height 13
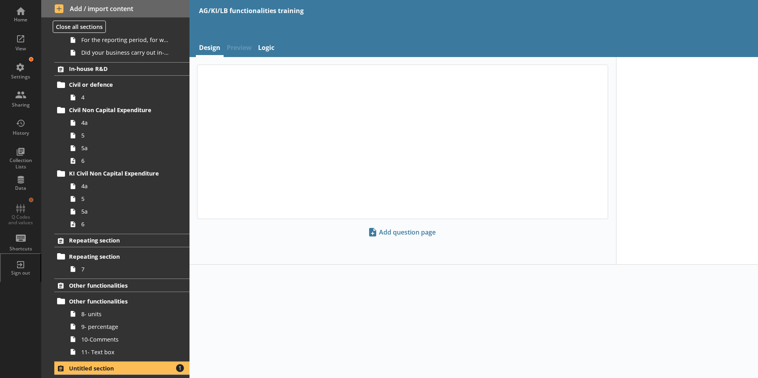
scroll to position [188, 0]
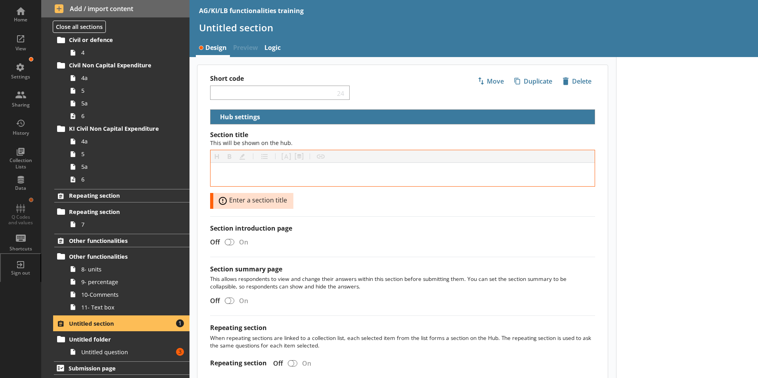
click at [109, 326] on span "Untitled section" at bounding box center [117, 324] width 97 height 8
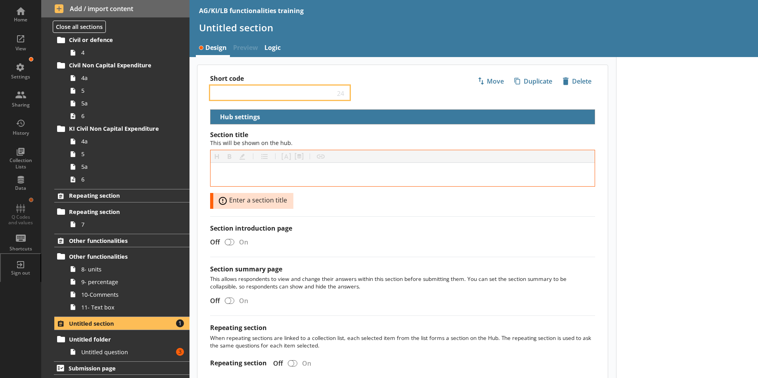
click at [232, 96] on input "Short code" at bounding box center [274, 93] width 121 height 8
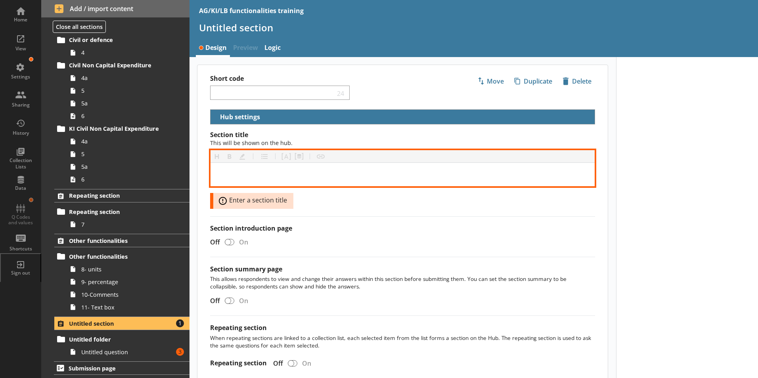
click at [240, 177] on div "[object Object]" at bounding box center [403, 174] width 372 height 11
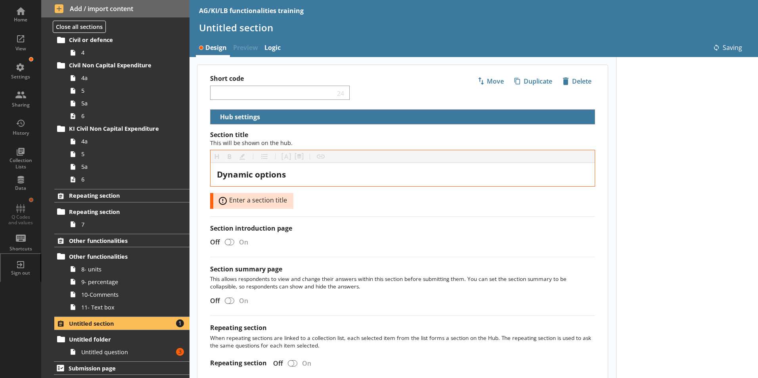
click at [413, 224] on div "Section title This will be shown on the hub. Heading Heading Bold Bold Highligh…" at bounding box center [403, 258] width 411 height 255
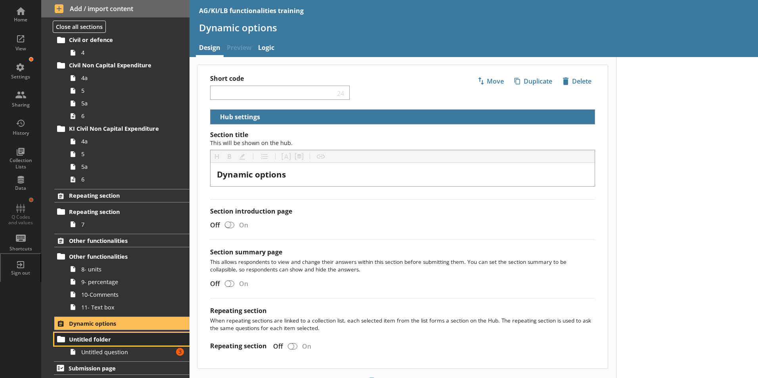
click at [104, 340] on span "Untitled folder" at bounding box center [117, 340] width 97 height 8
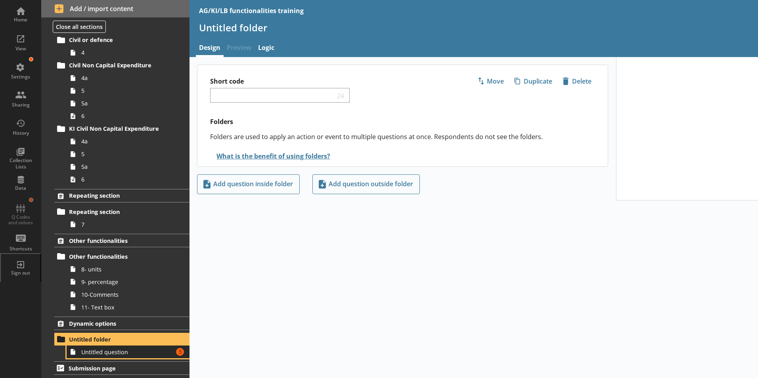
click at [109, 357] on link "Untitled question Amount of errors: 3" at bounding box center [128, 352] width 123 height 13
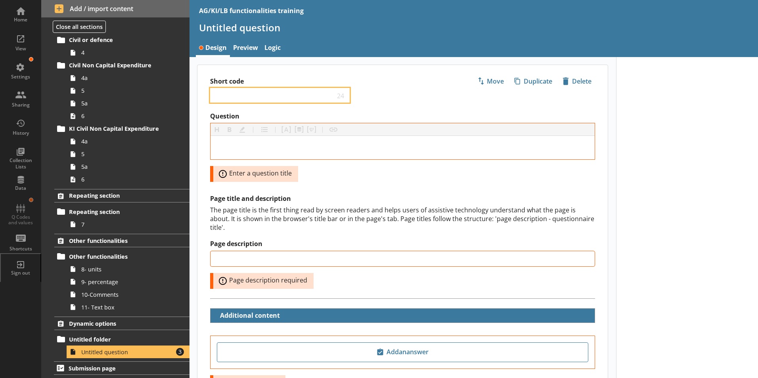
click at [244, 95] on input "Short code" at bounding box center [274, 96] width 121 height 8
type input "12"
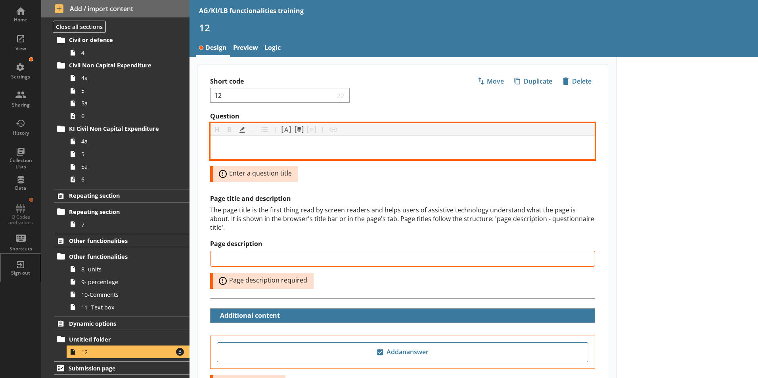
click at [259, 143] on div "Question" at bounding box center [403, 147] width 372 height 11
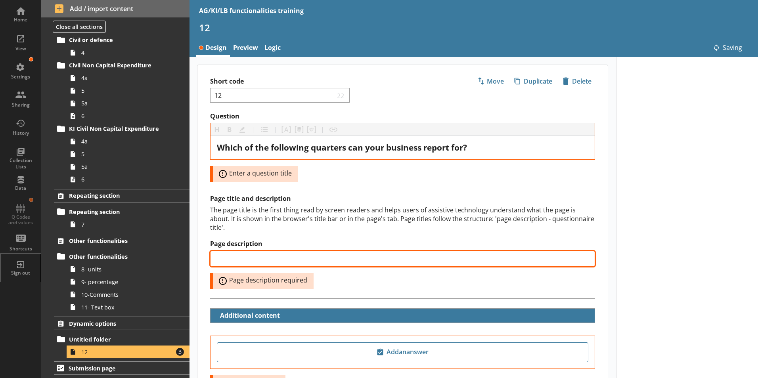
click at [230, 251] on input "Page description" at bounding box center [402, 259] width 385 height 16
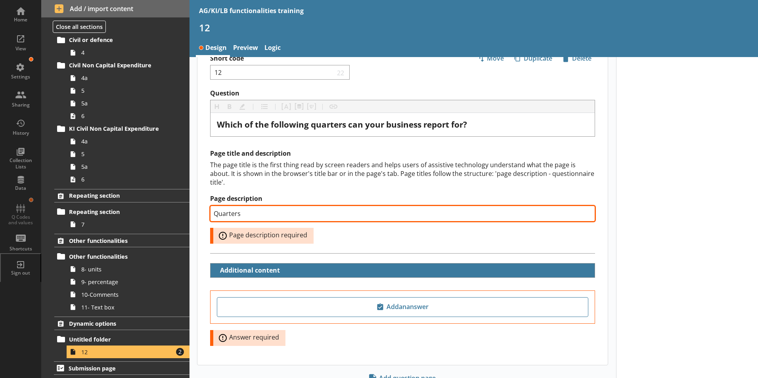
scroll to position [47, 0]
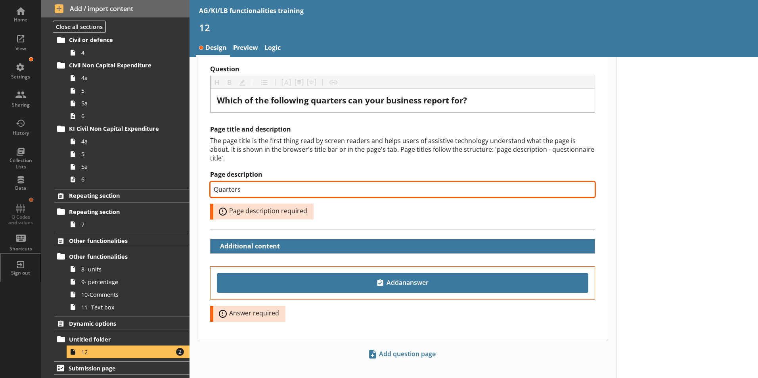
type input "Quarters"
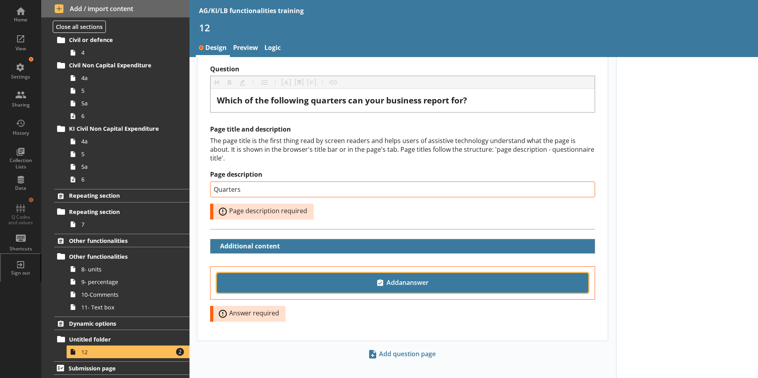
click at [409, 277] on span "Add an answer" at bounding box center [403, 283] width 365 height 13
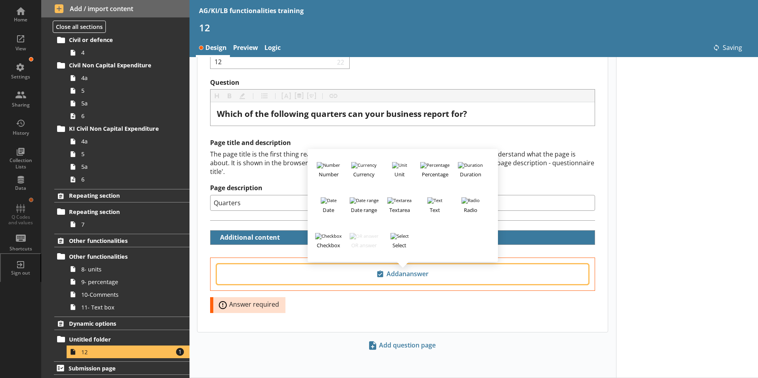
scroll to position [25, 0]
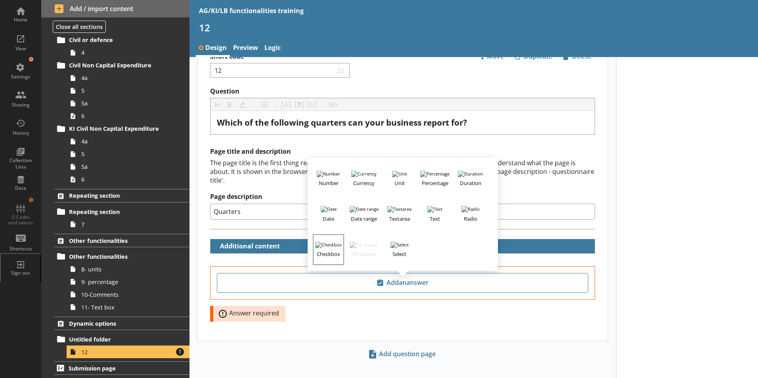
click at [331, 248] on h3 "Checkbox" at bounding box center [328, 253] width 29 height 10
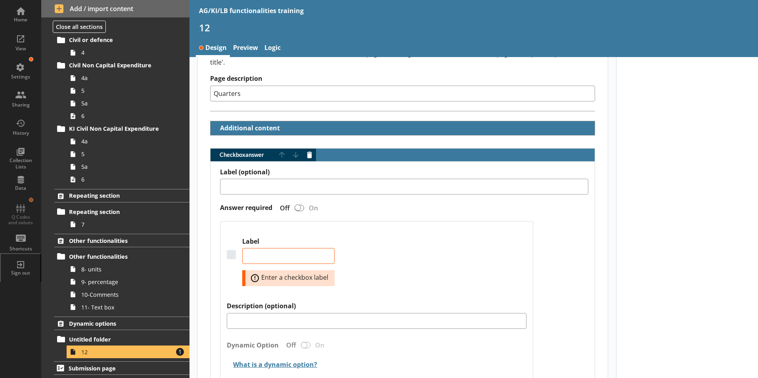
scroll to position [144, 0]
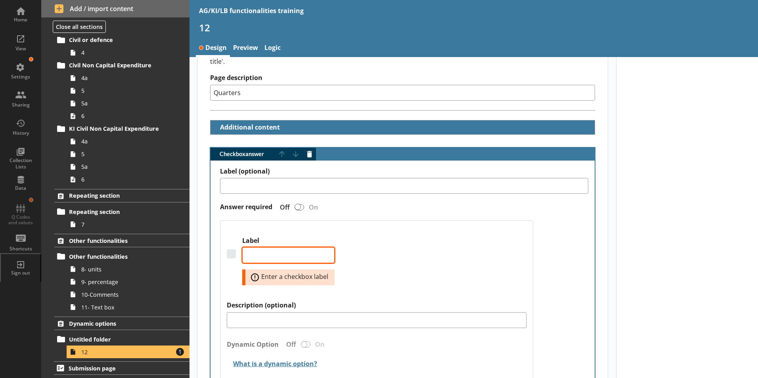
click at [270, 248] on textarea "Label" at bounding box center [288, 256] width 92 height 16
type textarea "x"
type textarea "Q"
type textarea "x"
type textarea "Qu"
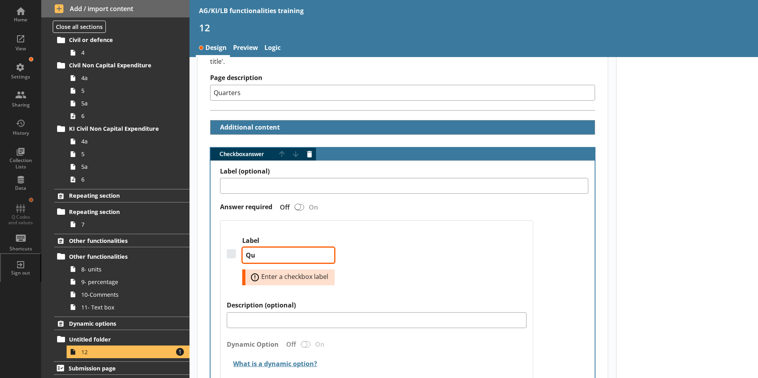
type textarea "x"
type textarea "Qua"
type textarea "x"
type textarea "Quar"
type textarea "x"
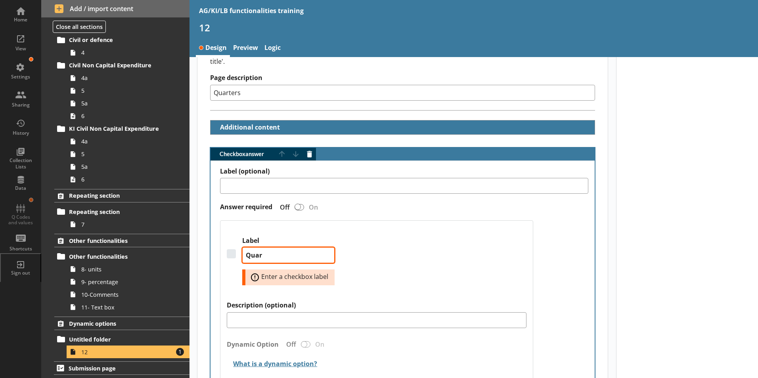
type textarea "Quart"
type textarea "x"
type textarea "Quarte"
type textarea "x"
type textarea "Quarter"
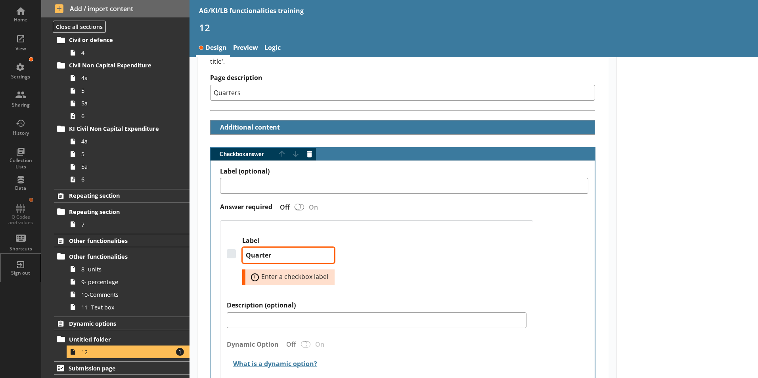
type textarea "x"
type textarea "Quarter"
type textarea "x"
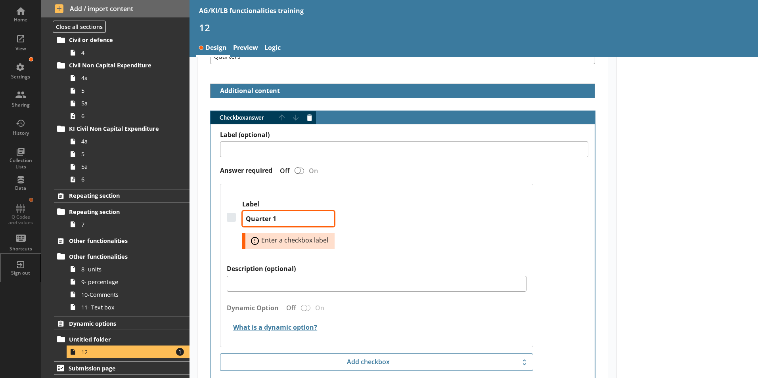
scroll to position [263, 0]
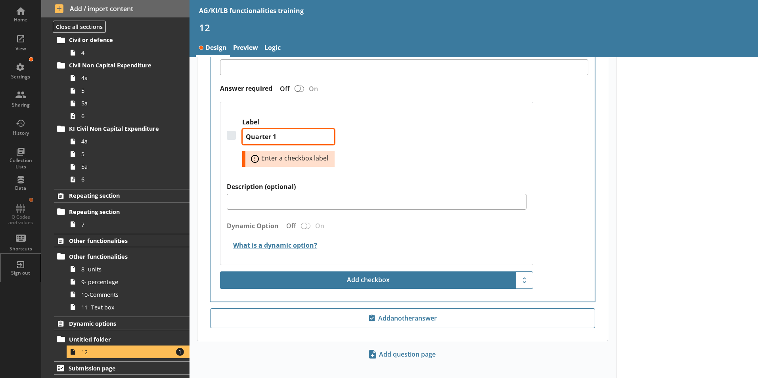
type textarea "Quarter 1"
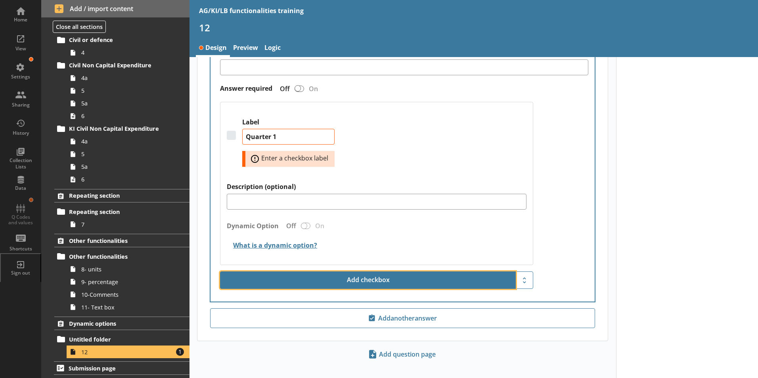
click at [362, 272] on button "Add checkbox" at bounding box center [368, 280] width 296 height 17
type textarea "x"
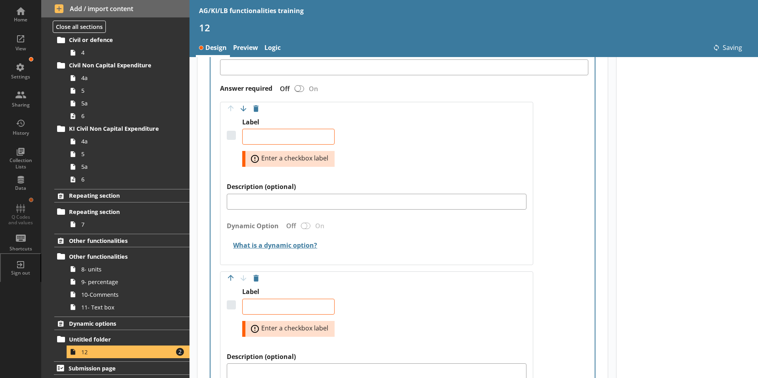
type textarea "x"
type textarea "Quarter 1"
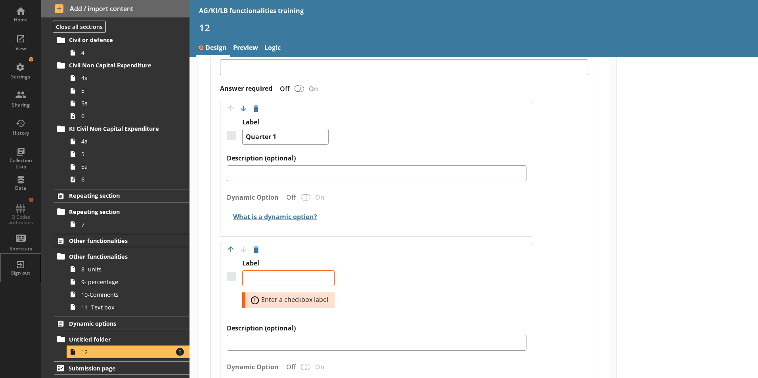
click at [293, 298] on div "Error: Enter a checkbox label" at bounding box center [288, 301] width 92 height 16
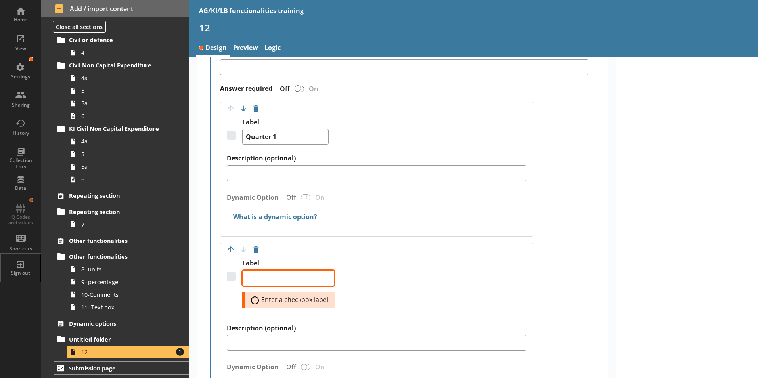
click at [275, 272] on textarea "Label" at bounding box center [288, 279] width 92 height 16
type textarea "x"
type textarea "Q"
type textarea "x"
type textarea "Qu"
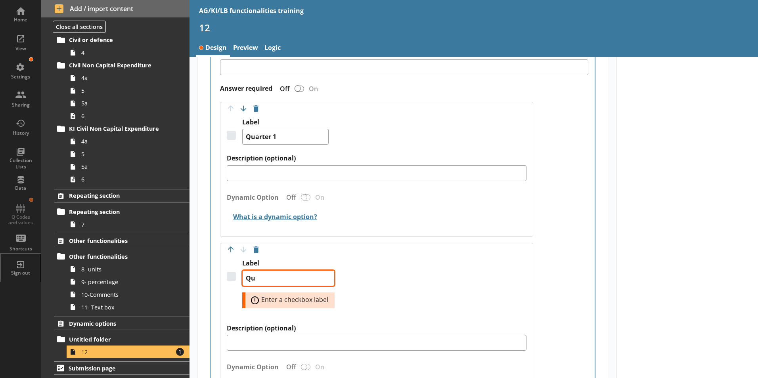
type textarea "x"
type textarea "Qua"
type textarea "x"
type textarea "Quar"
type textarea "x"
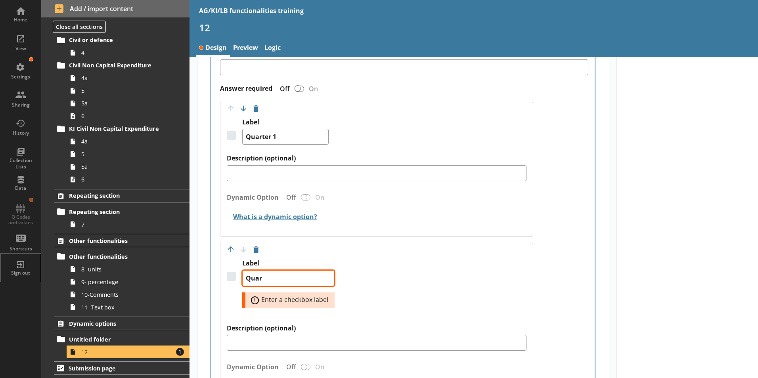
type textarea "Quart"
type textarea "x"
type textarea "Quarte"
type textarea "x"
type textarea "Quarter"
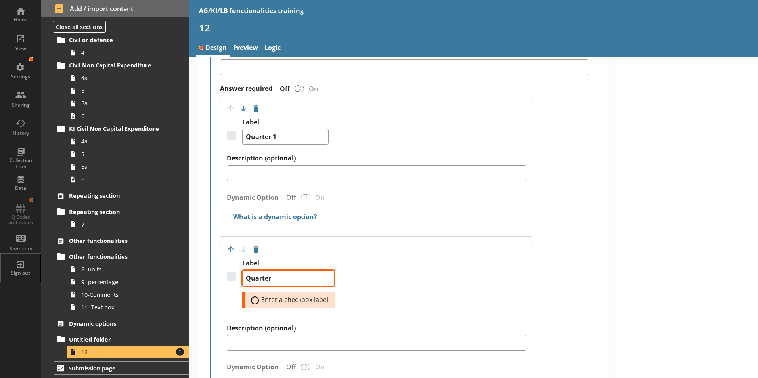
type textarea "x"
type textarea "Quarter"
type textarea "x"
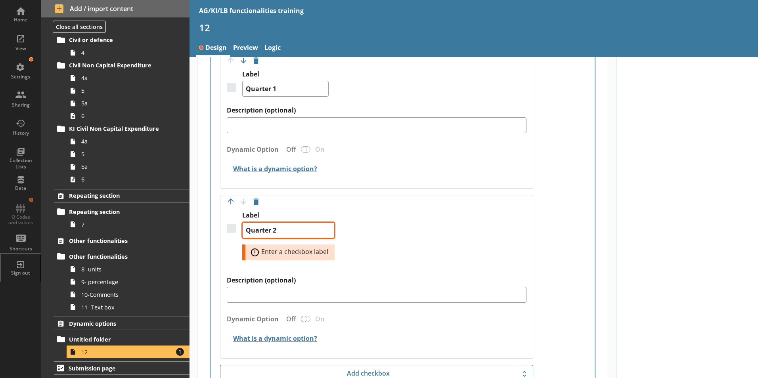
scroll to position [404, 0]
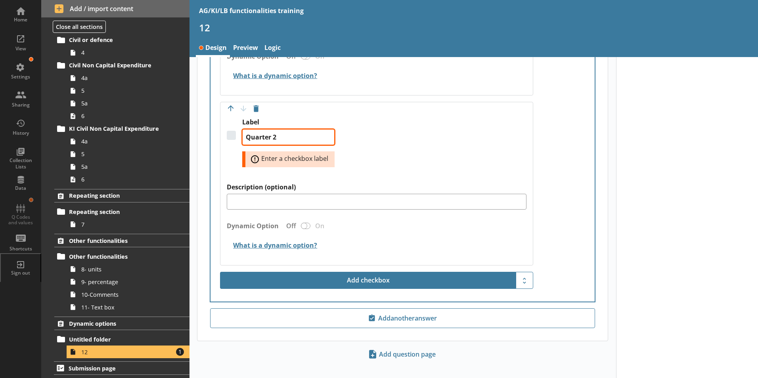
type textarea "Quarter 2"
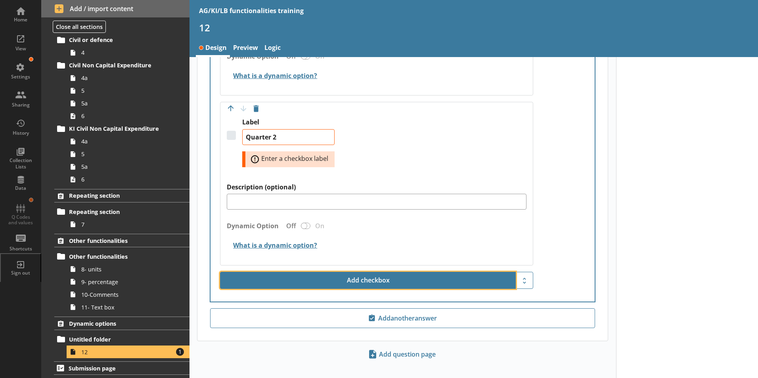
click at [373, 272] on button "Add checkbox" at bounding box center [368, 280] width 296 height 17
type textarea "x"
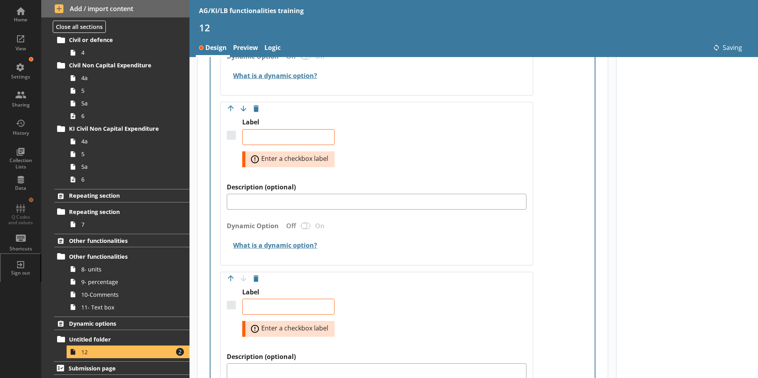
type textarea "x"
type textarea "Quarter 2"
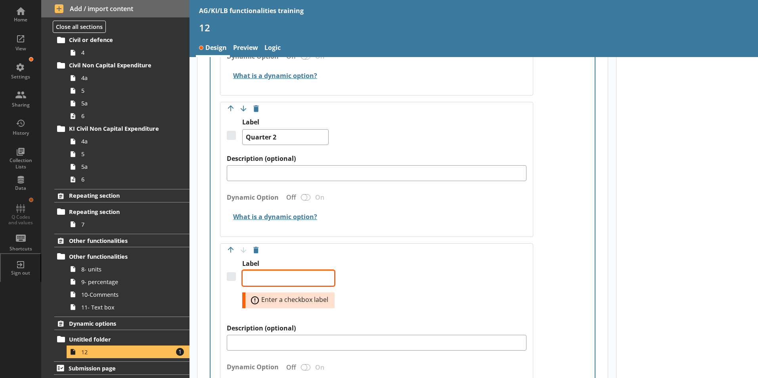
click at [261, 271] on textarea "Label" at bounding box center [288, 279] width 92 height 16
type textarea "x"
type textarea "Q"
type textarea "x"
type textarea "Qu"
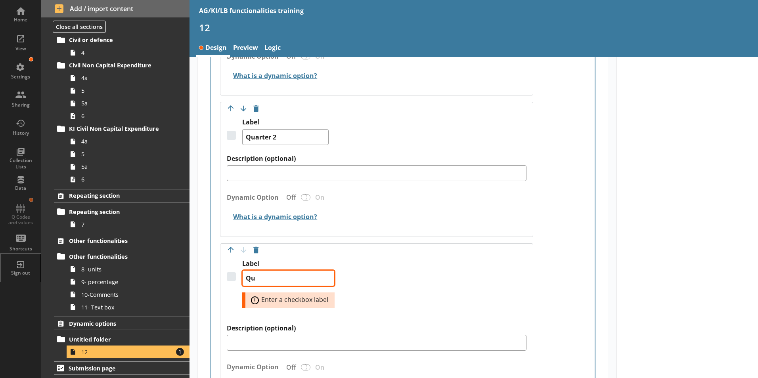
type textarea "x"
type textarea "Qua"
type textarea "x"
type textarea "Quar"
type textarea "x"
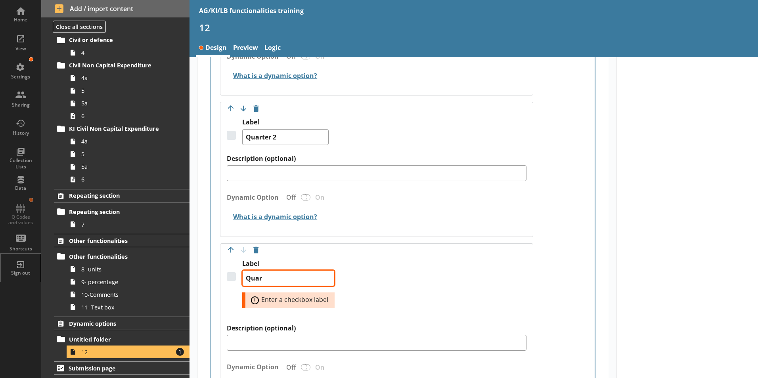
type textarea "Quart"
type textarea "x"
type textarea "Quarte"
type textarea "x"
type textarea "Quarter"
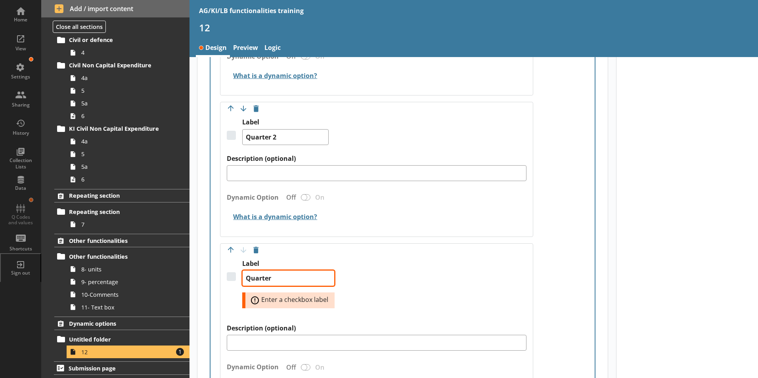
type textarea "x"
type textarea "Quarter"
type textarea "x"
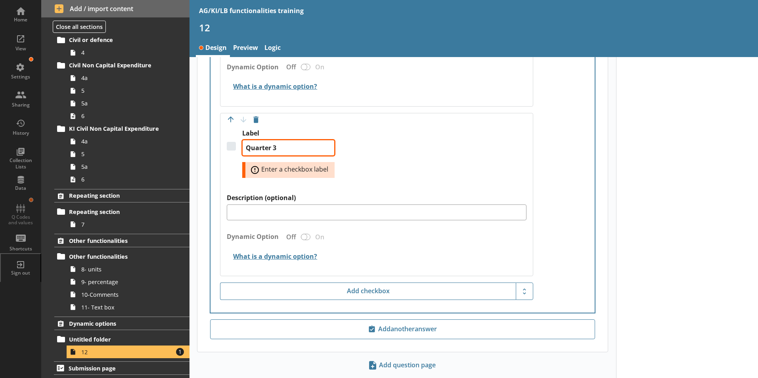
scroll to position [545, 0]
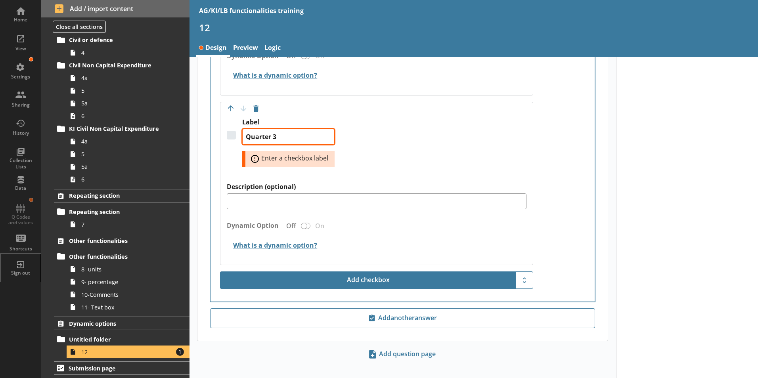
type textarea "Quarter 3"
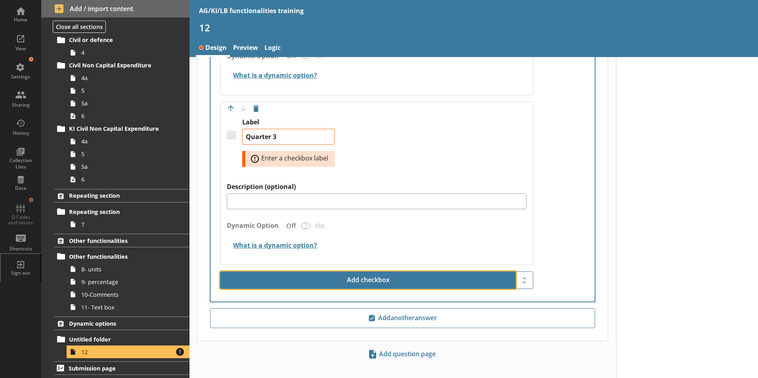
click at [349, 274] on button "Add checkbox" at bounding box center [368, 280] width 296 height 17
type textarea "x"
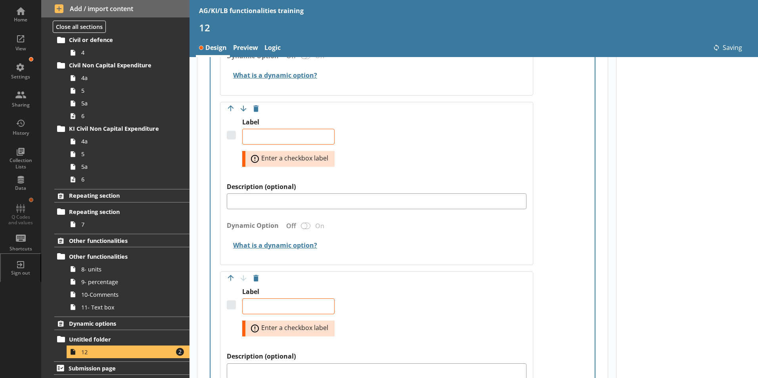
type textarea "x"
type textarea "Quarter 3"
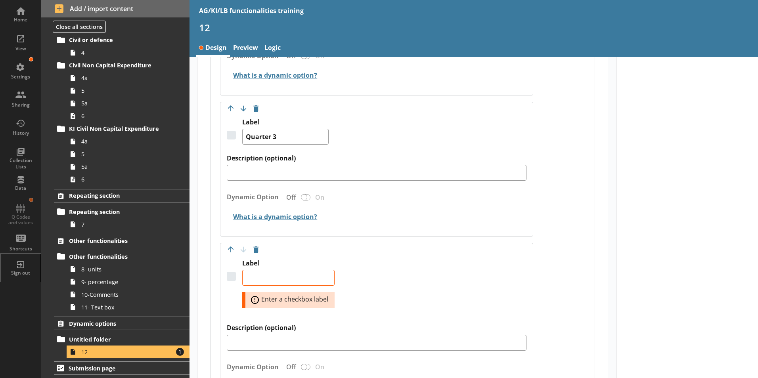
click at [282, 299] on div "Error: Enter a checkbox label" at bounding box center [288, 300] width 92 height 16
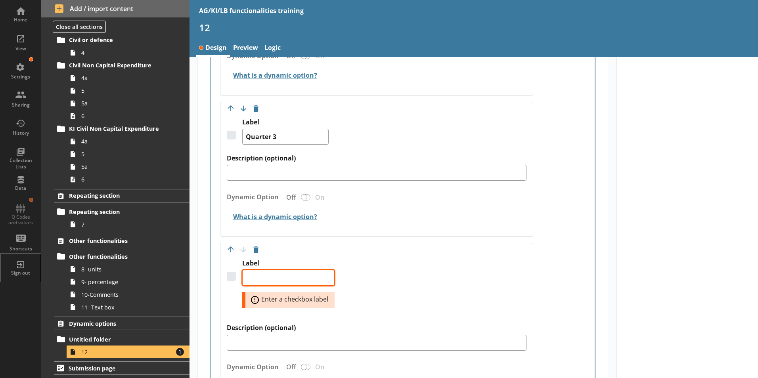
click at [275, 272] on textarea "Label" at bounding box center [288, 278] width 92 height 16
type textarea "x"
type textarea "Q"
type textarea "x"
type textarea "Qu"
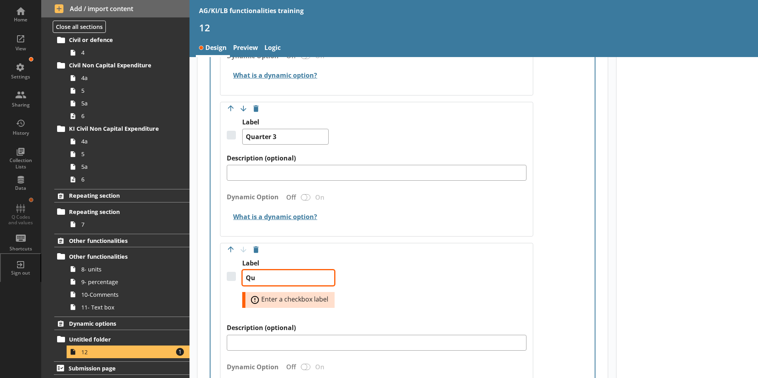
type textarea "x"
type textarea "Qua"
type textarea "x"
type textarea "Quar"
type textarea "x"
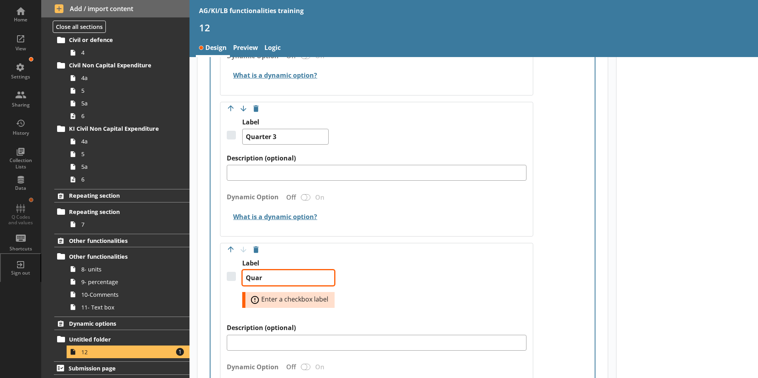
type textarea "Quart"
type textarea "x"
type textarea "Quarte"
type textarea "x"
type textarea "Quarter"
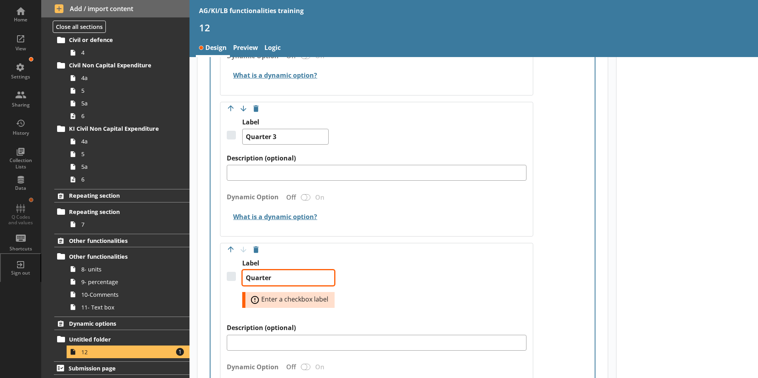
type textarea "x"
type textarea "Quarter"
type textarea "x"
type textarea "Quarter 4"
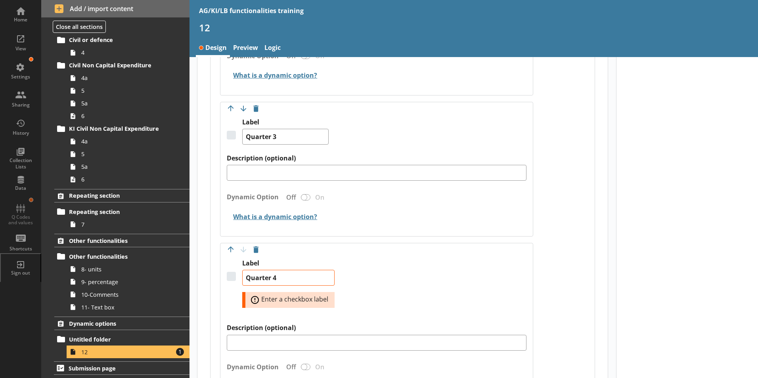
click at [682, 203] on div at bounding box center [687, 20] width 142 height 1017
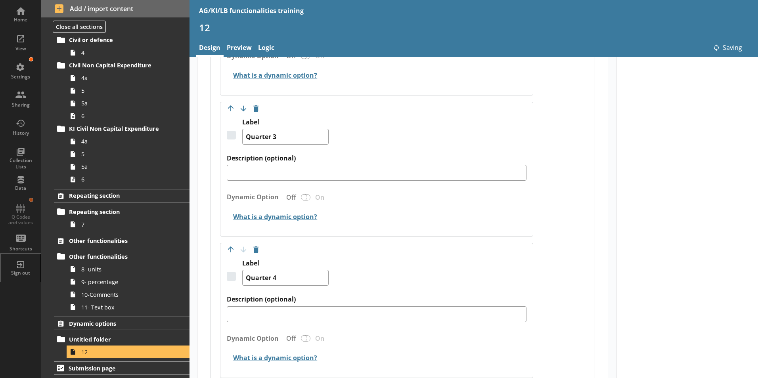
type textarea "x"
click at [242, 46] on link "Preview" at bounding box center [239, 48] width 31 height 17
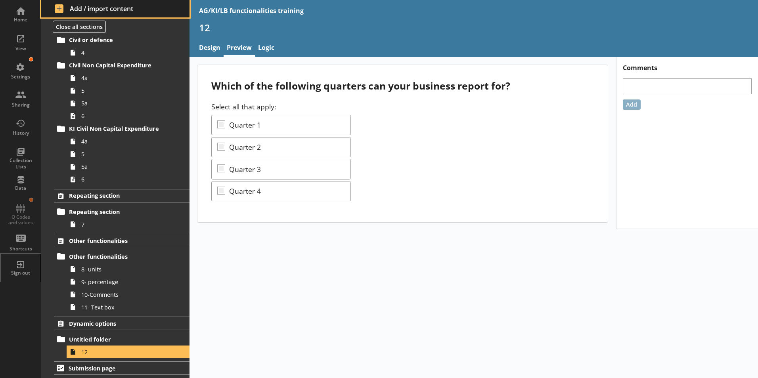
click at [61, 9] on span "Add / import content" at bounding box center [116, 8] width 122 height 9
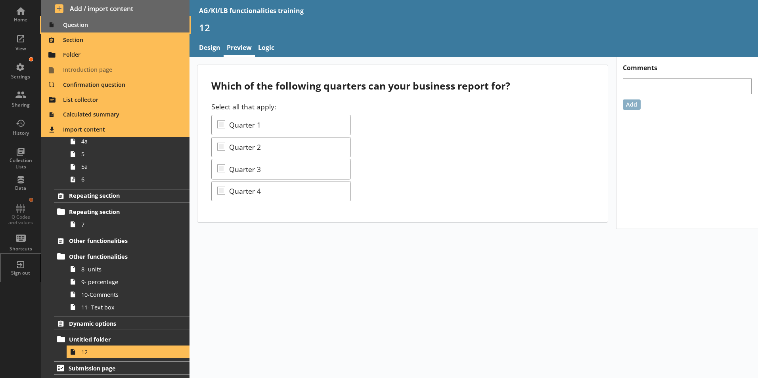
click at [70, 26] on span "Question" at bounding box center [115, 25] width 139 height 13
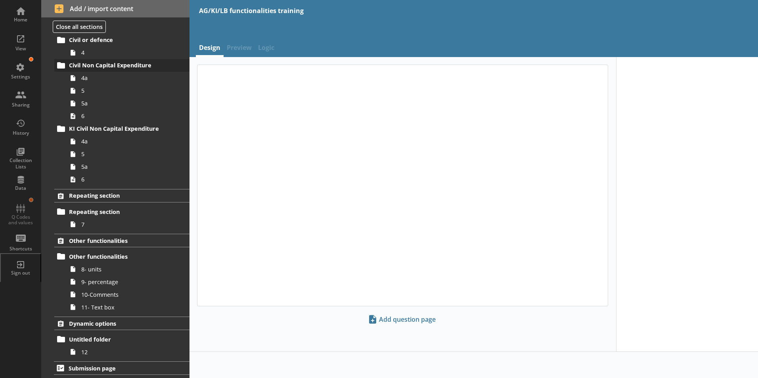
scroll to position [201, 0]
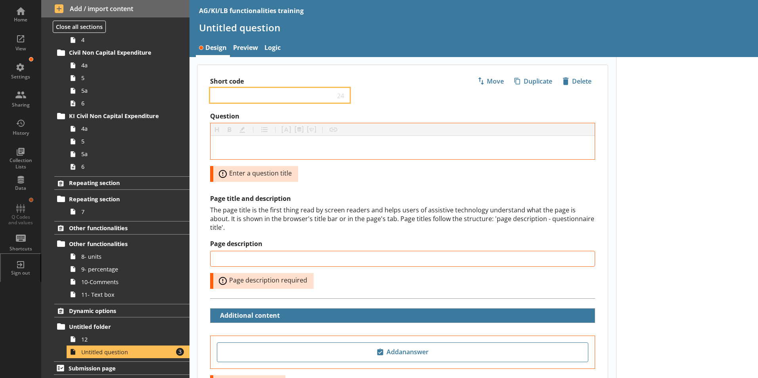
click at [244, 98] on input "Short code" at bounding box center [274, 96] width 121 height 8
type input "13"
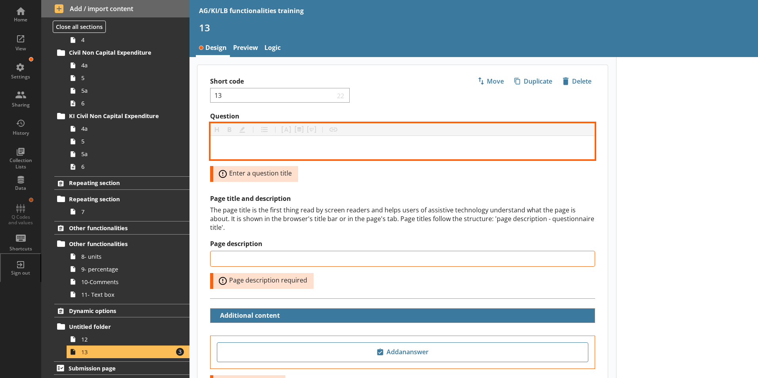
click at [264, 144] on div "Question" at bounding box center [403, 147] width 372 height 11
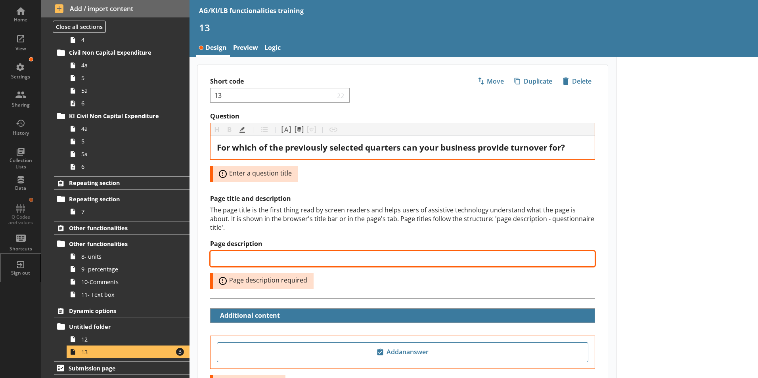
drag, startPoint x: 259, startPoint y: 253, endPoint x: 267, endPoint y: 238, distance: 16.3
click at [261, 251] on input "Page description" at bounding box center [402, 259] width 385 height 16
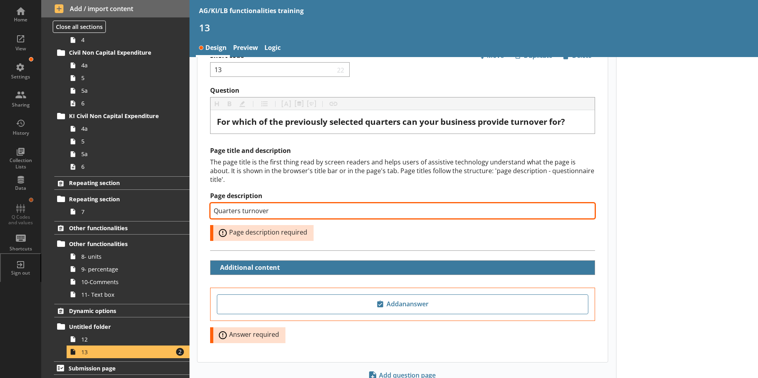
scroll to position [40, 0]
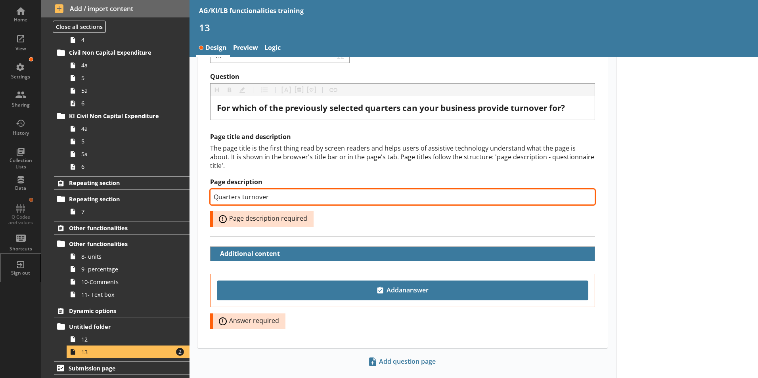
type input "Quarters turnover"
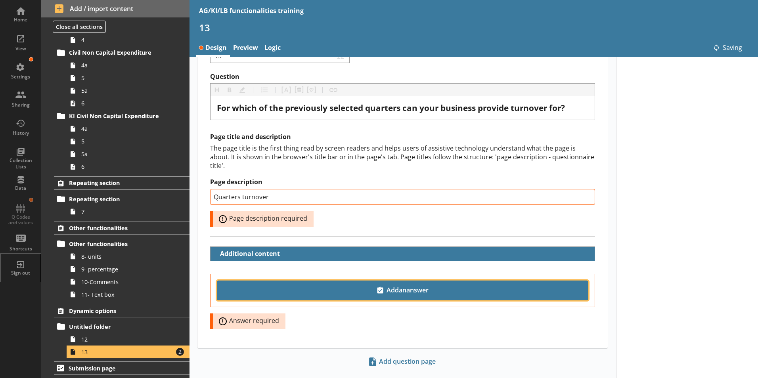
click at [410, 284] on span "Add an answer" at bounding box center [403, 290] width 365 height 13
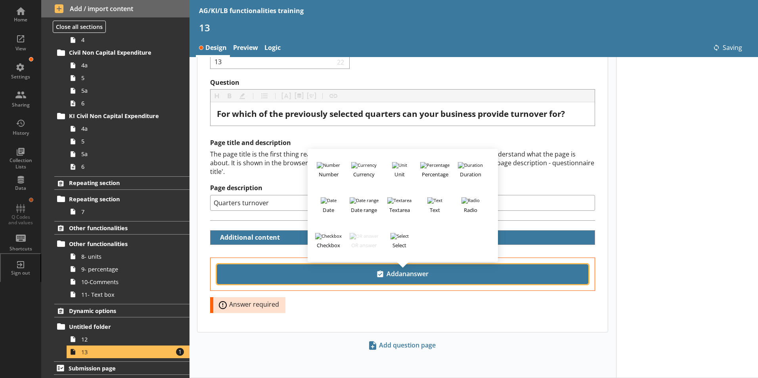
scroll to position [25, 0]
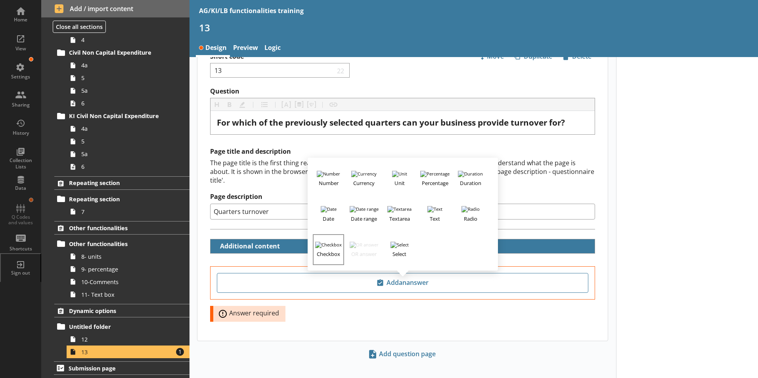
click at [332, 248] on h3 "Checkbox" at bounding box center [328, 253] width 29 height 10
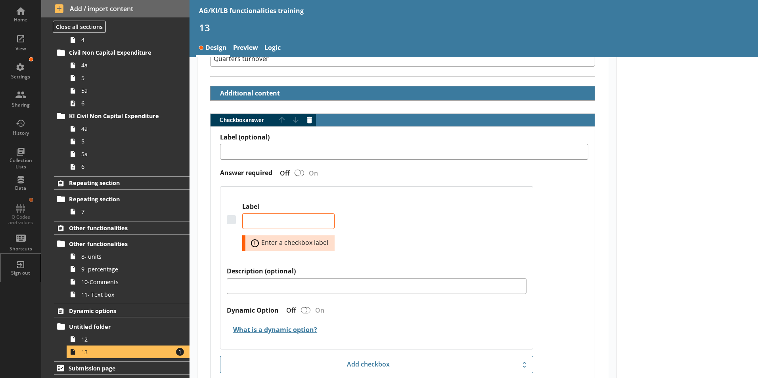
scroll to position [184, 0]
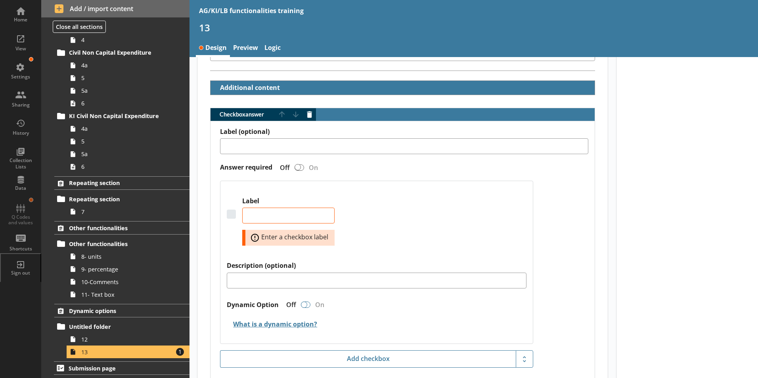
click at [304, 302] on div "Checkbox answer" at bounding box center [304, 305] width 6 height 6
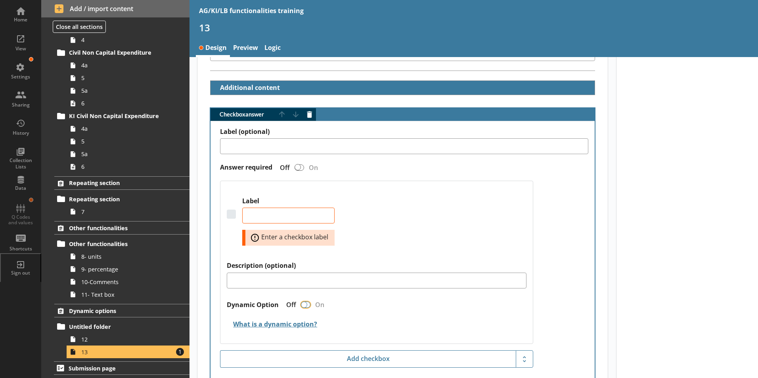
checkbox input "true"
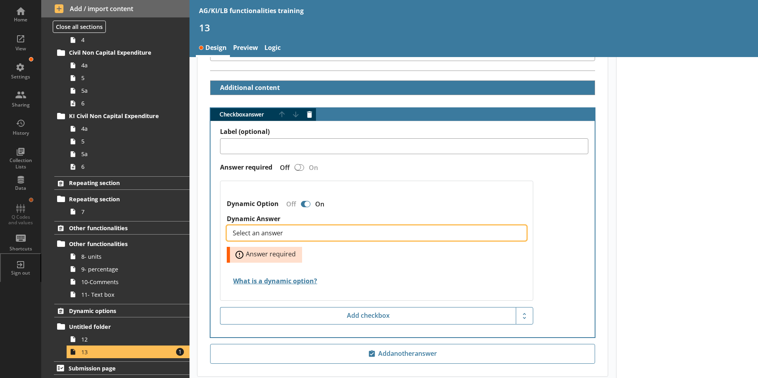
click at [293, 230] on span "Select an answer" at bounding box center [264, 233] width 63 height 6
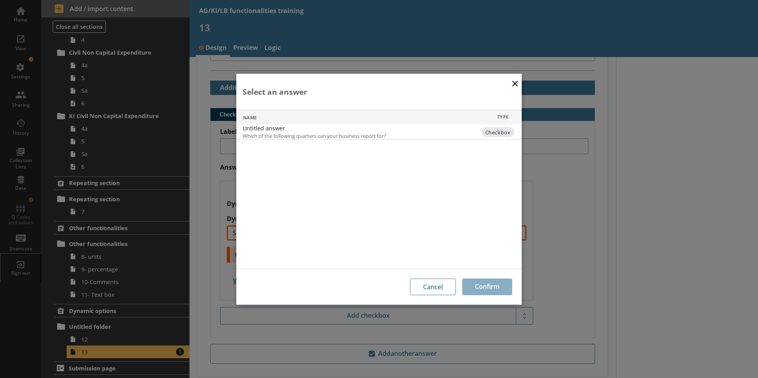
click at [299, 136] on span "Which of the following quarters can your business report for?" at bounding box center [315, 135] width 144 height 7
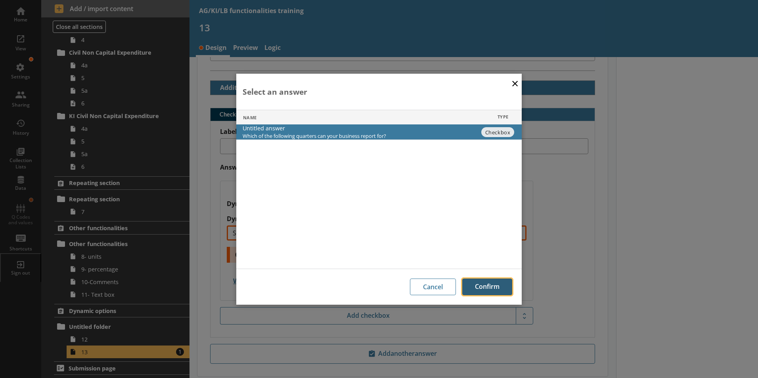
click at [484, 288] on button "Confirm" at bounding box center [487, 287] width 50 height 17
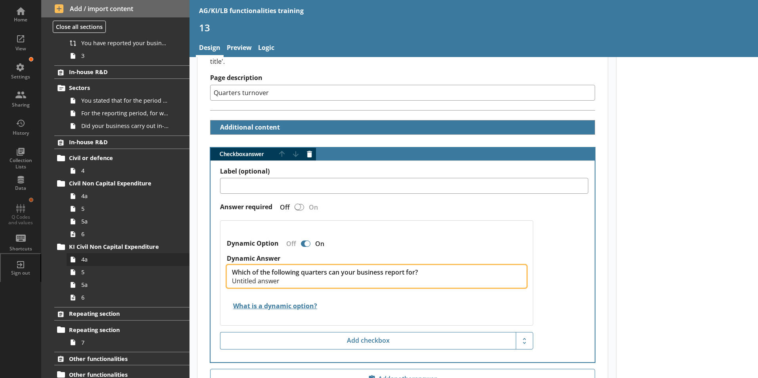
scroll to position [0, 0]
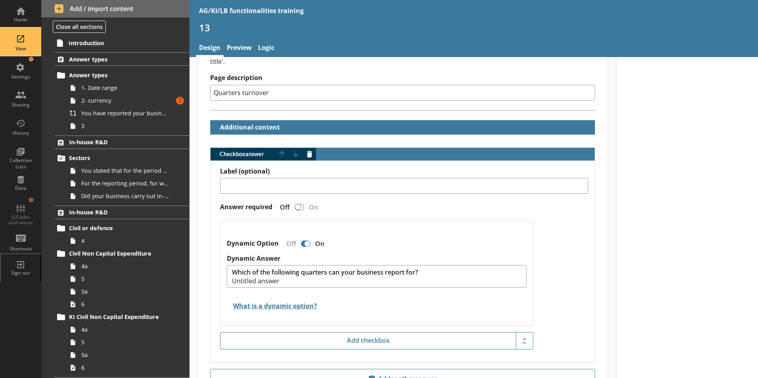
click at [24, 46] on div "View" at bounding box center [21, 42] width 28 height 28
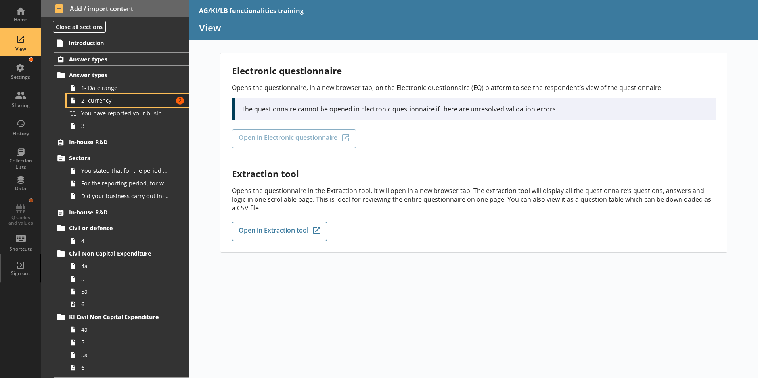
click at [156, 104] on span "2- currency" at bounding box center [125, 101] width 88 height 8
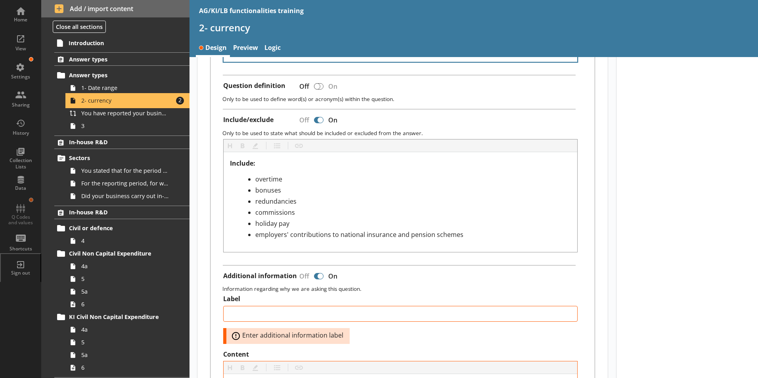
scroll to position [397, 0]
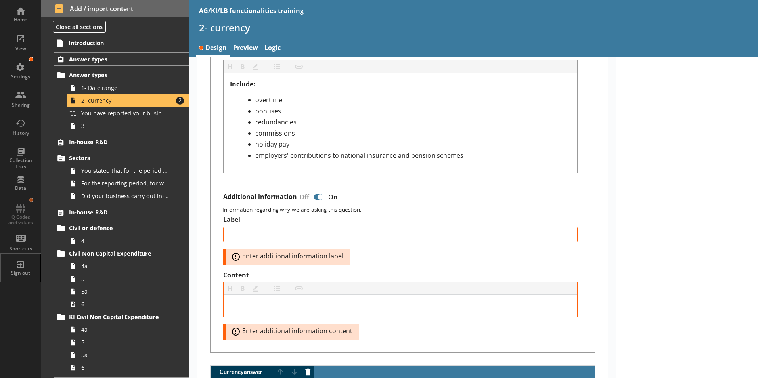
click at [318, 194] on div at bounding box center [320, 197] width 6 height 6
type textarea "x"
checkbox input "false"
type textarea "x"
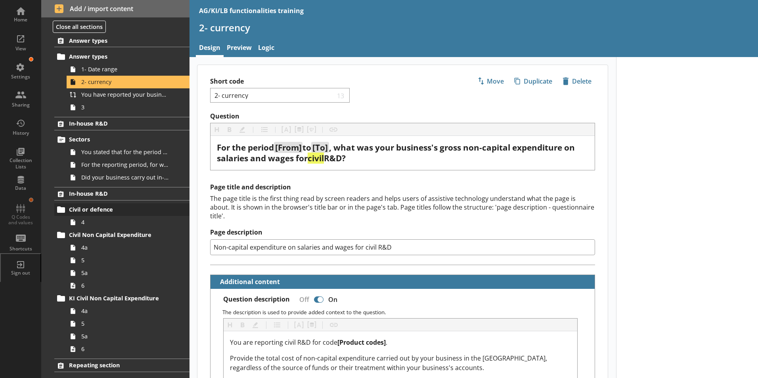
scroll to position [0, 0]
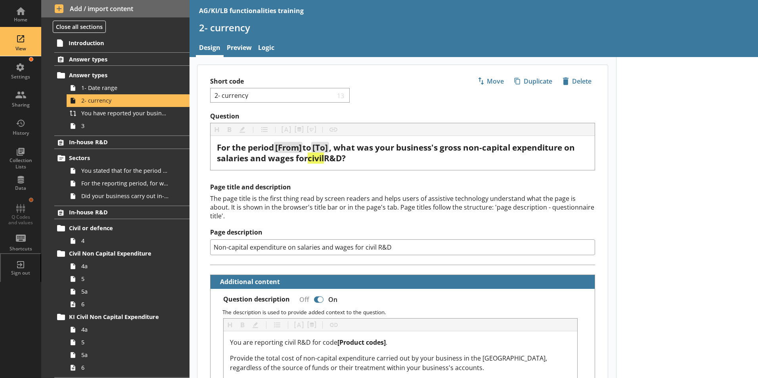
click at [20, 47] on div "View" at bounding box center [21, 49] width 28 height 6
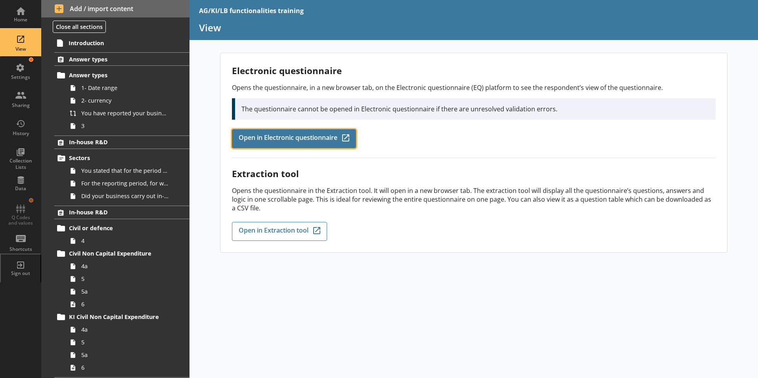
click at [299, 138] on span "Open in Electronic questionnaire" at bounding box center [288, 138] width 99 height 9
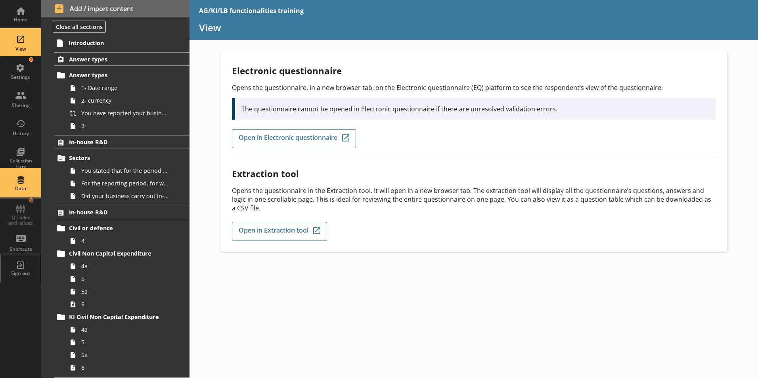
click at [23, 187] on div "Data" at bounding box center [21, 183] width 28 height 28
select select "Text_Optional"
select select "Date"
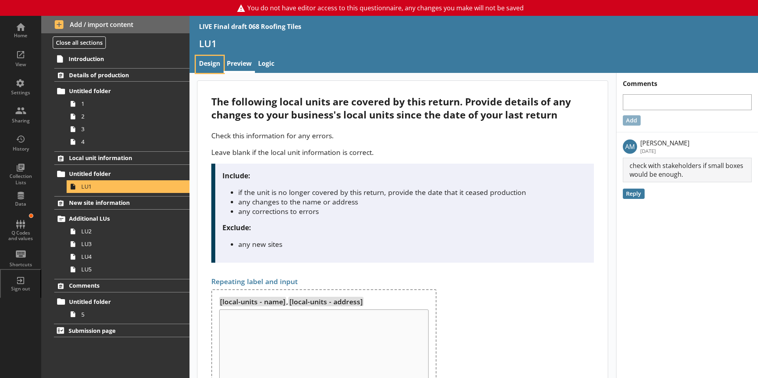
click at [211, 65] on link "Design" at bounding box center [210, 64] width 28 height 17
select select "c6414f7d-732a-4aab-9beb-1b3adedb7966"
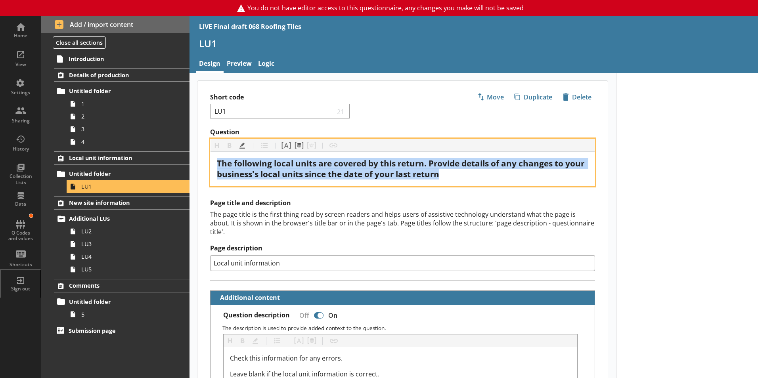
drag, startPoint x: 471, startPoint y: 173, endPoint x: 206, endPoint y: 165, distance: 265.1
click at [206, 165] on div "Question Heading Heading Bold Bold Highlight Highlight List List Pipe answer Pi…" at bounding box center [403, 157] width 411 height 58
copy span "The following local units are covered by this return. Provide details of any ch…"
click at [481, 180] on div "The following local units are covered by this return. Provide details of any ch…" at bounding box center [403, 168] width 372 height 21
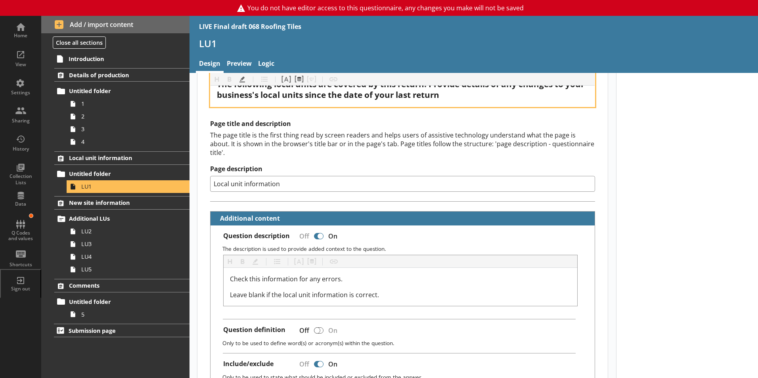
scroll to position [119, 0]
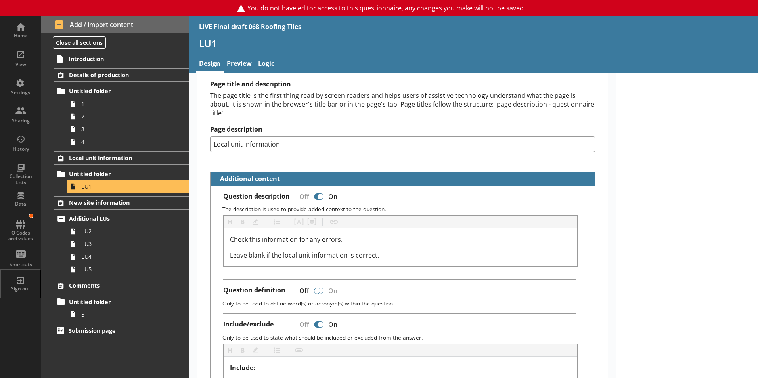
click at [319, 288] on div at bounding box center [317, 291] width 6 height 6
click at [327, 284] on div "Off On" at bounding box center [318, 291] width 51 height 14
click at [317, 288] on div at bounding box center [317, 291] width 6 height 6
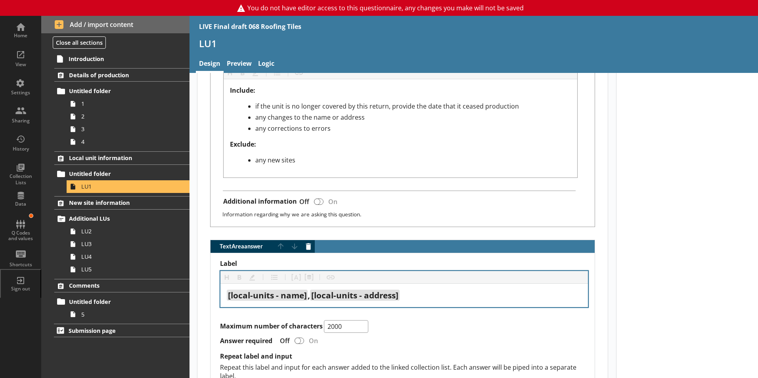
scroll to position [436, 0]
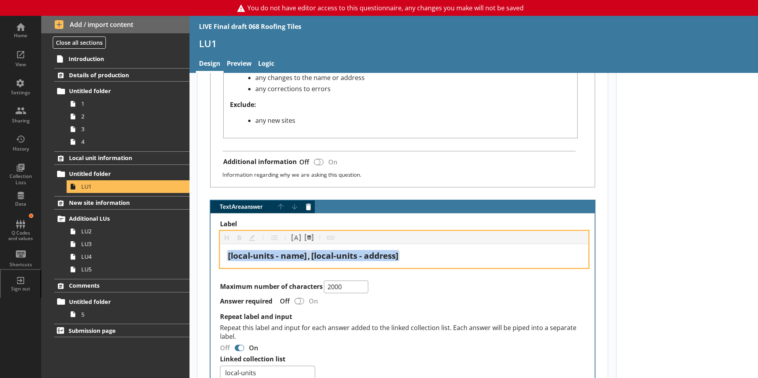
drag, startPoint x: 411, startPoint y: 249, endPoint x: 218, endPoint y: 222, distance: 194.8
click at [218, 222] on div "Label Heading Heading Bold Bold Highlight Highlight List List Pipe answer Pipe …" at bounding box center [403, 300] width 384 height 173
copy div "[local-units - name] , [local-units - address]"
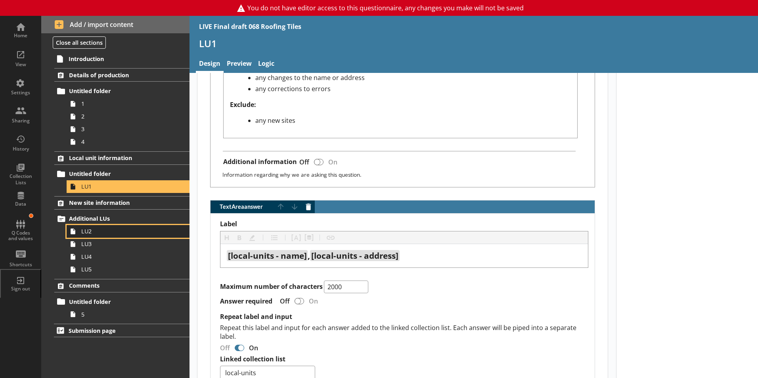
click at [85, 234] on span "LU2" at bounding box center [125, 232] width 88 height 8
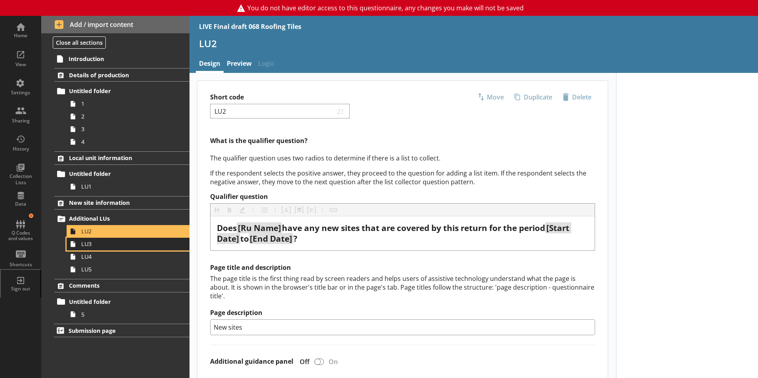
click at [86, 247] on span "LU3" at bounding box center [125, 244] width 88 height 8
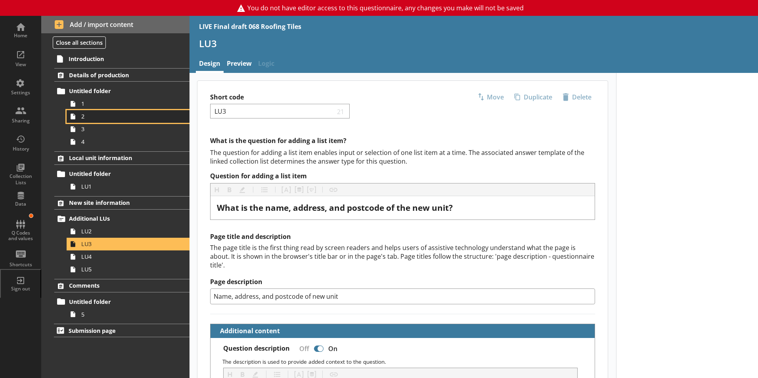
click at [81, 115] on link "2" at bounding box center [128, 116] width 123 height 13
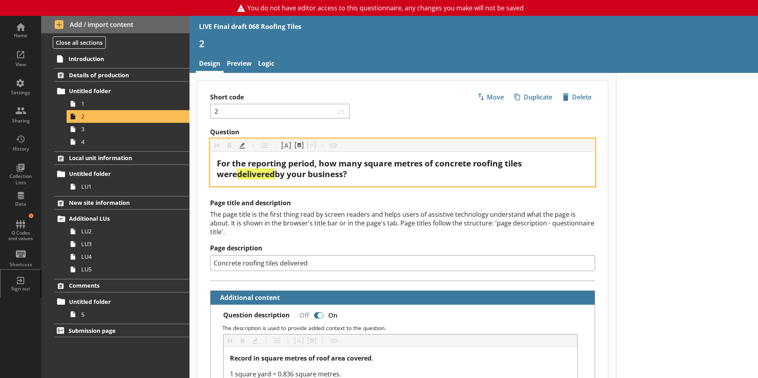
drag, startPoint x: 336, startPoint y: 174, endPoint x: 219, endPoint y: 163, distance: 117.6
click at [219, 163] on div "For the reporting period, how many square metres of concrete roofing tiles were…" at bounding box center [403, 168] width 372 height 21
copy div "For the reporting period, how many square metres of concrete roofing tiles were…"
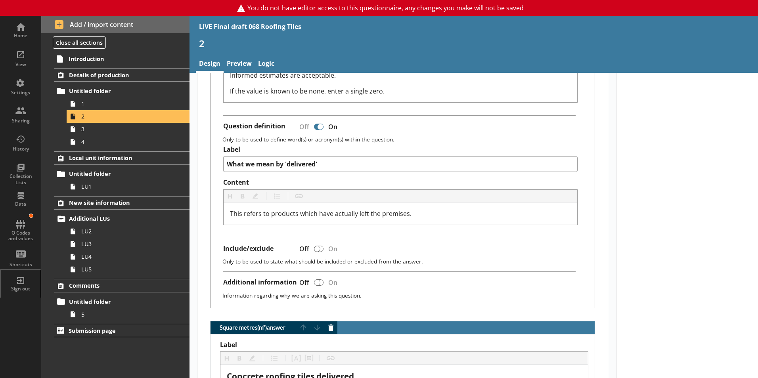
scroll to position [357, 0]
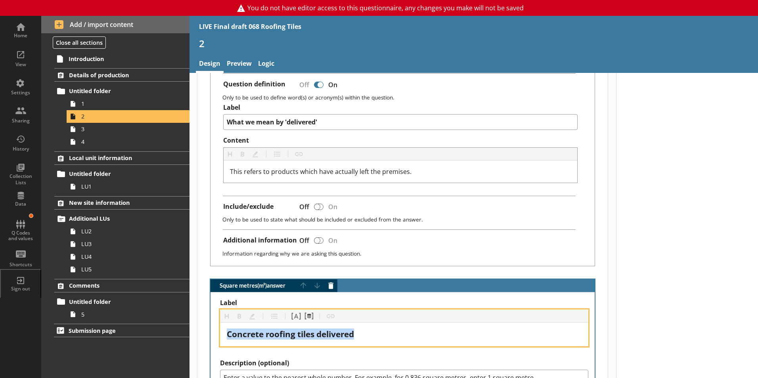
drag, startPoint x: 363, startPoint y: 326, endPoint x: 217, endPoint y: 327, distance: 146.4
copy span "Concrete roofing tiles delivered"
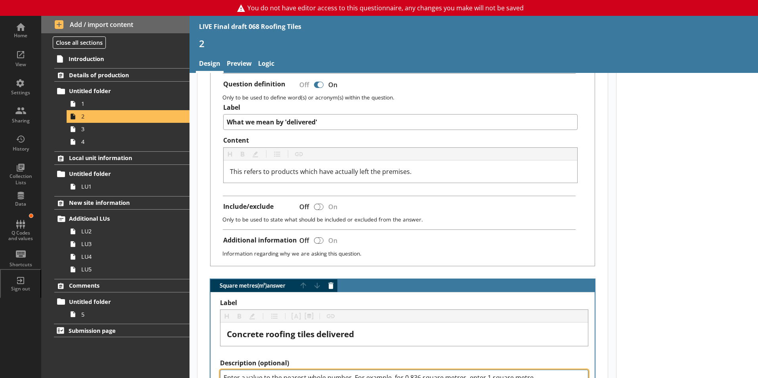
type textarea "x"
drag, startPoint x: 535, startPoint y: 372, endPoint x: 212, endPoint y: 357, distance: 324.0
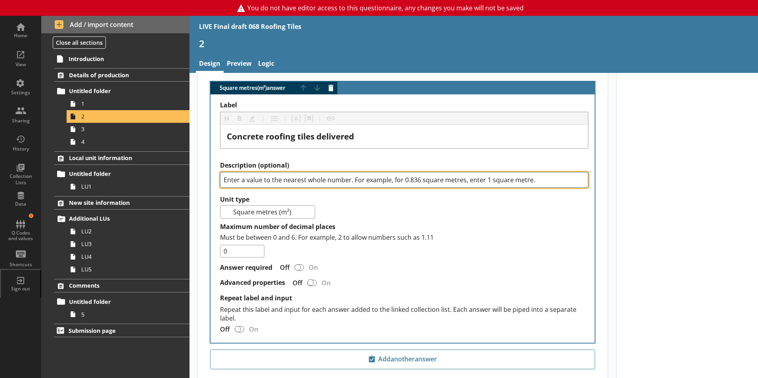
scroll to position [555, 0]
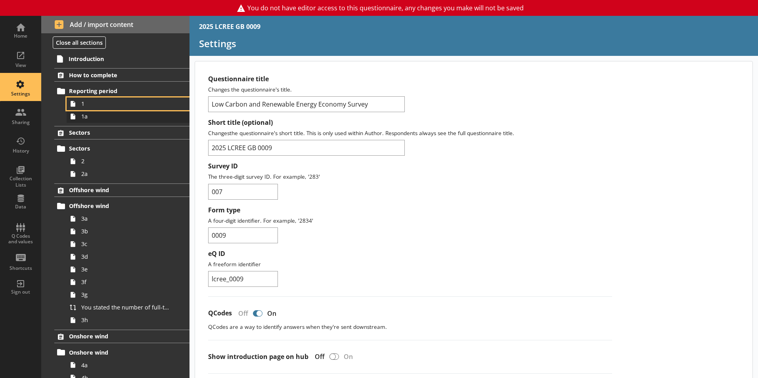
click at [84, 107] on span "1" at bounding box center [125, 104] width 88 height 8
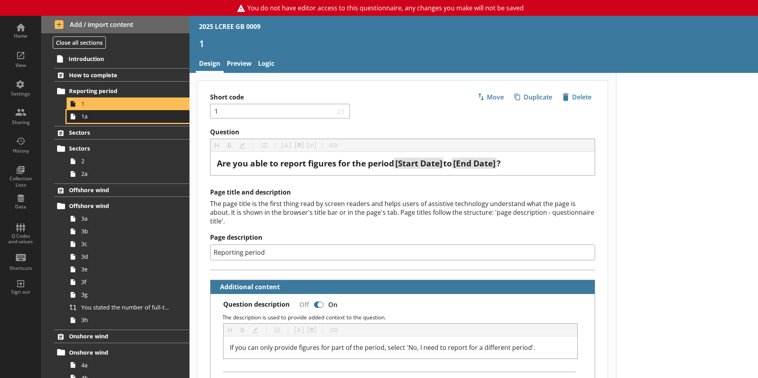
click at [86, 121] on link "1a" at bounding box center [128, 116] width 123 height 13
type textarea "x"
select select "ref_p_end_date"
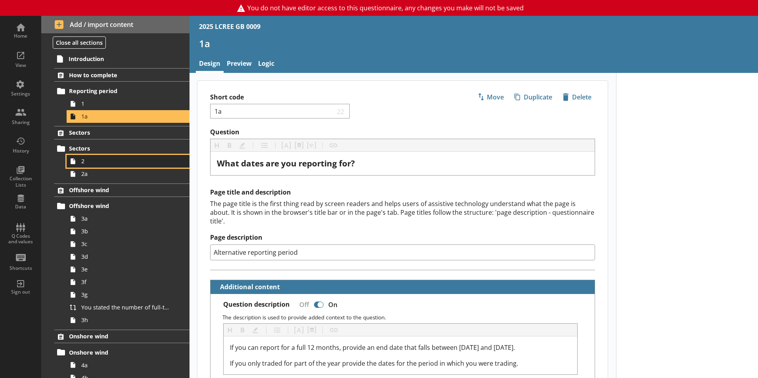
click at [86, 162] on span "2" at bounding box center [125, 161] width 88 height 8
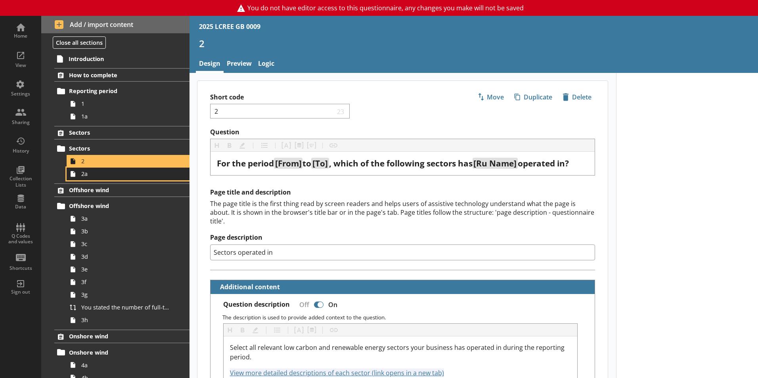
click at [88, 178] on link "2a" at bounding box center [128, 174] width 123 height 13
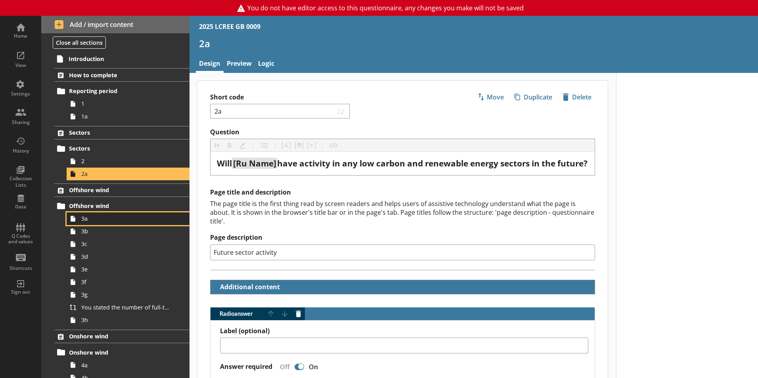
click at [88, 221] on span "3a" at bounding box center [125, 219] width 88 height 8
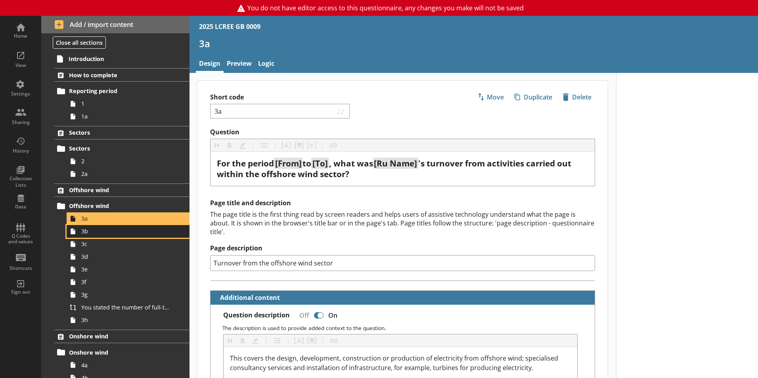
click at [90, 232] on span "3b" at bounding box center [125, 232] width 88 height 8
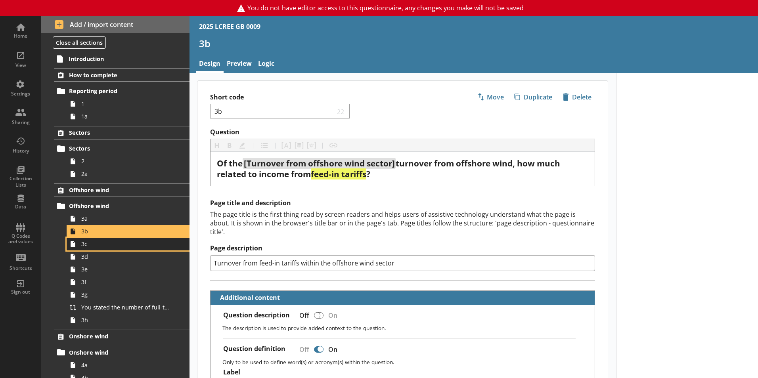
click at [89, 247] on span "3c" at bounding box center [125, 244] width 88 height 8
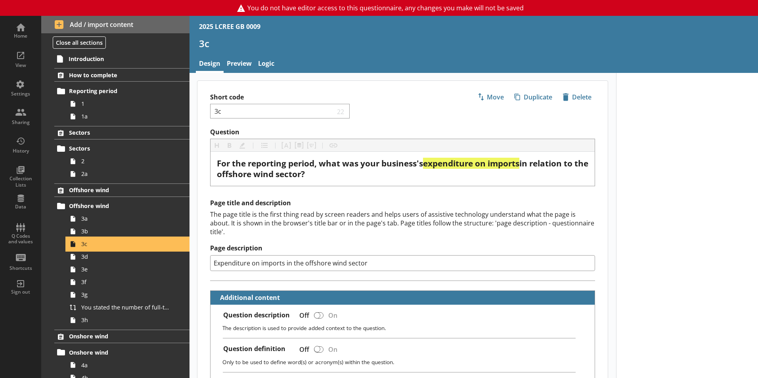
scroll to position [40, 0]
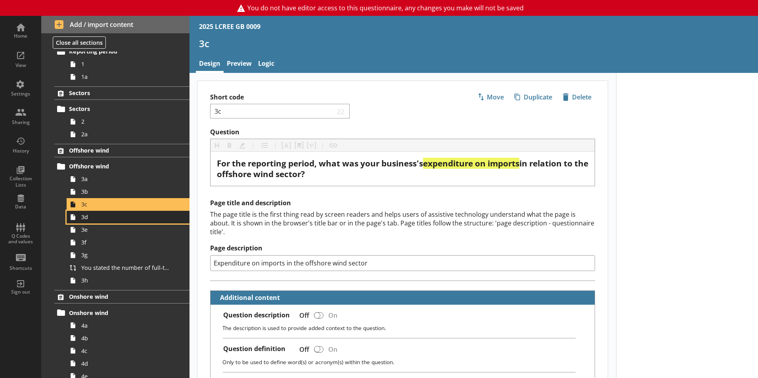
click at [86, 217] on span "3d" at bounding box center [125, 217] width 88 height 8
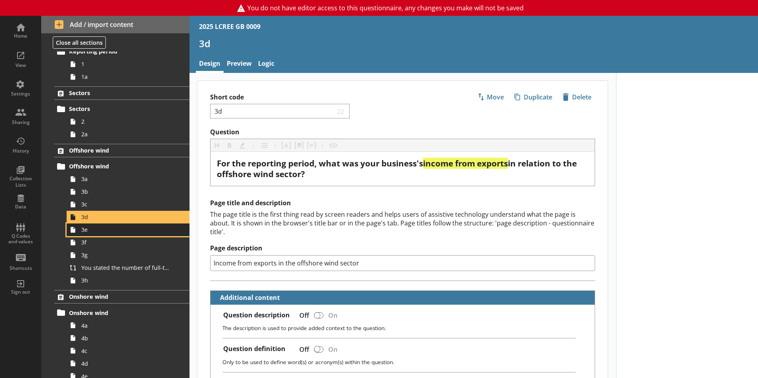
click at [86, 234] on link "3e" at bounding box center [128, 230] width 123 height 13
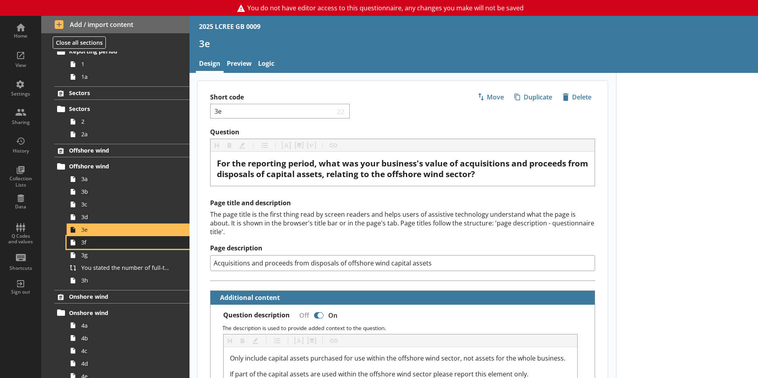
click at [86, 244] on span "3f" at bounding box center [125, 243] width 88 height 8
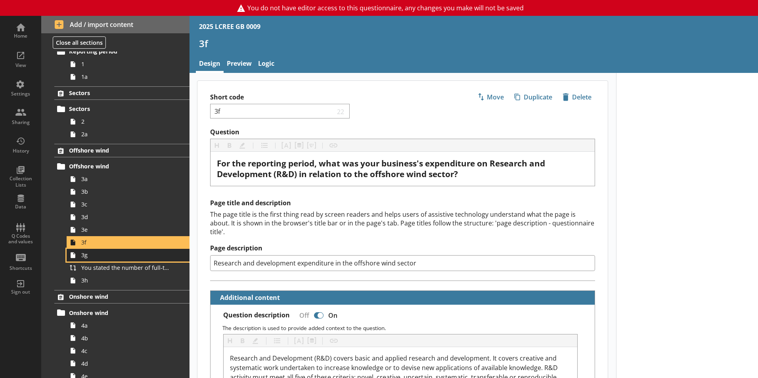
click at [87, 257] on span "3g" at bounding box center [125, 255] width 88 height 8
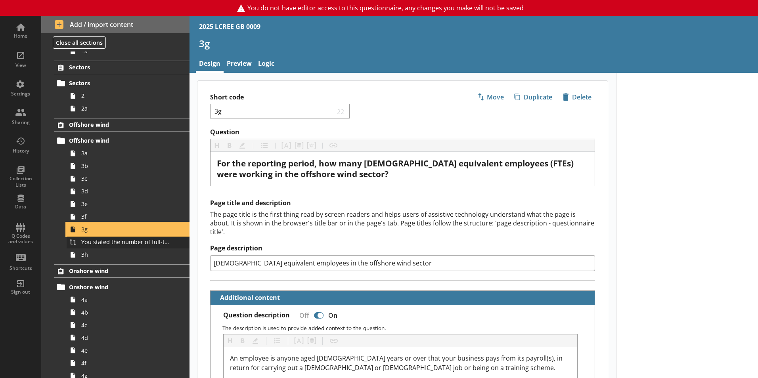
scroll to position [79, 0]
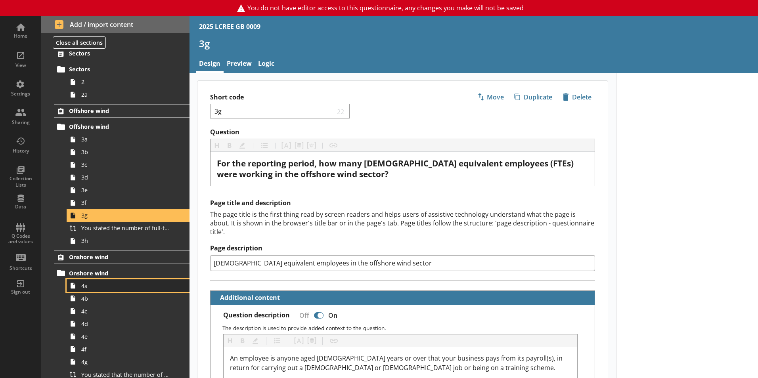
click at [91, 289] on span "4a" at bounding box center [125, 286] width 88 height 8
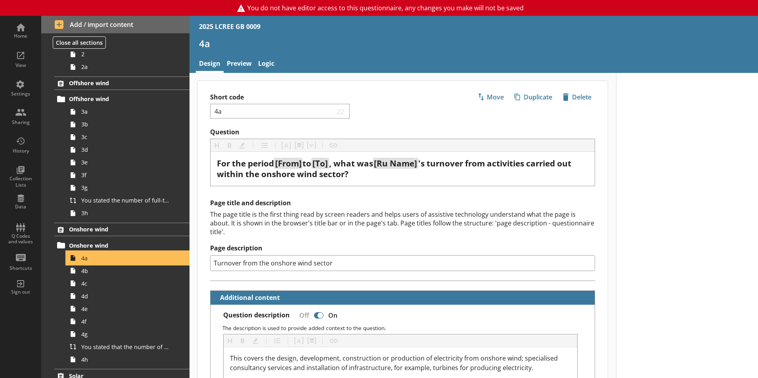
scroll to position [159, 0]
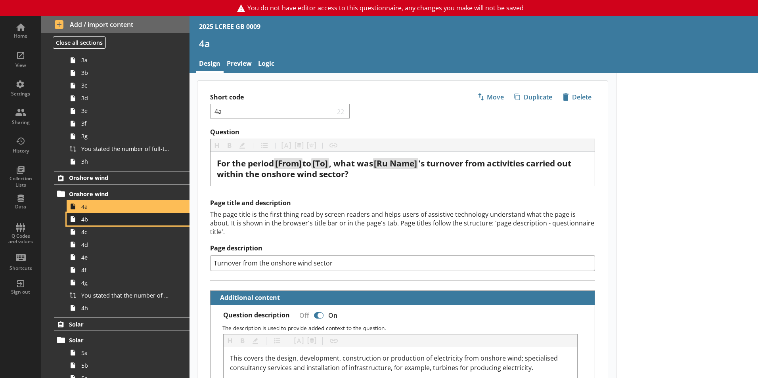
click at [88, 222] on span "4b" at bounding box center [125, 220] width 88 height 8
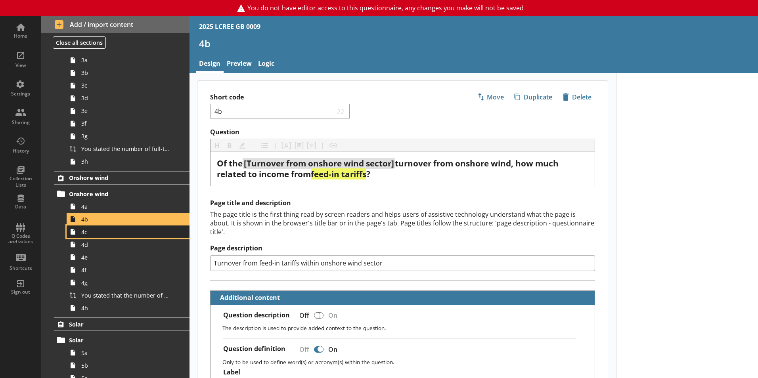
click at [83, 234] on span "4c" at bounding box center [125, 232] width 88 height 8
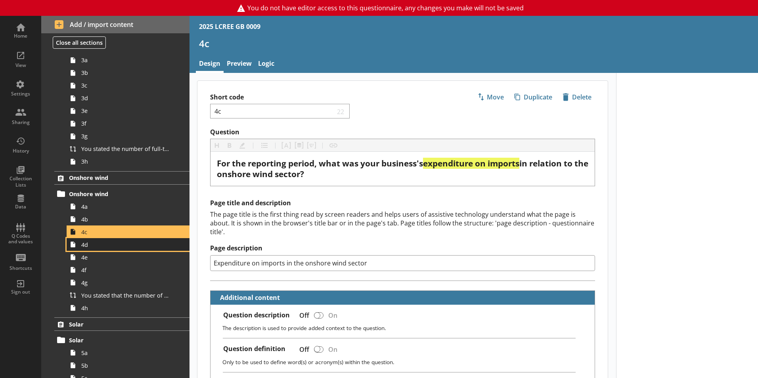
click at [86, 249] on link "4d" at bounding box center [128, 244] width 123 height 13
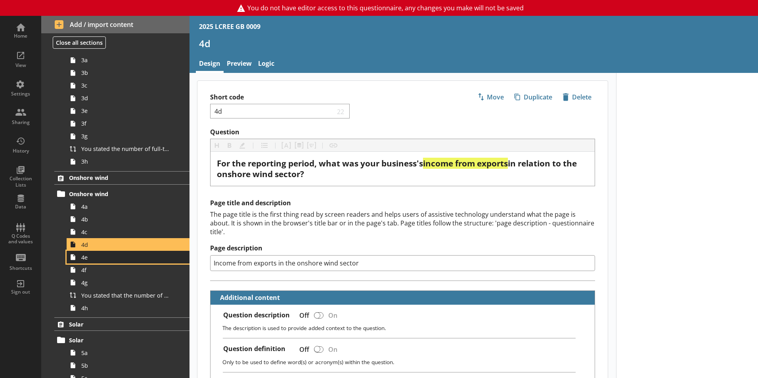
click at [85, 260] on span "4e" at bounding box center [125, 258] width 88 height 8
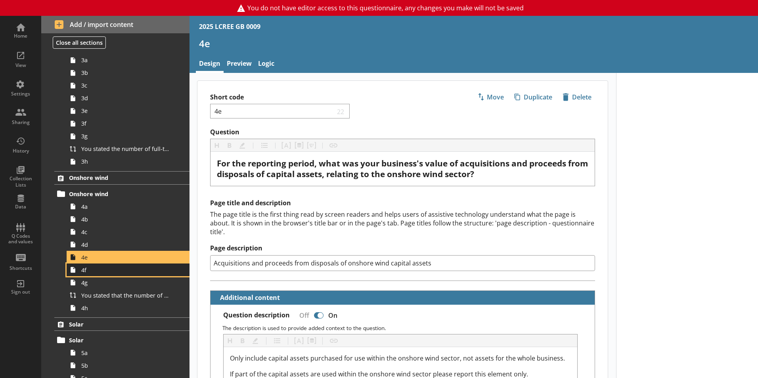
click at [81, 272] on link "4f" at bounding box center [128, 270] width 123 height 13
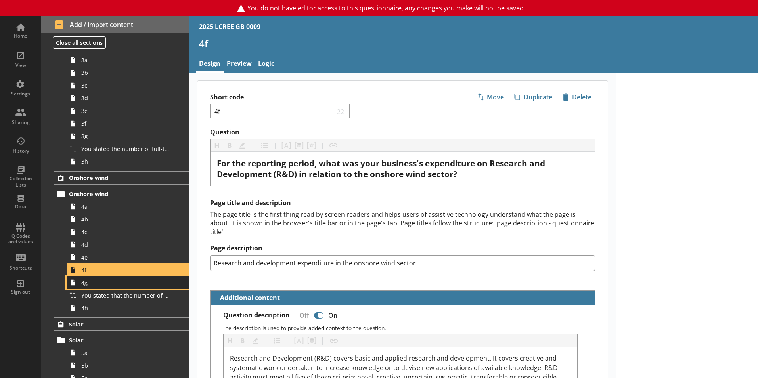
click at [85, 286] on span "4g" at bounding box center [125, 283] width 88 height 8
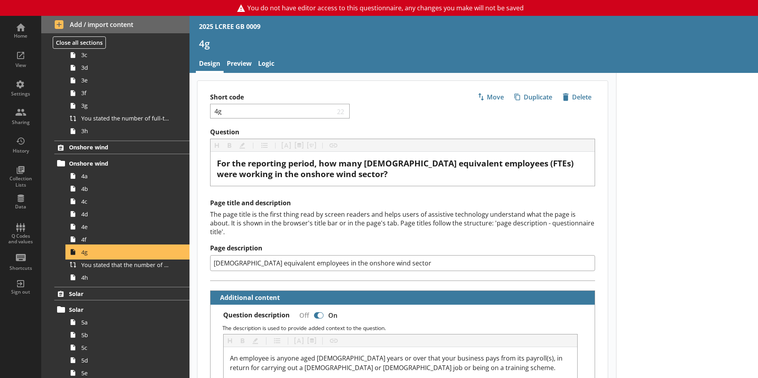
scroll to position [238, 0]
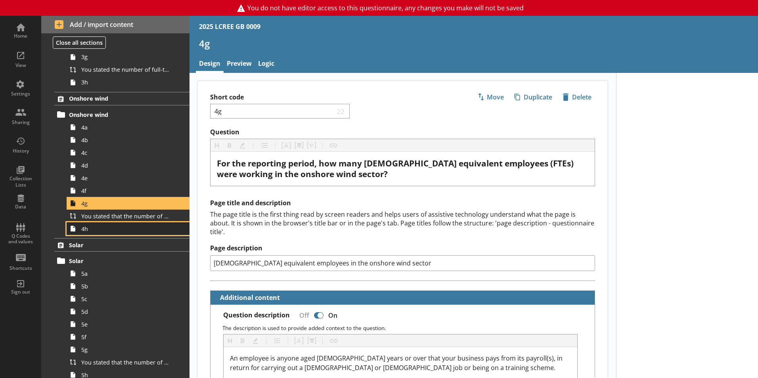
click at [85, 233] on link "4h" at bounding box center [128, 229] width 123 height 13
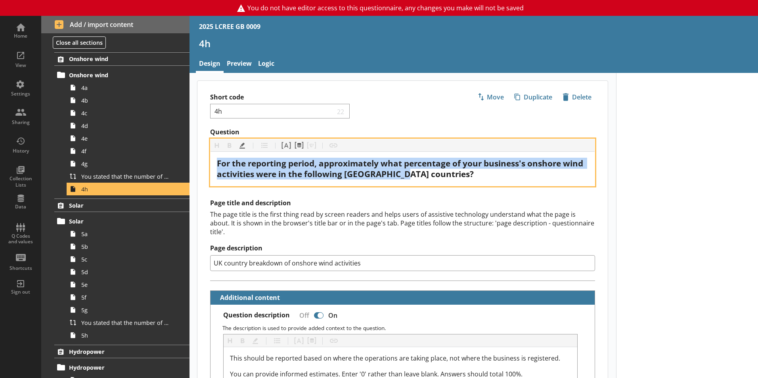
drag, startPoint x: 219, startPoint y: 163, endPoint x: 438, endPoint y: 177, distance: 219.8
click at [438, 177] on div "For the reporting period, approximately what percentage of your business's onsh…" at bounding box center [403, 168] width 372 height 21
copy span "For the reporting period, approximately what percentage of your business's onsh…"
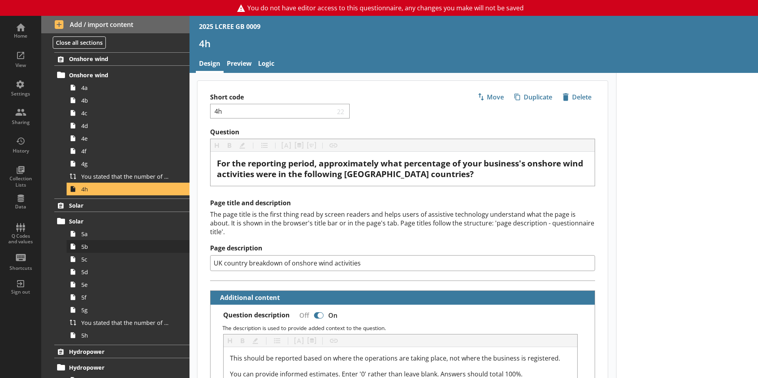
drag, startPoint x: 363, startPoint y: 255, endPoint x: 160, endPoint y: 251, distance: 203.1
click at [160, 251] on div "Home View Settings Sharing History Collection Lists Data Q Codes and values Sho…" at bounding box center [379, 197] width 758 height 363
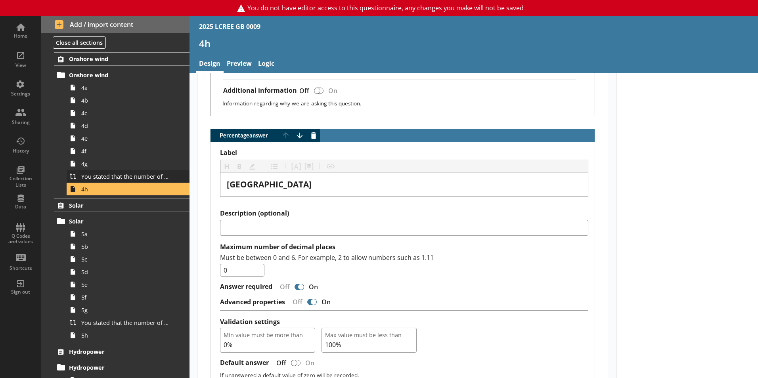
scroll to position [397, 0]
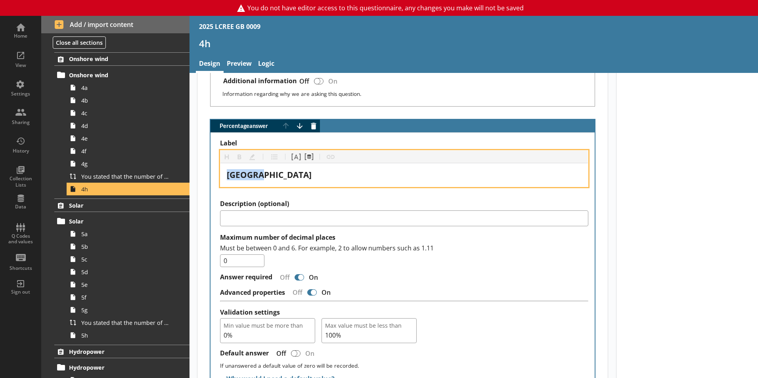
drag, startPoint x: 278, startPoint y: 168, endPoint x: 210, endPoint y: 159, distance: 69.1
click at [209, 159] on div "Percentage answer Move answer up Move answer down Delete answer Label Heading H…" at bounding box center [403, 280] width 411 height 323
copy span "England"
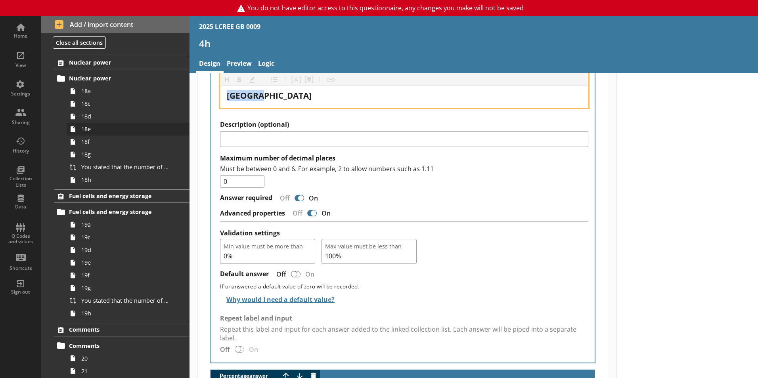
scroll to position [2280, 0]
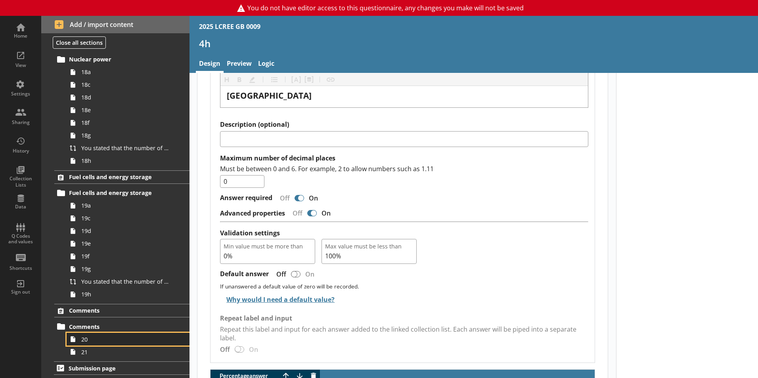
click at [79, 344] on link "20" at bounding box center [128, 339] width 123 height 13
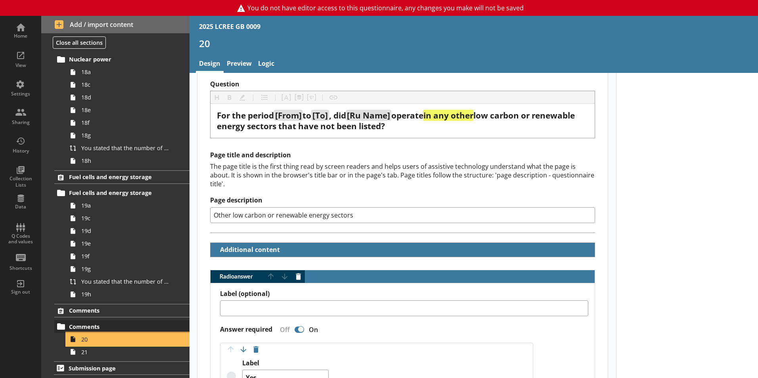
scroll to position [119, 0]
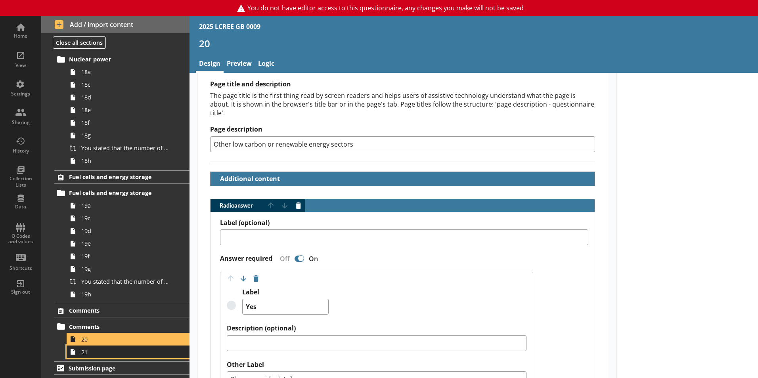
click at [84, 357] on link "21" at bounding box center [128, 352] width 123 height 13
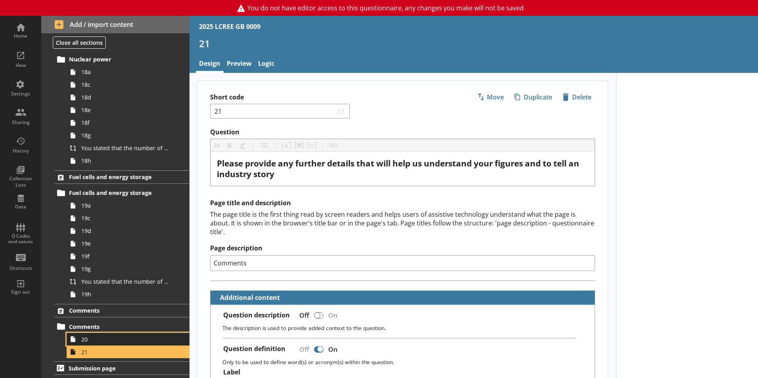
click at [96, 344] on link "20" at bounding box center [128, 339] width 123 height 13
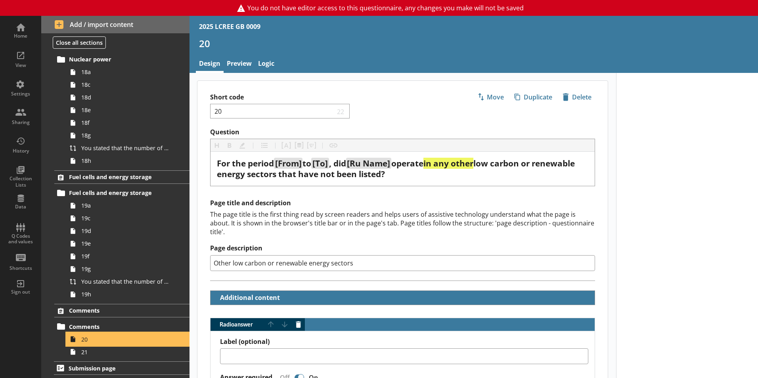
click at [96, 344] on link "20" at bounding box center [128, 339] width 123 height 13
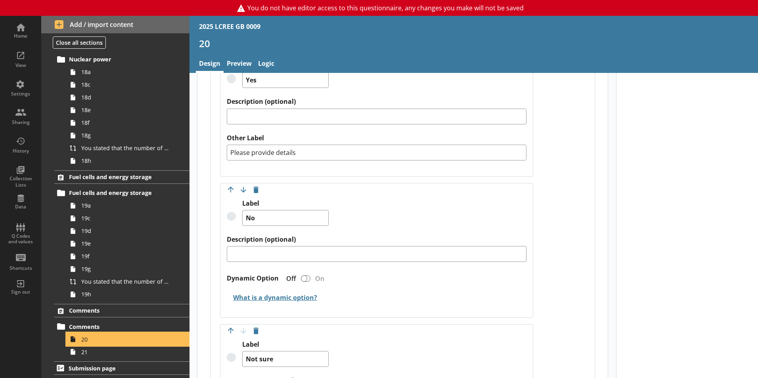
scroll to position [357, 0]
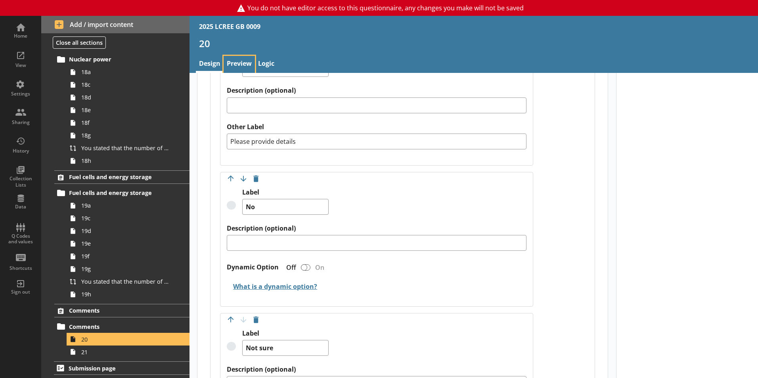
click at [244, 64] on link "Preview" at bounding box center [239, 64] width 31 height 17
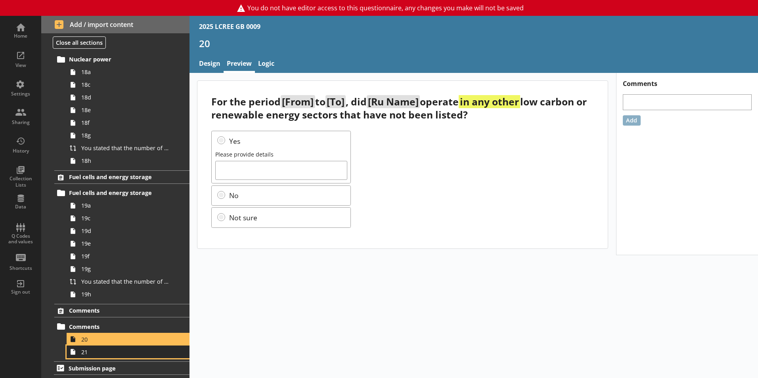
click at [77, 355] on icon at bounding box center [73, 352] width 13 height 13
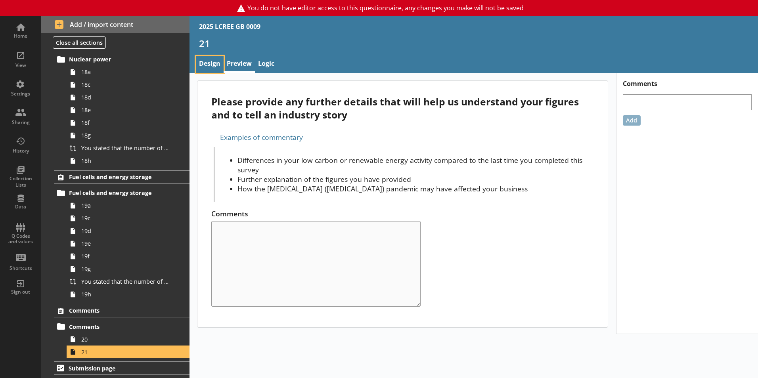
click at [208, 68] on link "Design" at bounding box center [210, 64] width 28 height 17
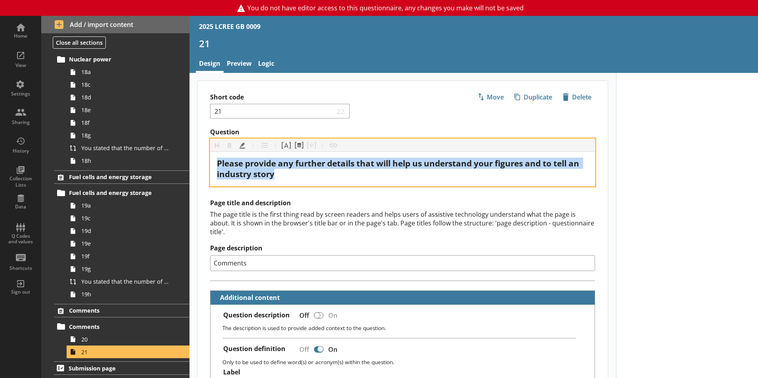
drag, startPoint x: 280, startPoint y: 177, endPoint x: 210, endPoint y: 165, distance: 70.8
click at [210, 165] on div "Question Heading Heading Bold Bold Highlight Highlight List List Pipe answer Pi…" at bounding box center [403, 157] width 411 height 58
copy span "Please provide any further details that will help us understand your figures an…"
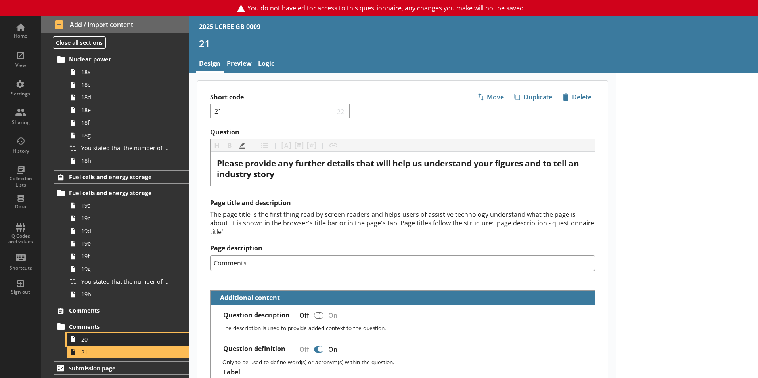
click at [90, 342] on span "20" at bounding box center [125, 340] width 88 height 8
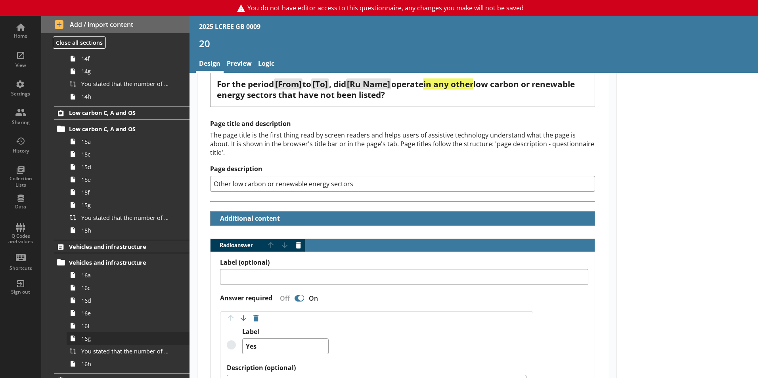
scroll to position [1725, 0]
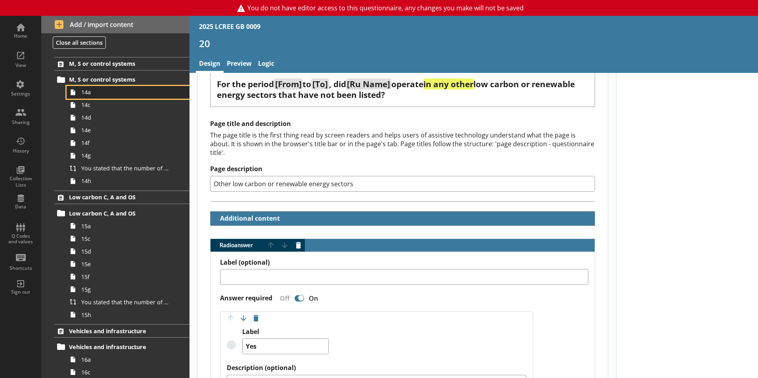
click at [85, 92] on span "14a" at bounding box center [125, 92] width 88 height 8
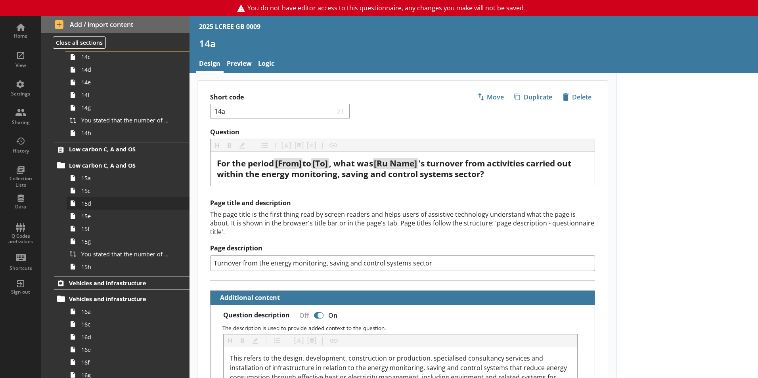
scroll to position [1883, 0]
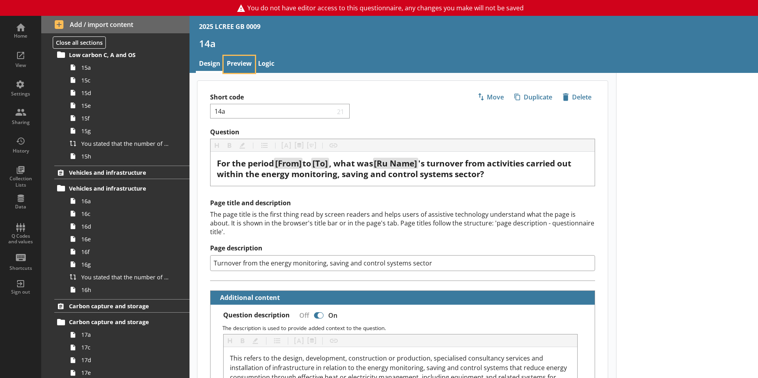
click at [240, 64] on link "Preview" at bounding box center [239, 64] width 31 height 17
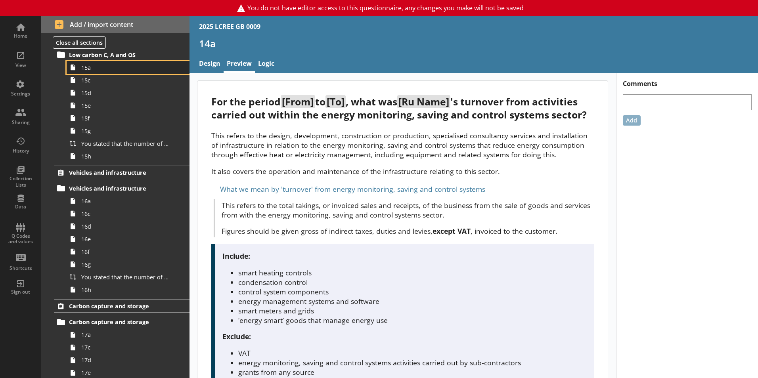
click at [94, 71] on span "15a" at bounding box center [125, 68] width 88 height 8
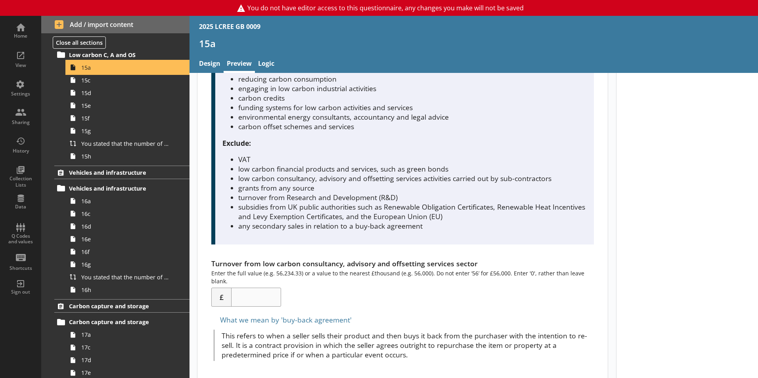
scroll to position [182, 0]
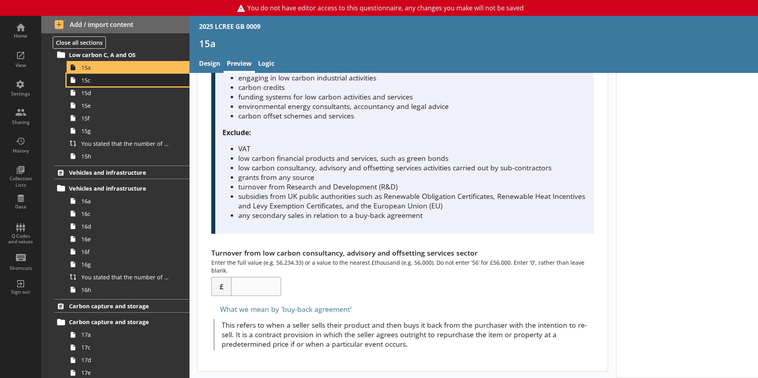
click at [93, 83] on span "15c" at bounding box center [125, 81] width 88 height 8
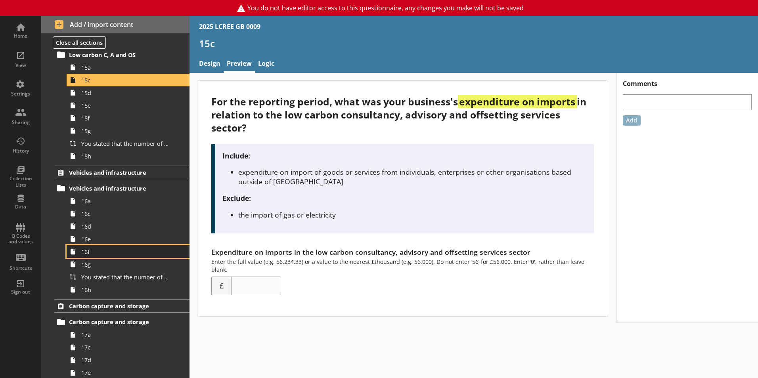
click at [90, 253] on span "16f" at bounding box center [125, 252] width 88 height 8
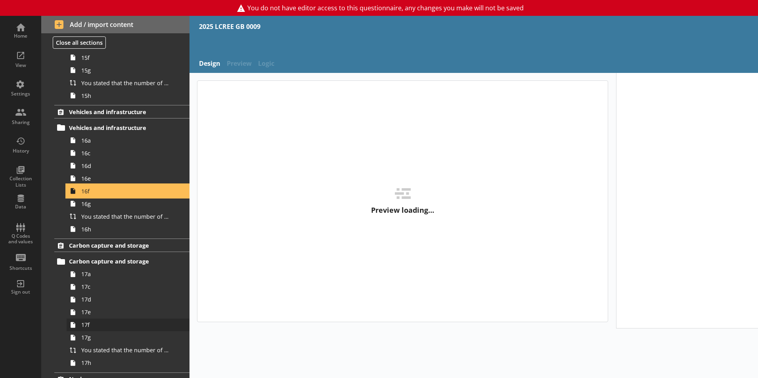
scroll to position [2042, 0]
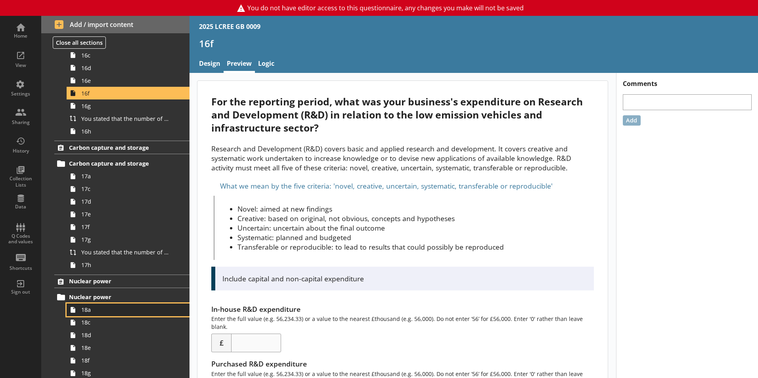
click at [88, 313] on span "18a" at bounding box center [125, 310] width 88 height 8
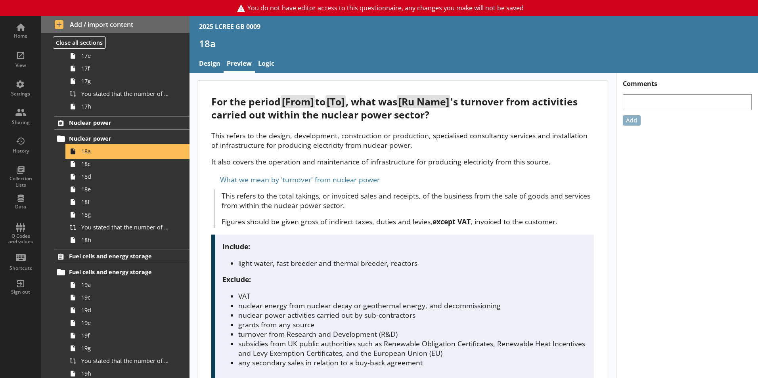
scroll to position [147, 0]
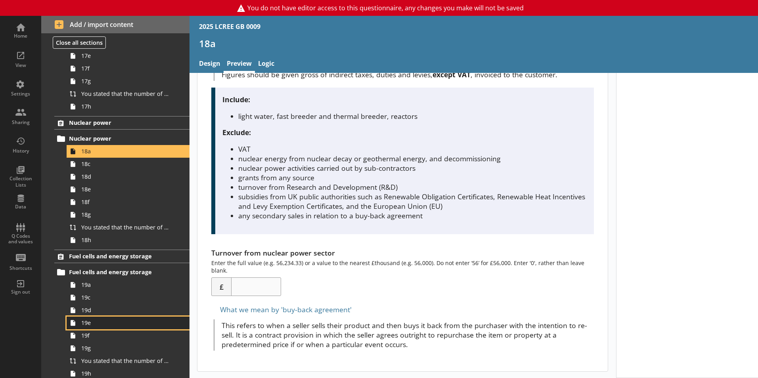
click at [95, 326] on span "19e" at bounding box center [125, 323] width 88 height 8
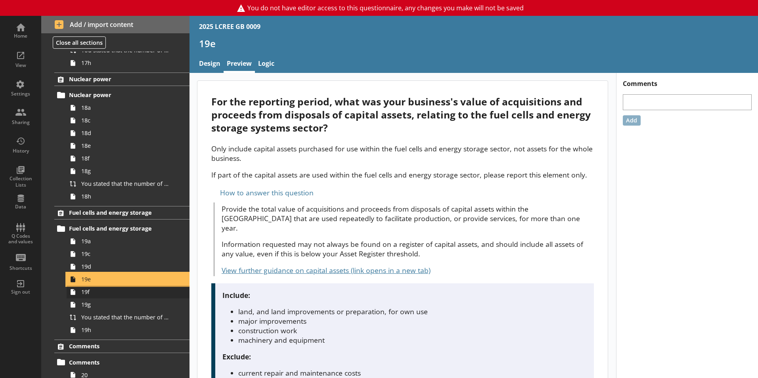
scroll to position [2280, 0]
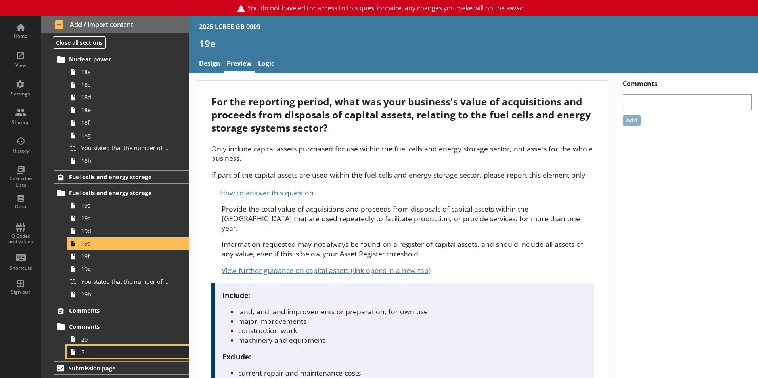
click at [87, 350] on span "21" at bounding box center [125, 353] width 88 height 8
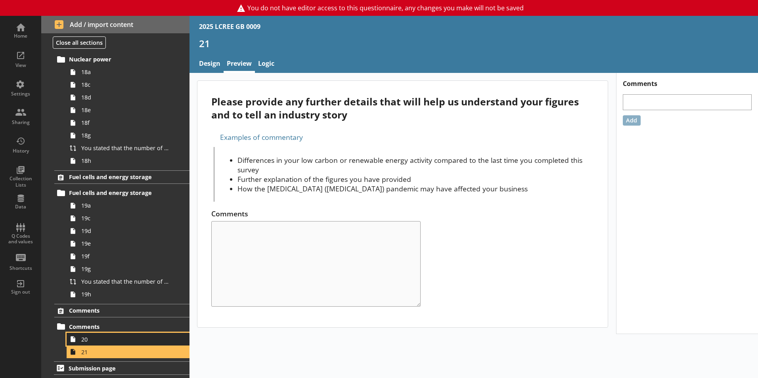
click at [92, 337] on span "20" at bounding box center [125, 340] width 88 height 8
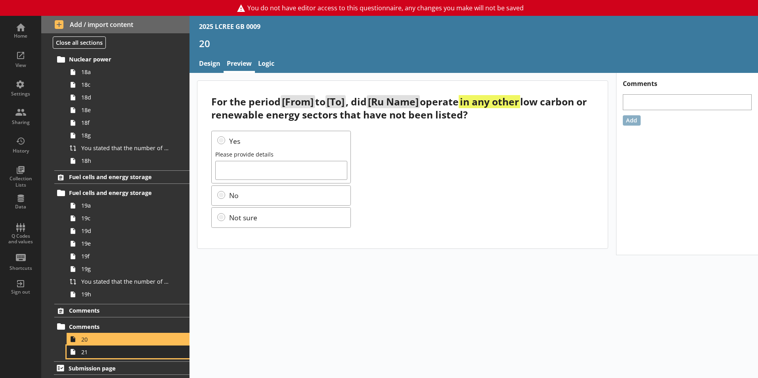
click at [87, 356] on span "21" at bounding box center [125, 353] width 88 height 8
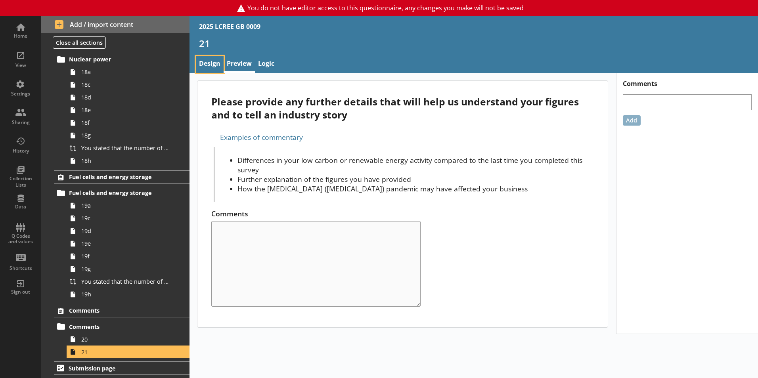
click at [209, 65] on link "Design" at bounding box center [210, 64] width 28 height 17
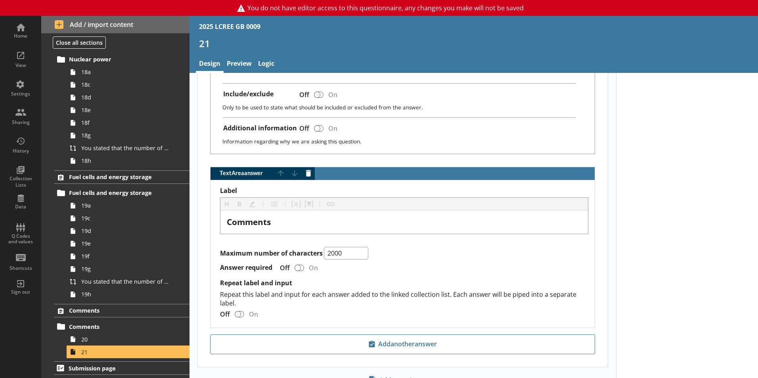
scroll to position [448, 0]
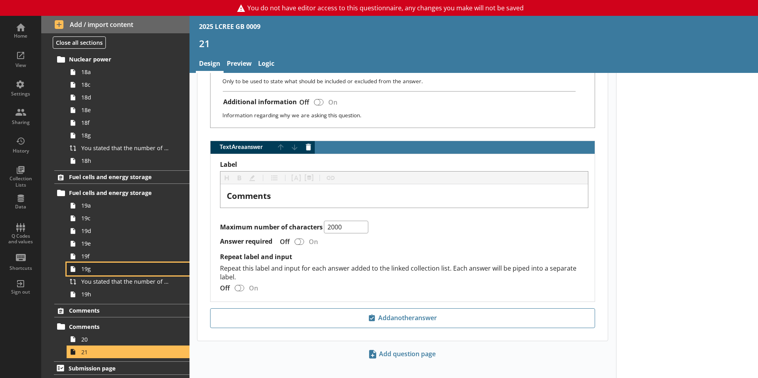
click at [84, 274] on link "19g" at bounding box center [128, 269] width 123 height 13
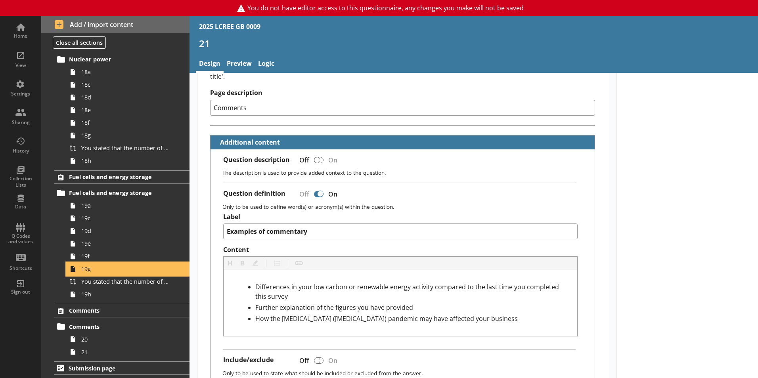
type textarea "x"
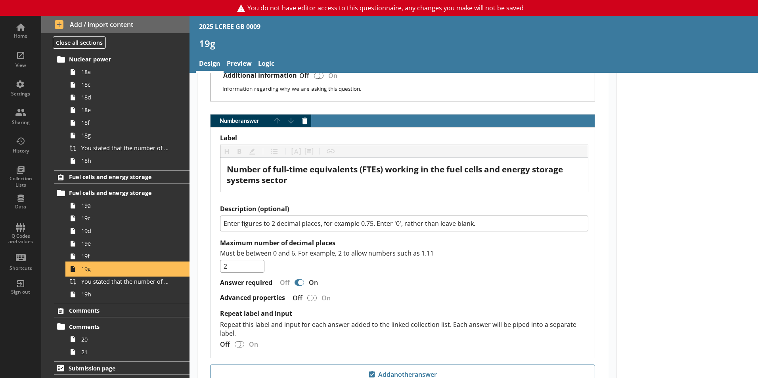
scroll to position [635, 0]
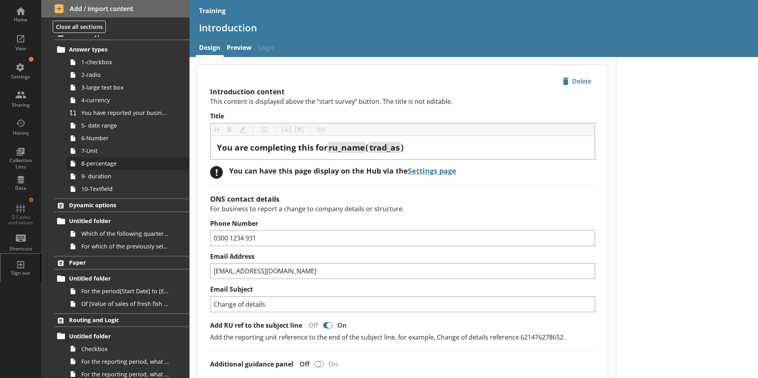
scroll to position [40, 0]
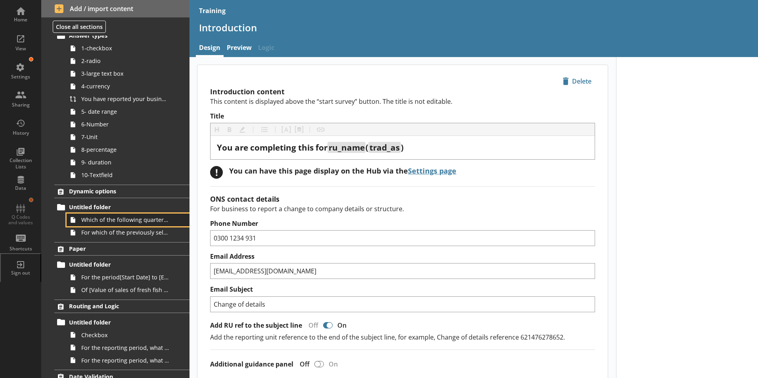
click at [137, 223] on span "Which of the following quarters can your business report for?" at bounding box center [125, 220] width 88 height 8
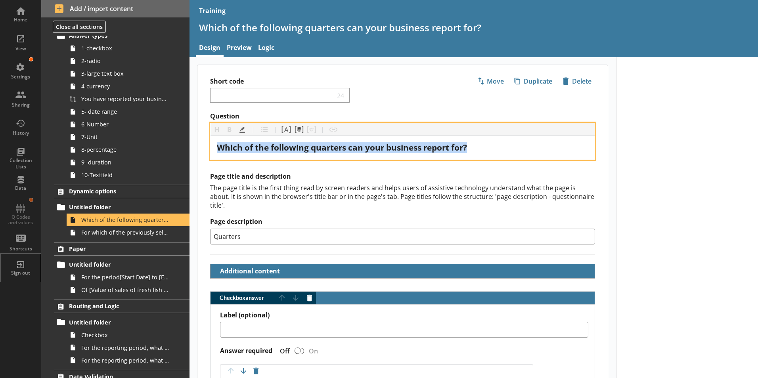
drag, startPoint x: 482, startPoint y: 148, endPoint x: 223, endPoint y: 165, distance: 259.6
click at [94, 174] on div "Home View Settings Sharing History Collection Lists Data Q Codes and values Sho…" at bounding box center [379, 189] width 758 height 378
copy span "Which of the following quarters can your business report for?"
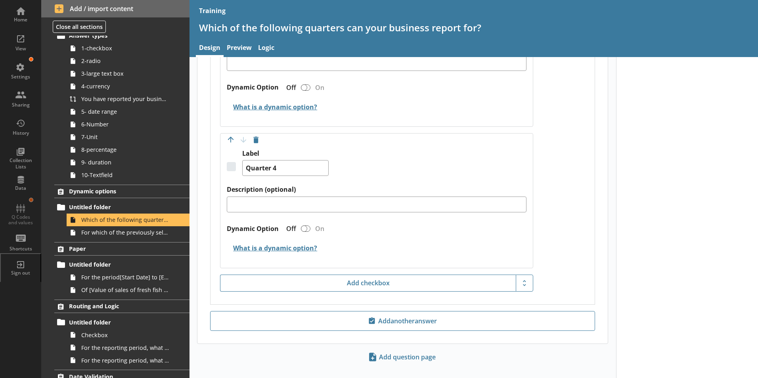
scroll to position [658, 0]
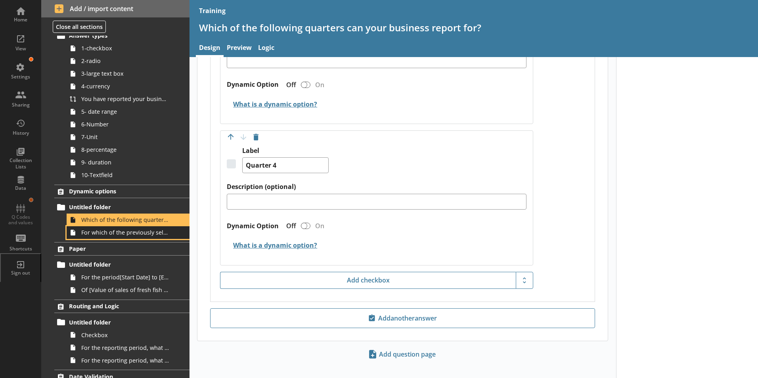
click at [115, 237] on link "For which of the previously selected quarters can your business provide turnove…" at bounding box center [128, 232] width 123 height 13
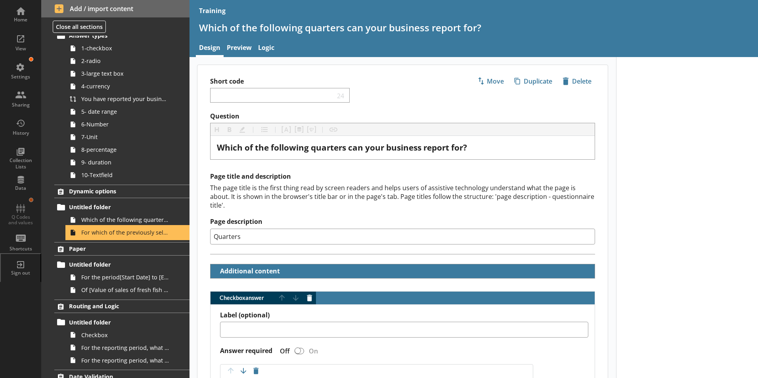
type textarea "x"
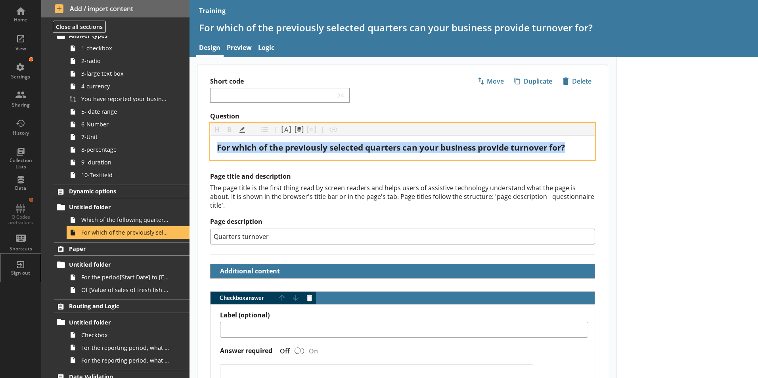
drag, startPoint x: 572, startPoint y: 147, endPoint x: 232, endPoint y: 152, distance: 339.6
click at [218, 153] on div "For which of the previously selected quarters can your business provide turnove…" at bounding box center [403, 147] width 372 height 11
copy span "For which of the previously selected quarters can your business provide turnove…"
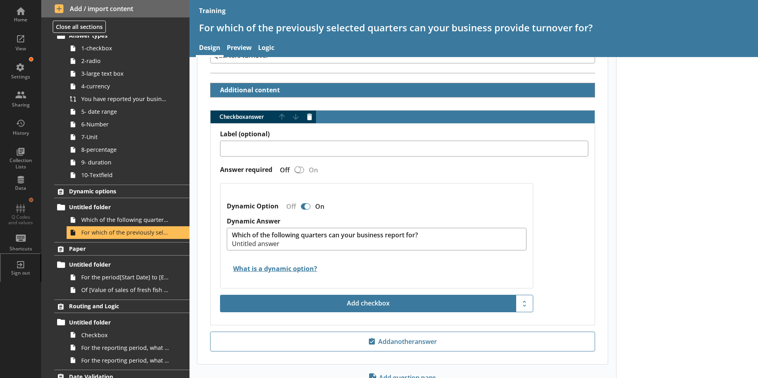
scroll to position [205, 0]
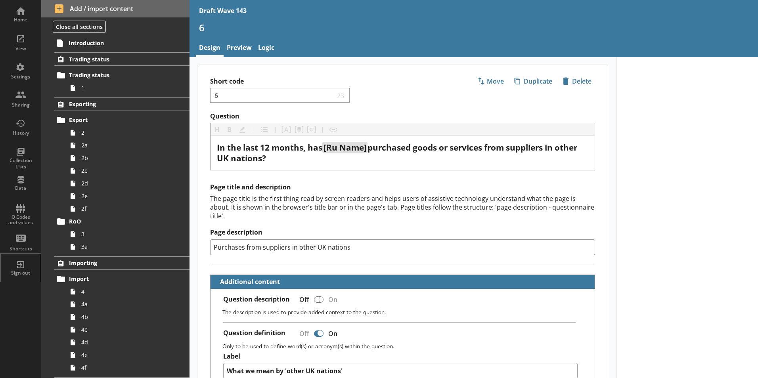
scroll to position [13, 0]
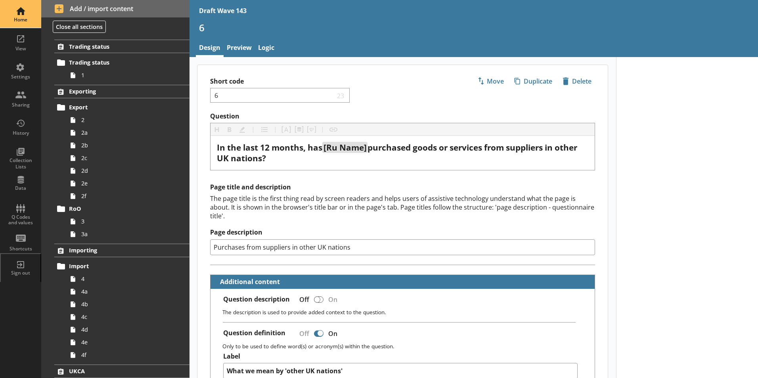
click at [17, 20] on div "Home" at bounding box center [21, 20] width 28 height 6
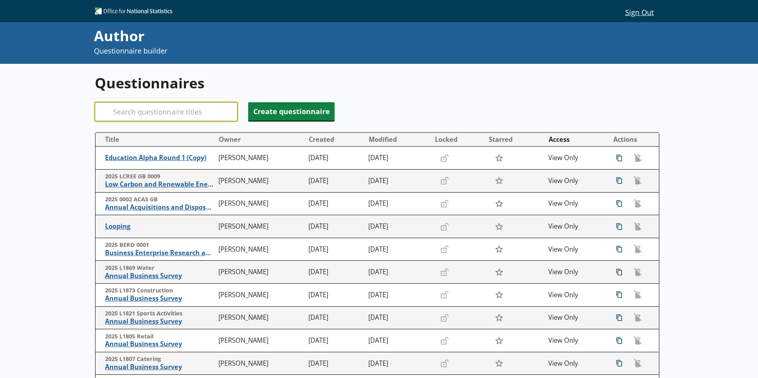
click at [169, 111] on input "Search" at bounding box center [166, 111] width 143 height 19
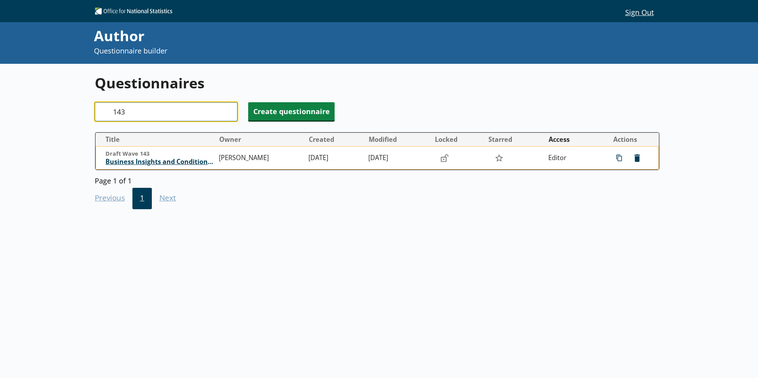
type input "143"
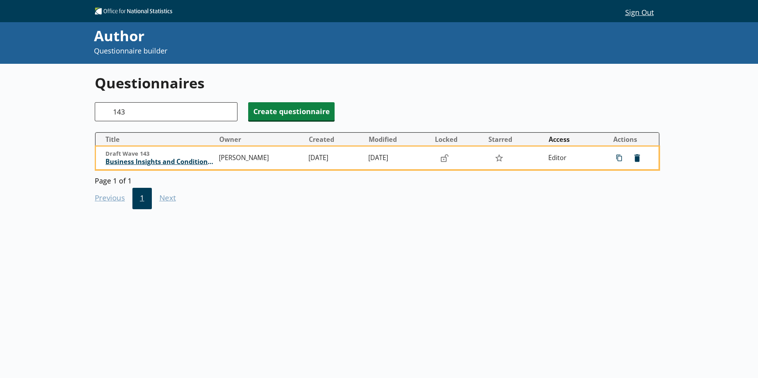
click at [161, 162] on span "Business Insights and Conditions Survey (BICS) draft" at bounding box center [160, 162] width 109 height 8
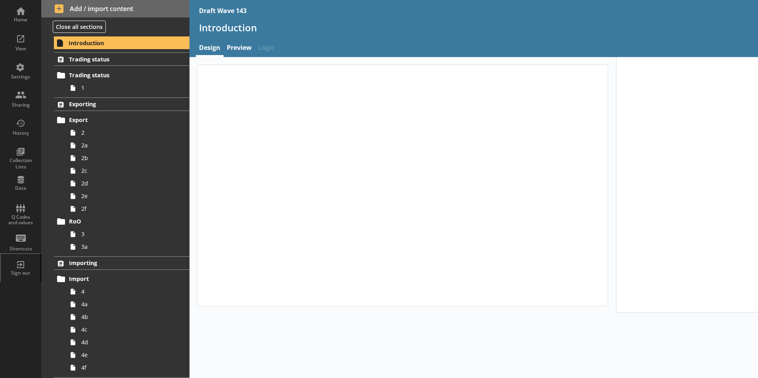
type textarea "x"
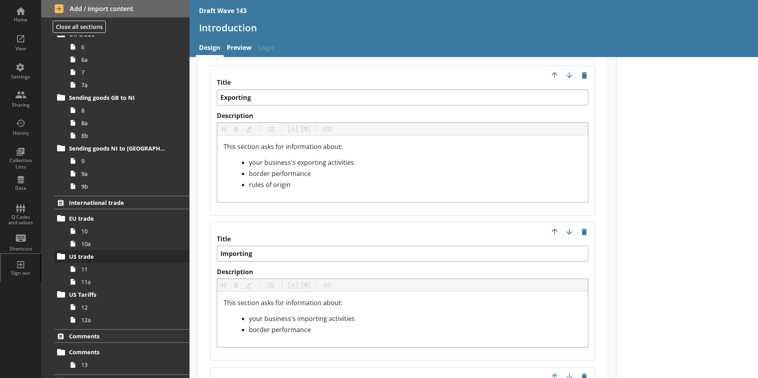
scroll to position [449, 0]
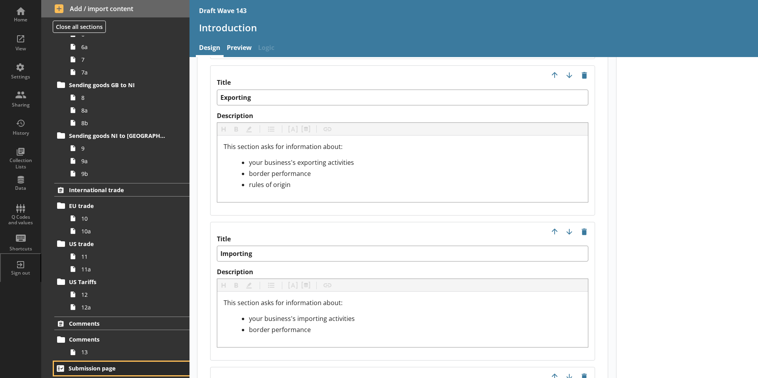
click at [88, 369] on span "Submission page" at bounding box center [118, 369] width 98 height 8
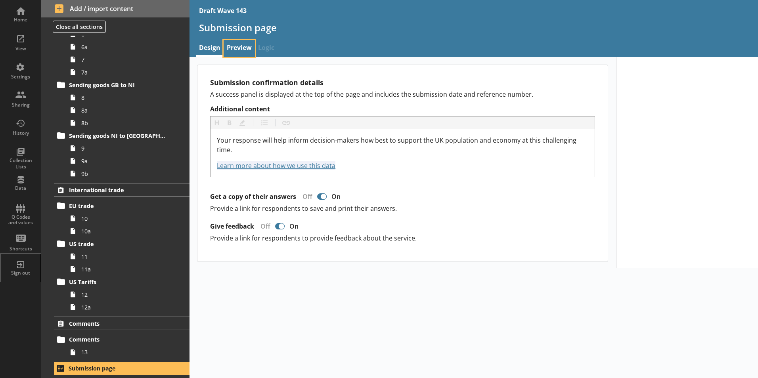
click at [234, 46] on link "Preview" at bounding box center [239, 48] width 31 height 17
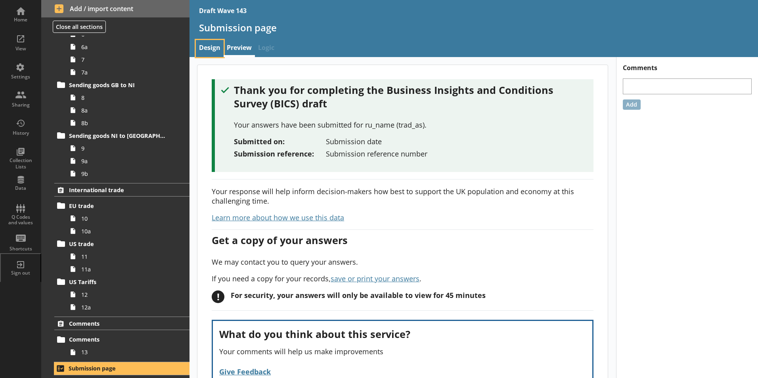
click at [207, 48] on link "Design" at bounding box center [210, 48] width 28 height 17
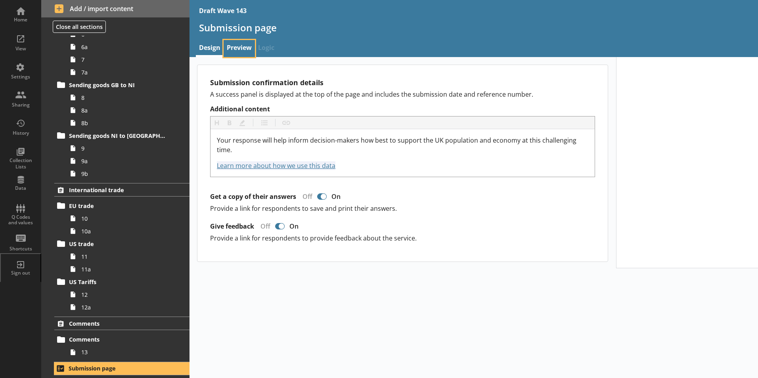
click at [242, 47] on link "Preview" at bounding box center [239, 48] width 31 height 17
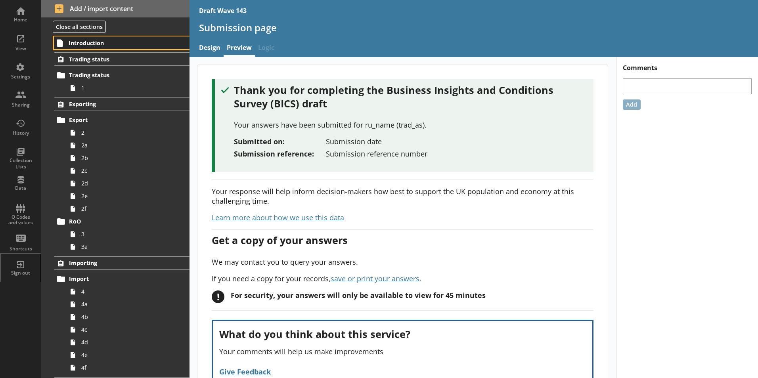
click at [82, 43] on span "Introduction" at bounding box center [118, 43] width 98 height 8
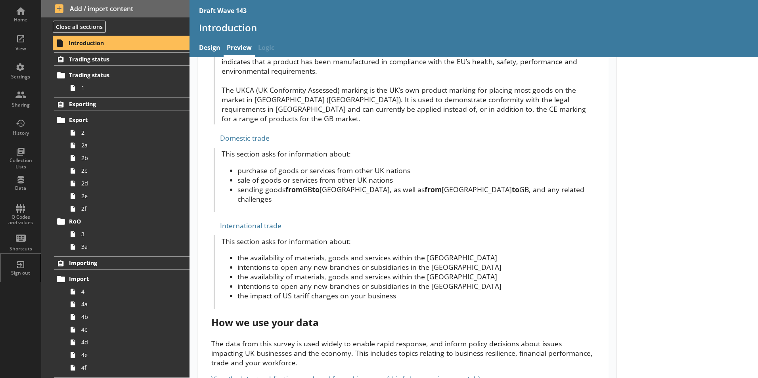
scroll to position [532, 0]
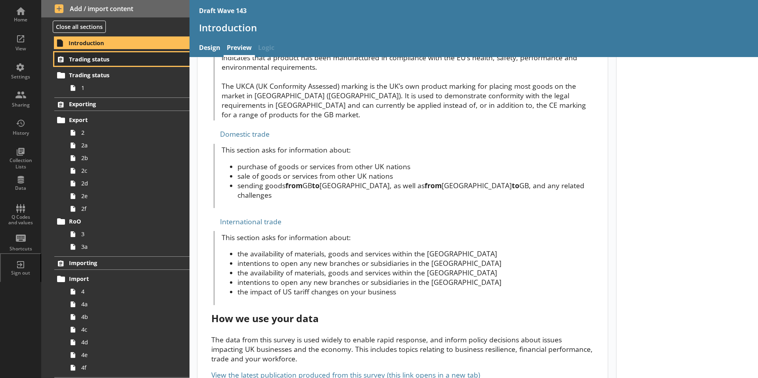
click at [77, 59] on span "Trading status" at bounding box center [117, 60] width 97 height 8
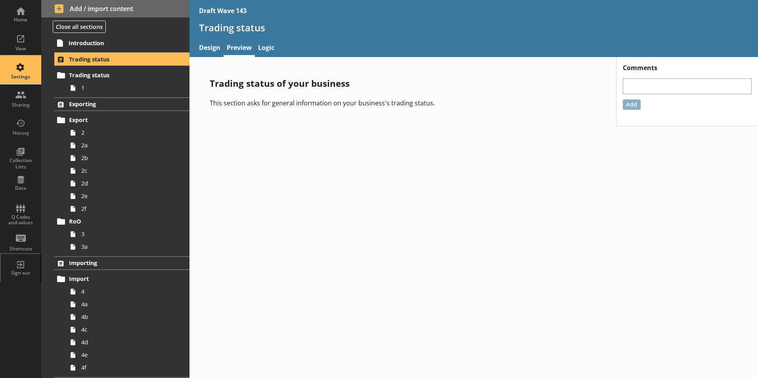
click at [23, 75] on div "Settings" at bounding box center [21, 77] width 28 height 6
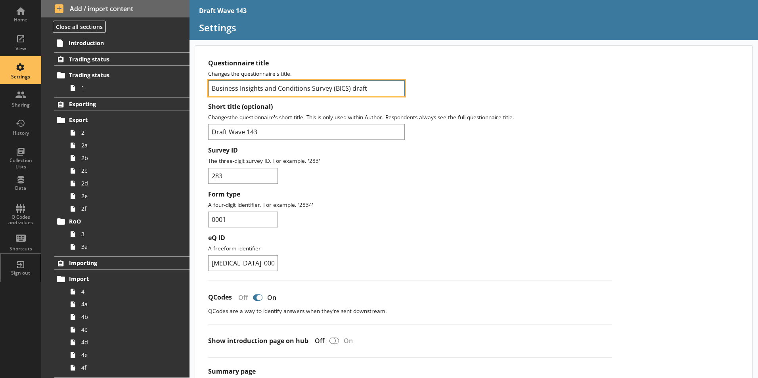
click at [367, 88] on input "Business Insights and Conditions Survey (BICS) draft" at bounding box center [306, 89] width 197 height 16
drag, startPoint x: 367, startPoint y: 88, endPoint x: 353, endPoint y: 89, distance: 14.3
click at [353, 89] on input "Business Insights and Conditions Survey (BICS) draft" at bounding box center [306, 89] width 197 height 16
drag, startPoint x: 389, startPoint y: 94, endPoint x: 382, endPoint y: 94, distance: 7.2
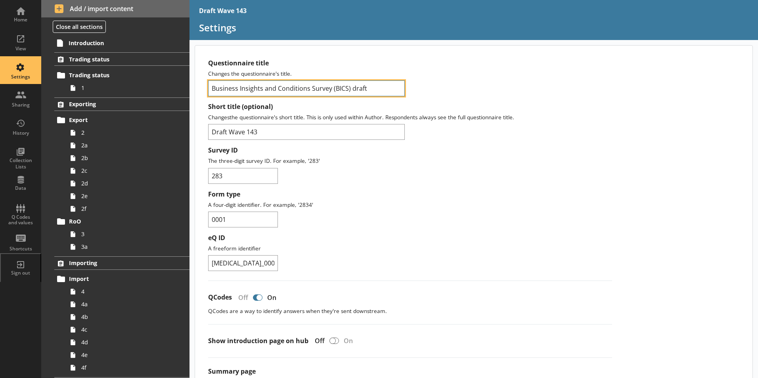
click at [390, 94] on input "Business Insights and Conditions Survey (BICS) draft" at bounding box center [306, 89] width 197 height 16
click at [373, 90] on input "Business Insights and Conditions Survey (BICS) draft" at bounding box center [306, 89] width 197 height 16
click at [369, 89] on input "Business Insights and Conditions Survey (BICS) draft" at bounding box center [306, 89] width 197 height 16
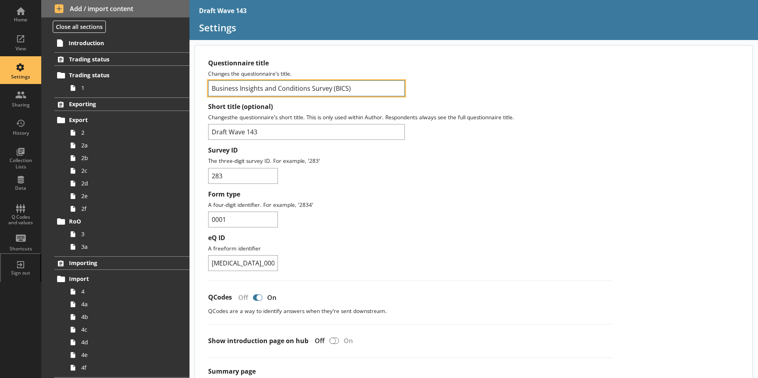
type input "Business Insights and Conditions Survey (BICS)"
click at [537, 204] on p "A four-digit identifier. For example, '2834'" at bounding box center [410, 205] width 404 height 8
click at [146, 25] on div "Add / import content Close all sections Introduction Trading status Trading sta…" at bounding box center [115, 189] width 148 height 378
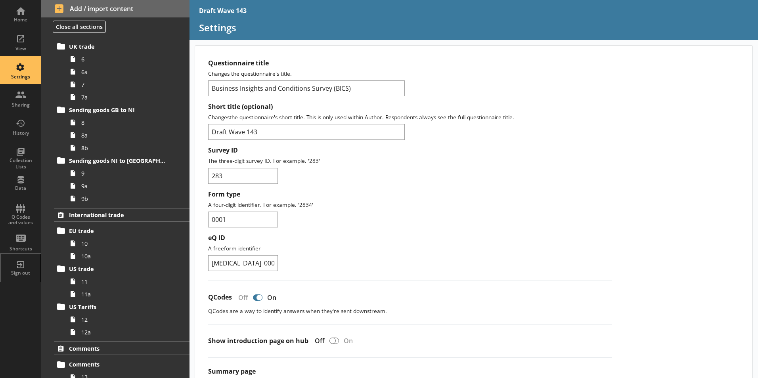
scroll to position [449, 0]
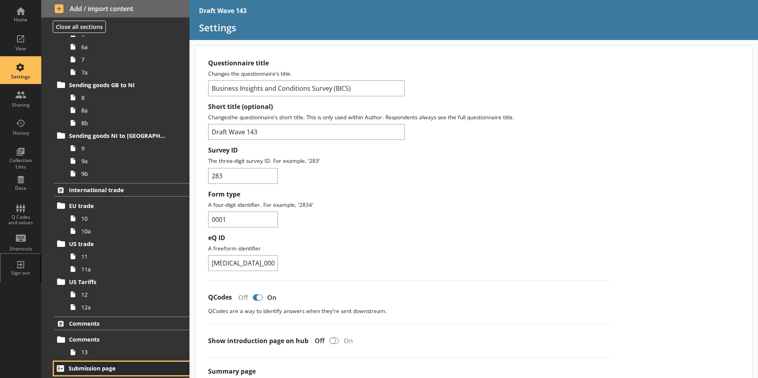
click at [103, 366] on span "Submission page" at bounding box center [118, 369] width 98 height 8
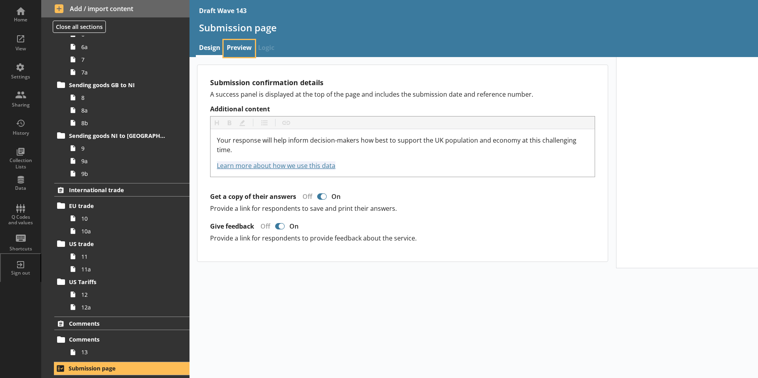
click at [237, 49] on link "Preview" at bounding box center [239, 48] width 31 height 17
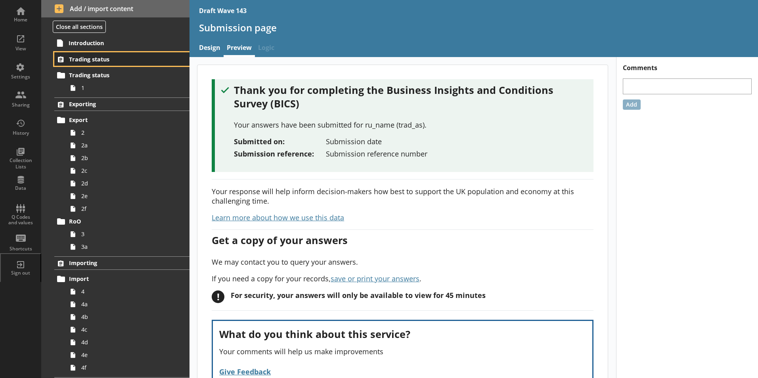
click at [74, 62] on span "Trading status" at bounding box center [117, 60] width 97 height 8
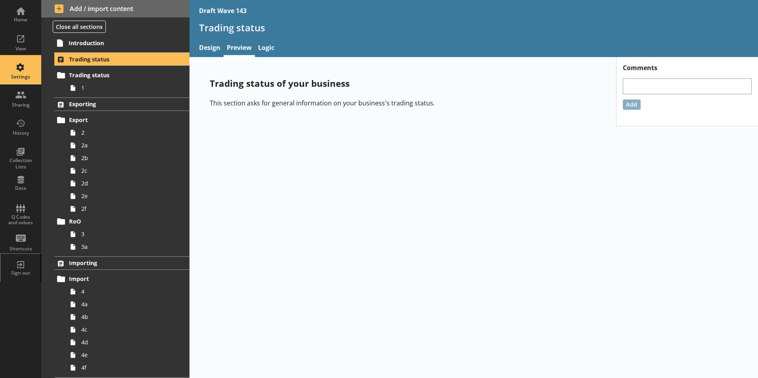
click at [21, 74] on div "Settings" at bounding box center [21, 70] width 28 height 28
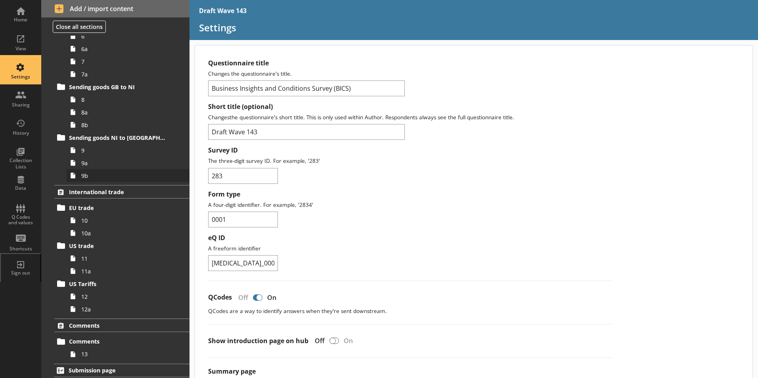
scroll to position [449, 0]
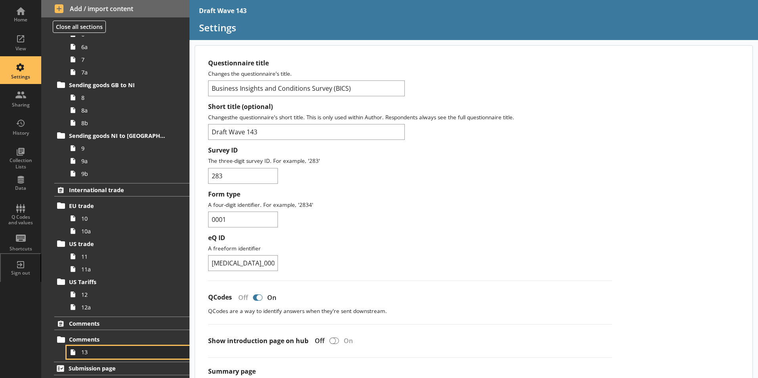
click at [86, 353] on span "13" at bounding box center [125, 353] width 88 height 8
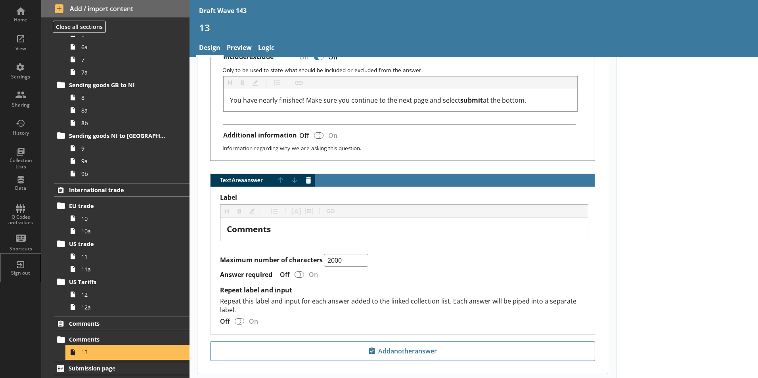
scroll to position [344, 0]
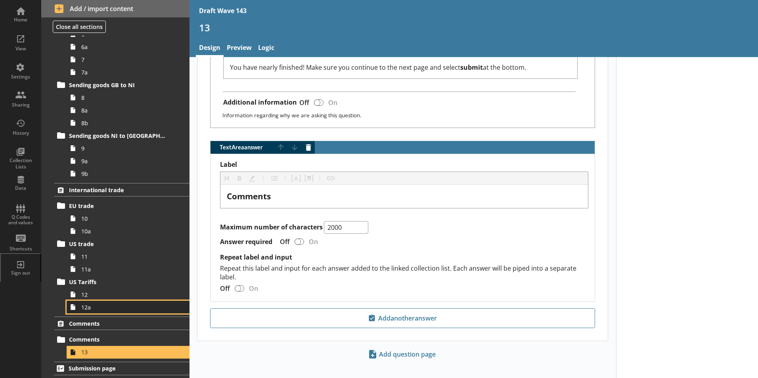
click at [78, 311] on icon at bounding box center [73, 307] width 13 height 13
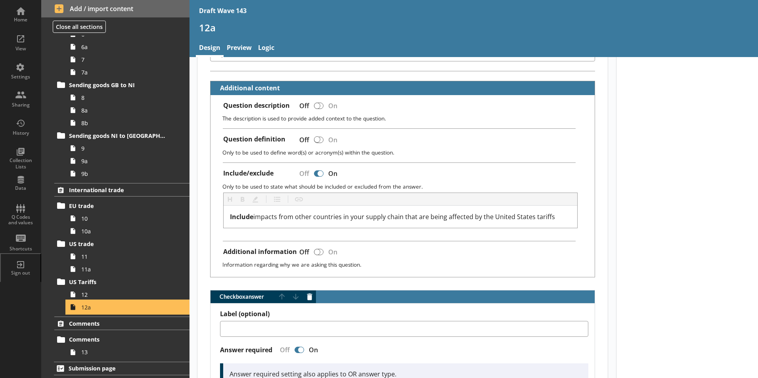
scroll to position [317, 0]
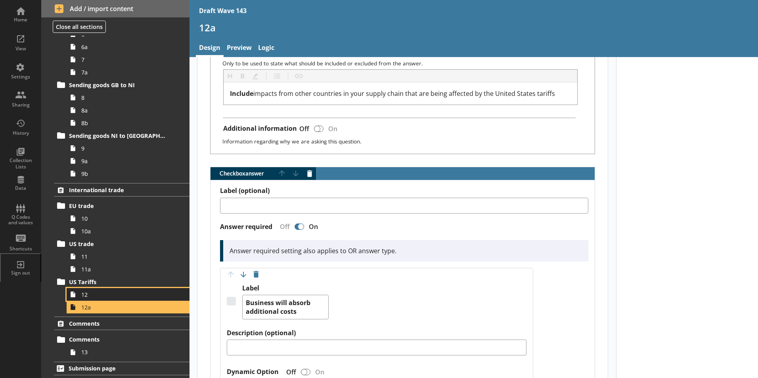
click at [82, 297] on span "12" at bounding box center [125, 295] width 88 height 8
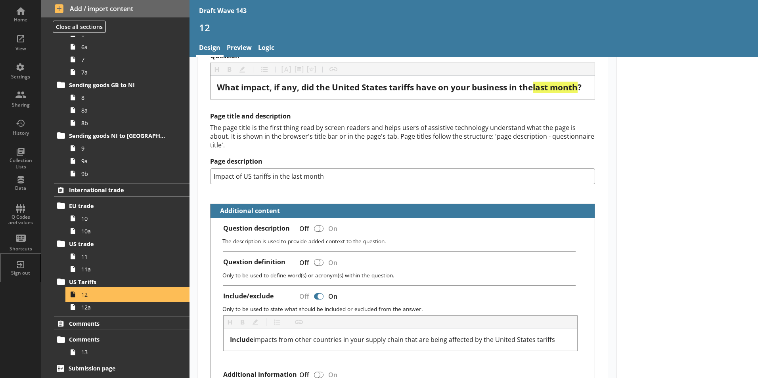
scroll to position [159, 0]
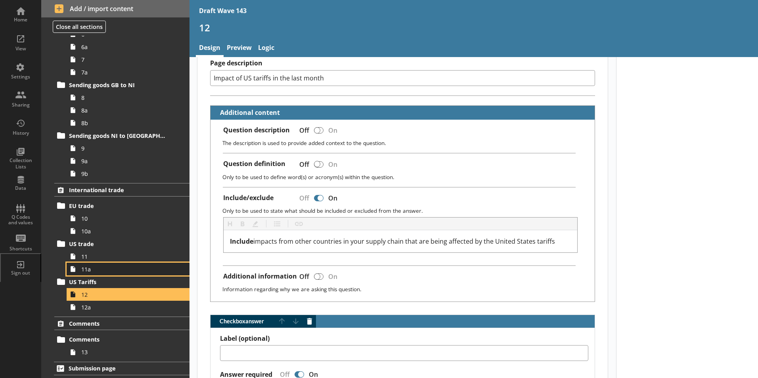
click at [87, 269] on span "11a" at bounding box center [125, 270] width 88 height 8
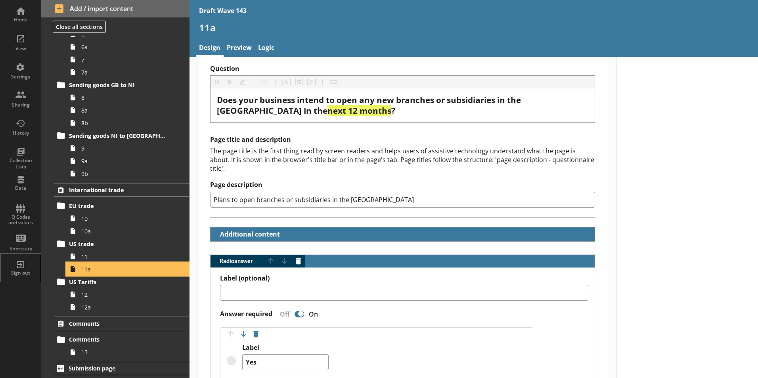
scroll to position [159, 0]
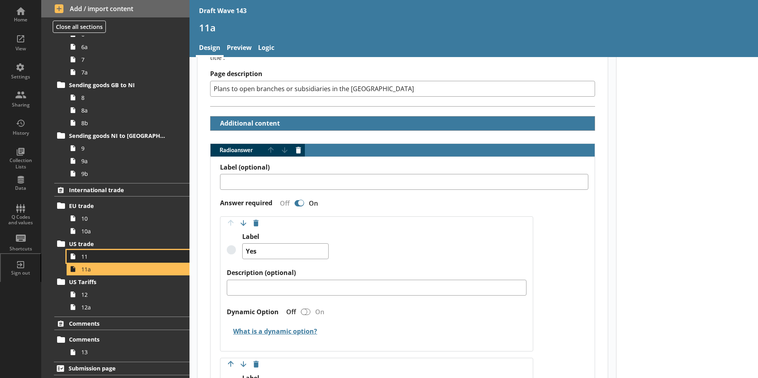
click at [89, 260] on span "11" at bounding box center [125, 257] width 88 height 8
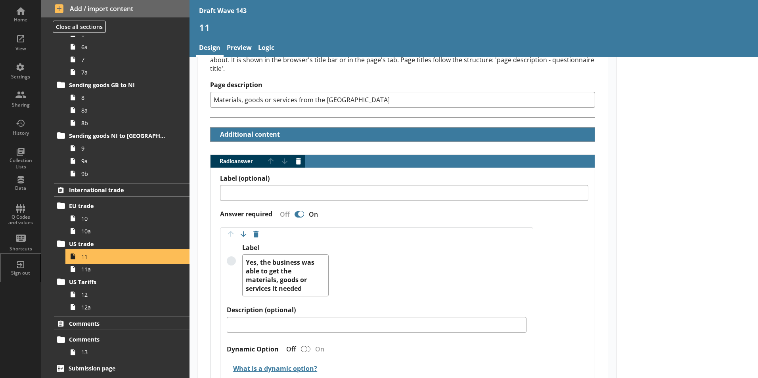
scroll to position [159, 0]
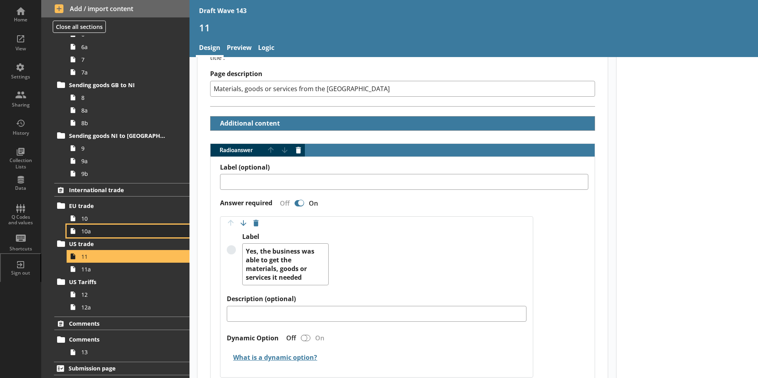
click at [84, 232] on span "10a" at bounding box center [125, 232] width 88 height 8
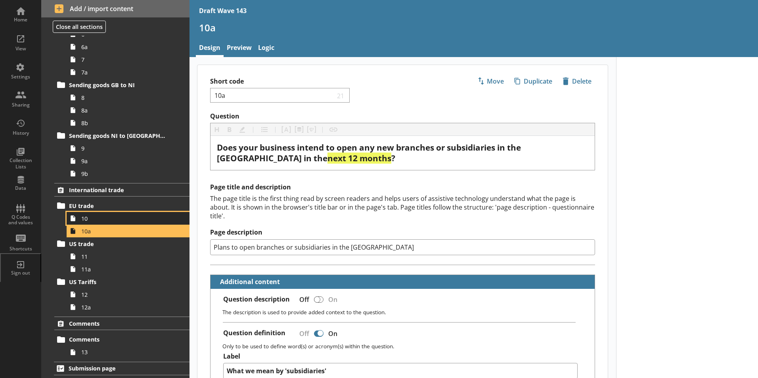
click at [84, 221] on span "10" at bounding box center [125, 219] width 88 height 8
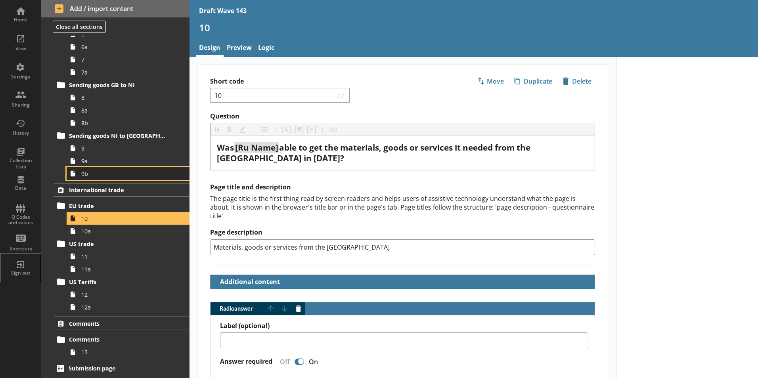
click at [91, 177] on span "9b" at bounding box center [125, 174] width 88 height 8
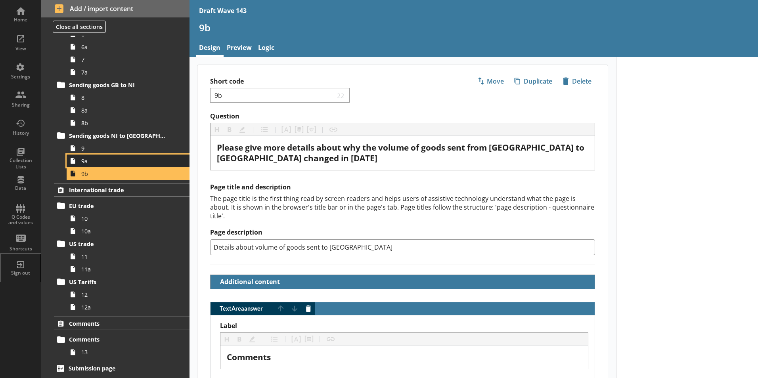
click at [86, 162] on span "9a" at bounding box center [125, 161] width 88 height 8
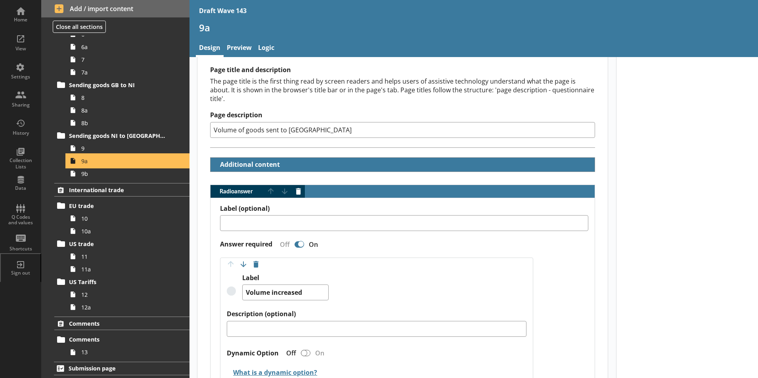
scroll to position [119, 0]
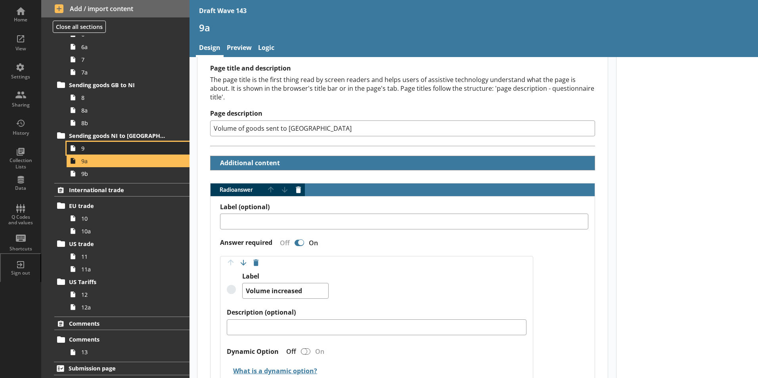
click at [96, 148] on span "9" at bounding box center [125, 149] width 88 height 8
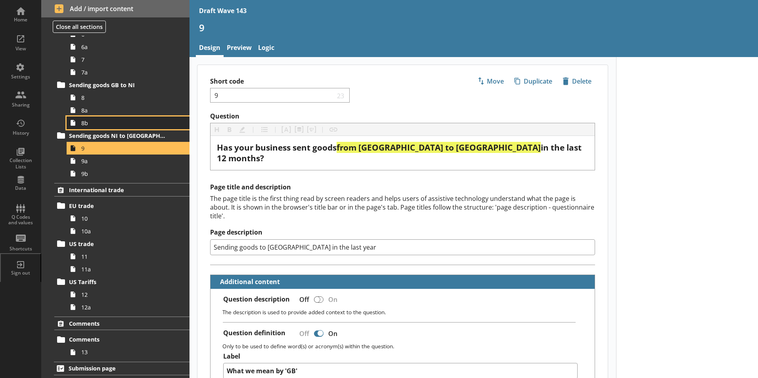
click at [86, 126] on span "8b" at bounding box center [125, 123] width 88 height 8
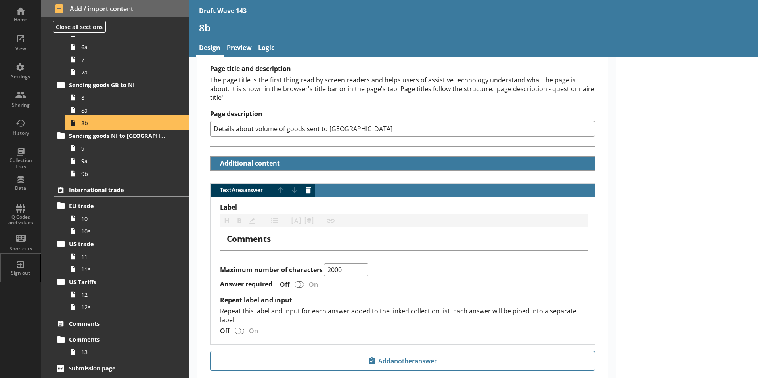
scroll to position [119, 0]
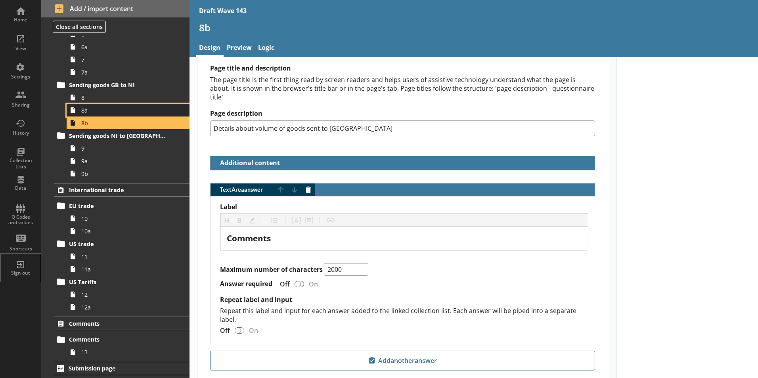
click at [86, 115] on link "8a" at bounding box center [128, 110] width 123 height 13
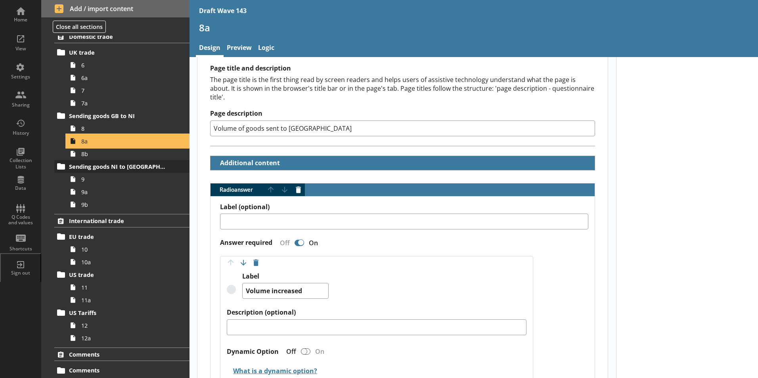
scroll to position [330, 0]
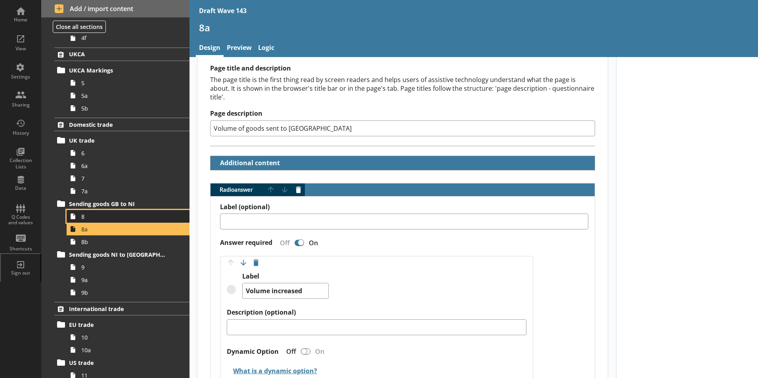
click at [88, 219] on span "8" at bounding box center [125, 217] width 88 height 8
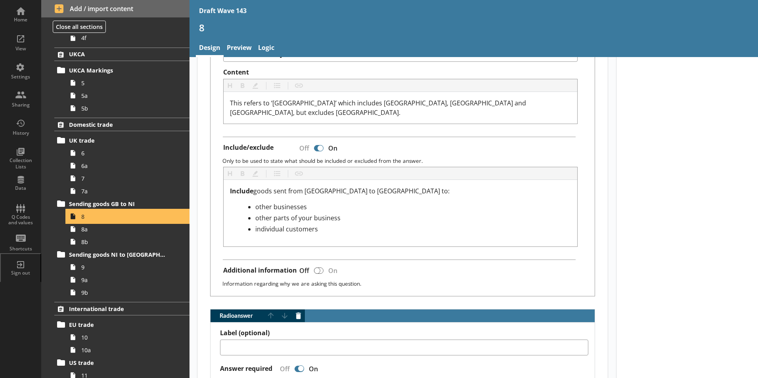
scroll to position [397, 0]
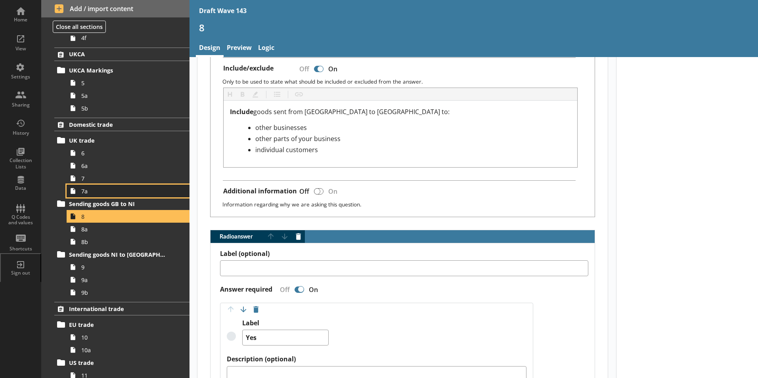
click at [86, 194] on span "7a" at bounding box center [125, 192] width 88 height 8
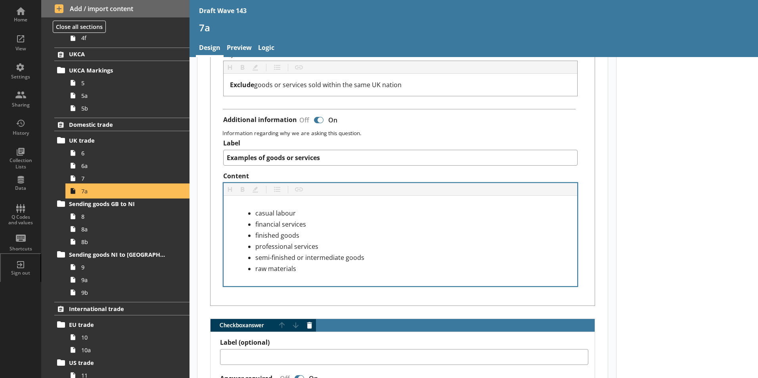
scroll to position [436, 0]
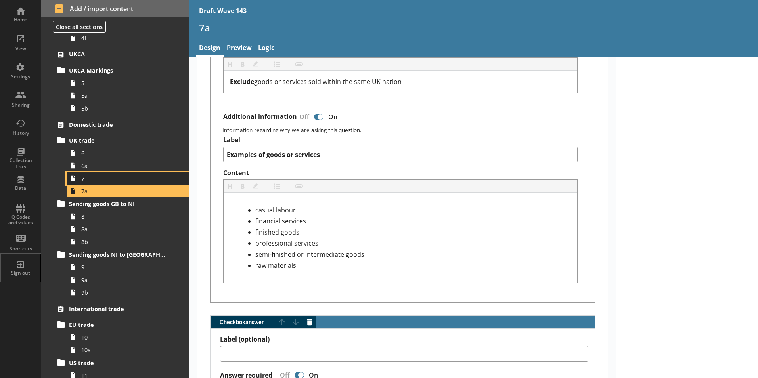
click at [88, 179] on span "7" at bounding box center [125, 179] width 88 height 8
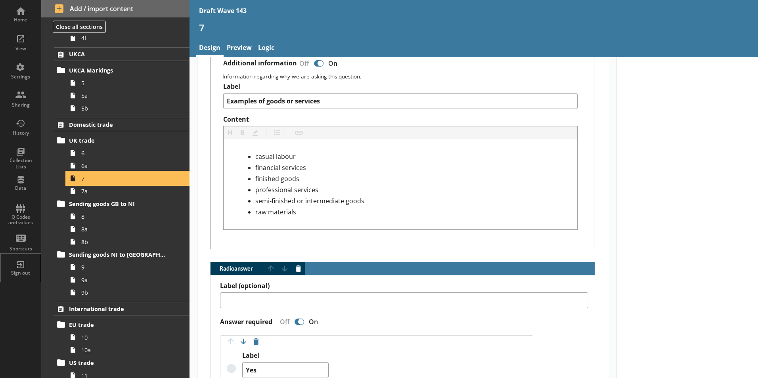
scroll to position [516, 0]
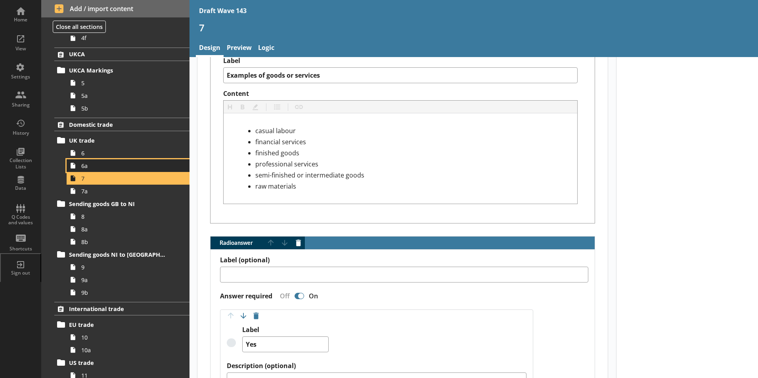
click at [87, 168] on span "6a" at bounding box center [125, 166] width 88 height 8
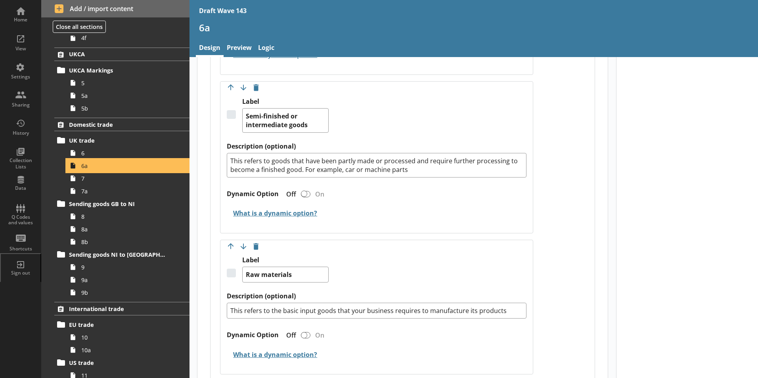
scroll to position [1269, 0]
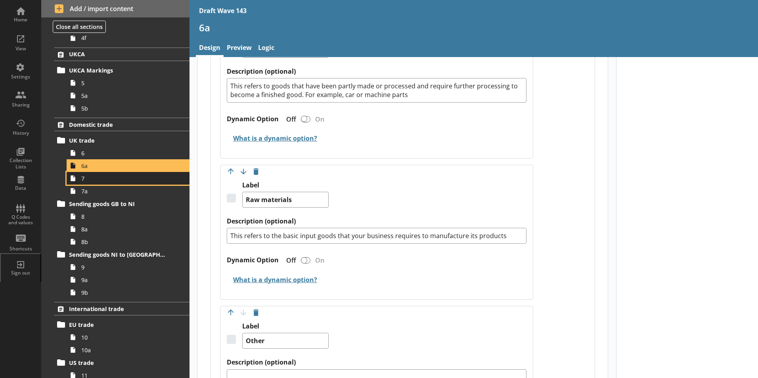
click at [93, 182] on span "7" at bounding box center [125, 179] width 88 height 8
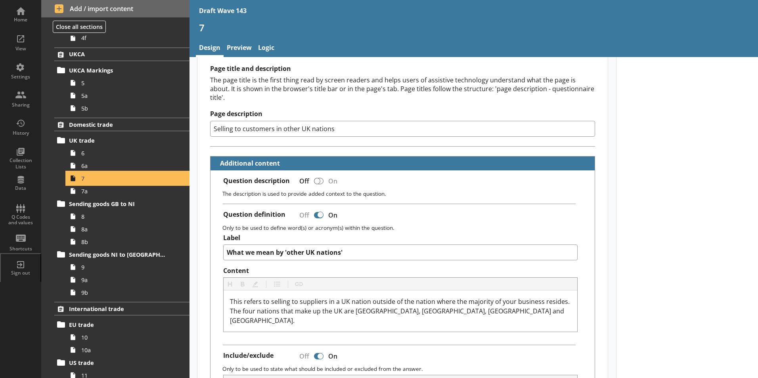
scroll to position [119, 0]
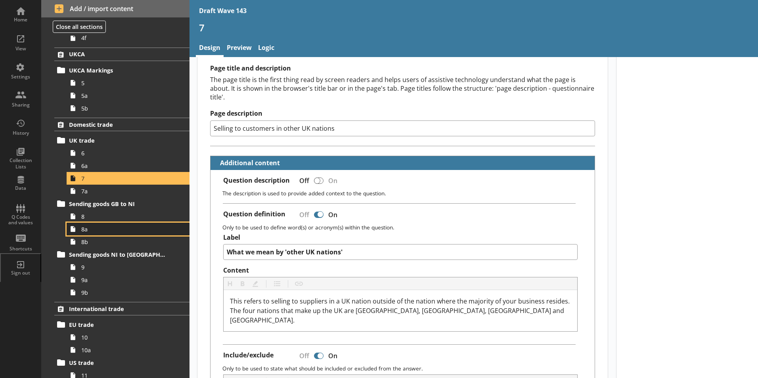
click at [84, 232] on span "8a" at bounding box center [125, 230] width 88 height 8
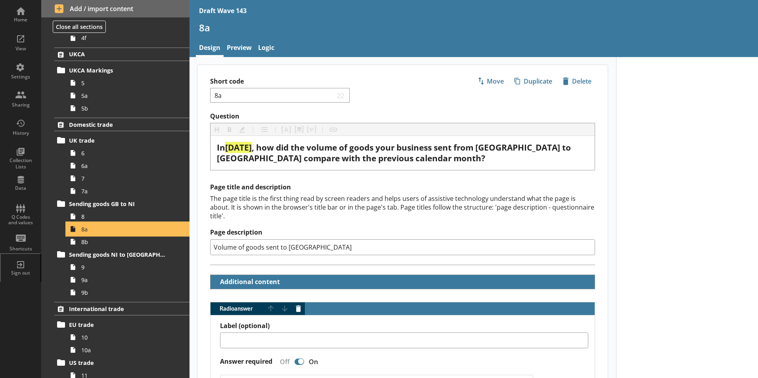
type textarea "x"
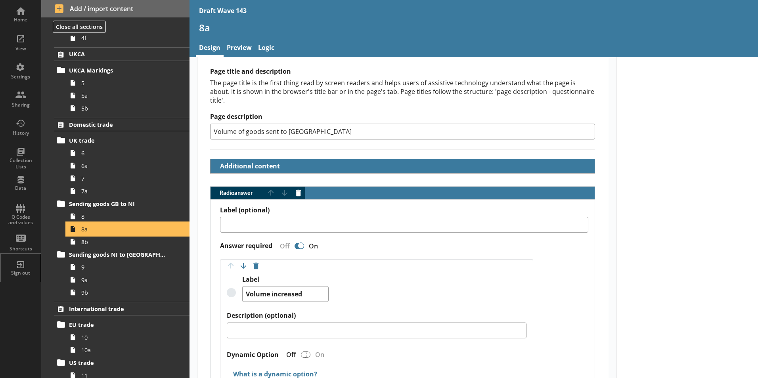
scroll to position [198, 0]
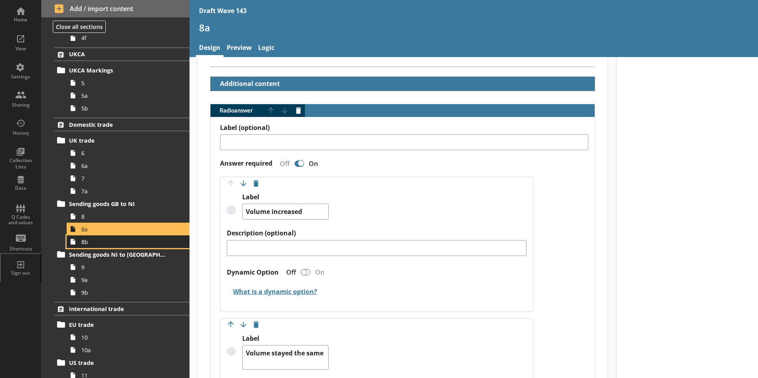
click at [88, 244] on span "8b" at bounding box center [125, 242] width 88 height 8
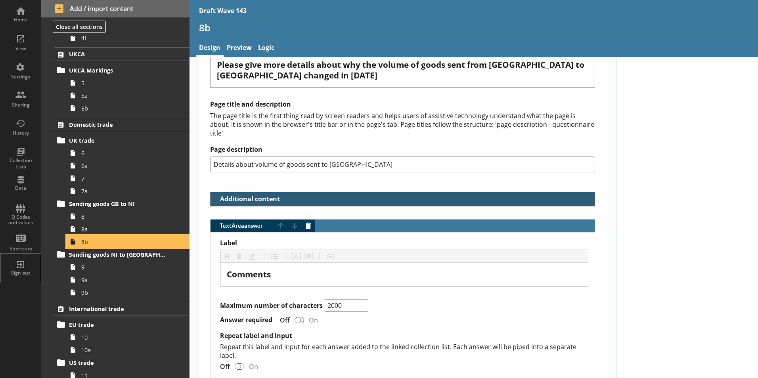
scroll to position [119, 0]
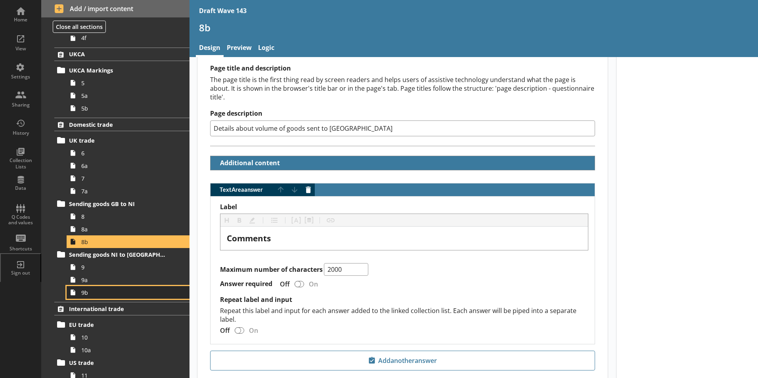
click at [91, 296] on span "9b" at bounding box center [125, 293] width 88 height 8
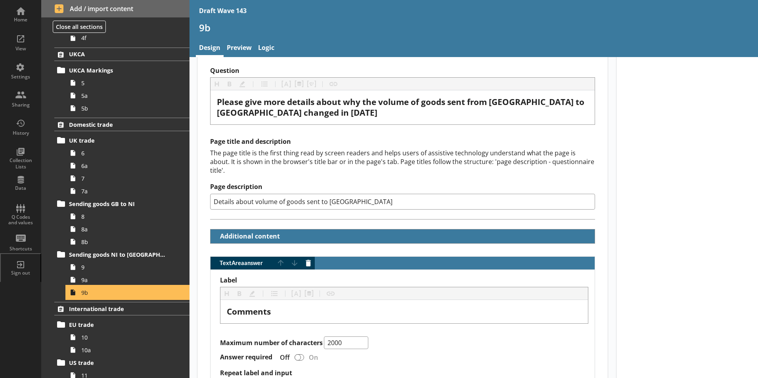
scroll to position [119, 0]
